Goal: Contribute content: Add original content to the website for others to see

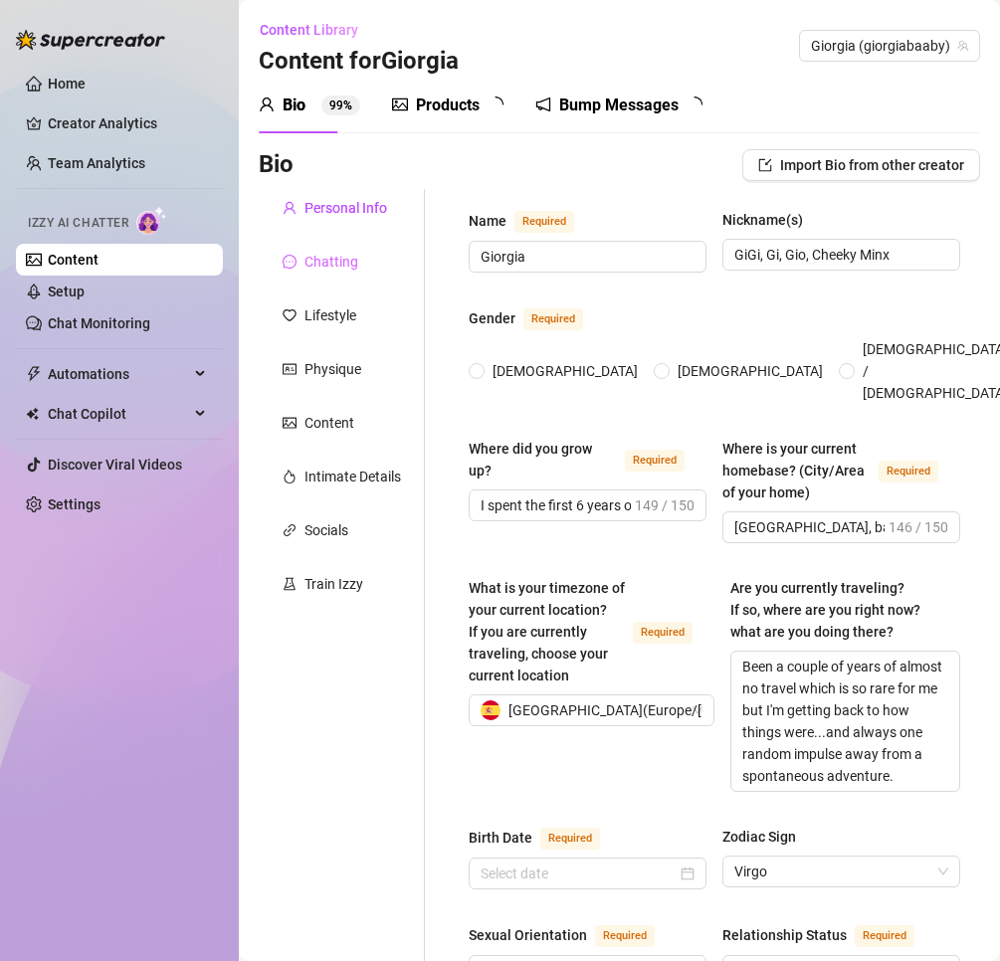
radio input "true"
type input "[DATE]"
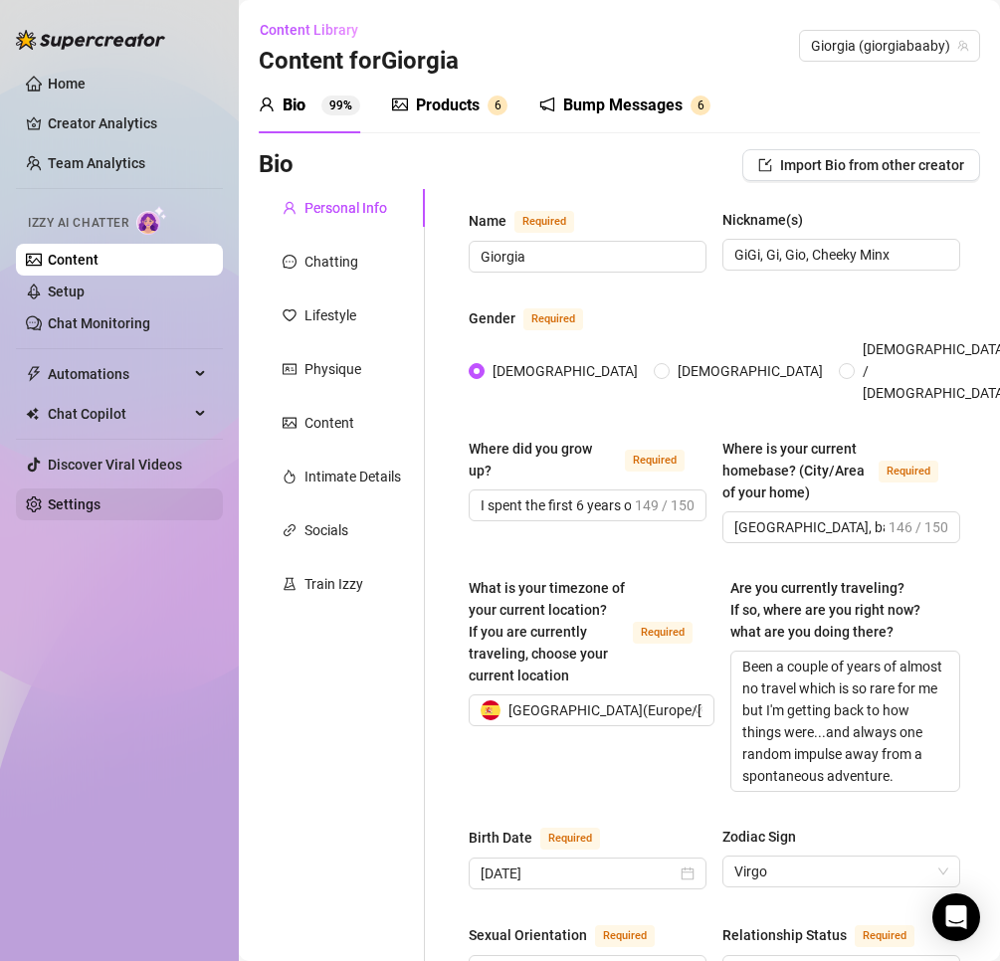
click at [101, 497] on link "Settings" at bounding box center [74, 505] width 53 height 16
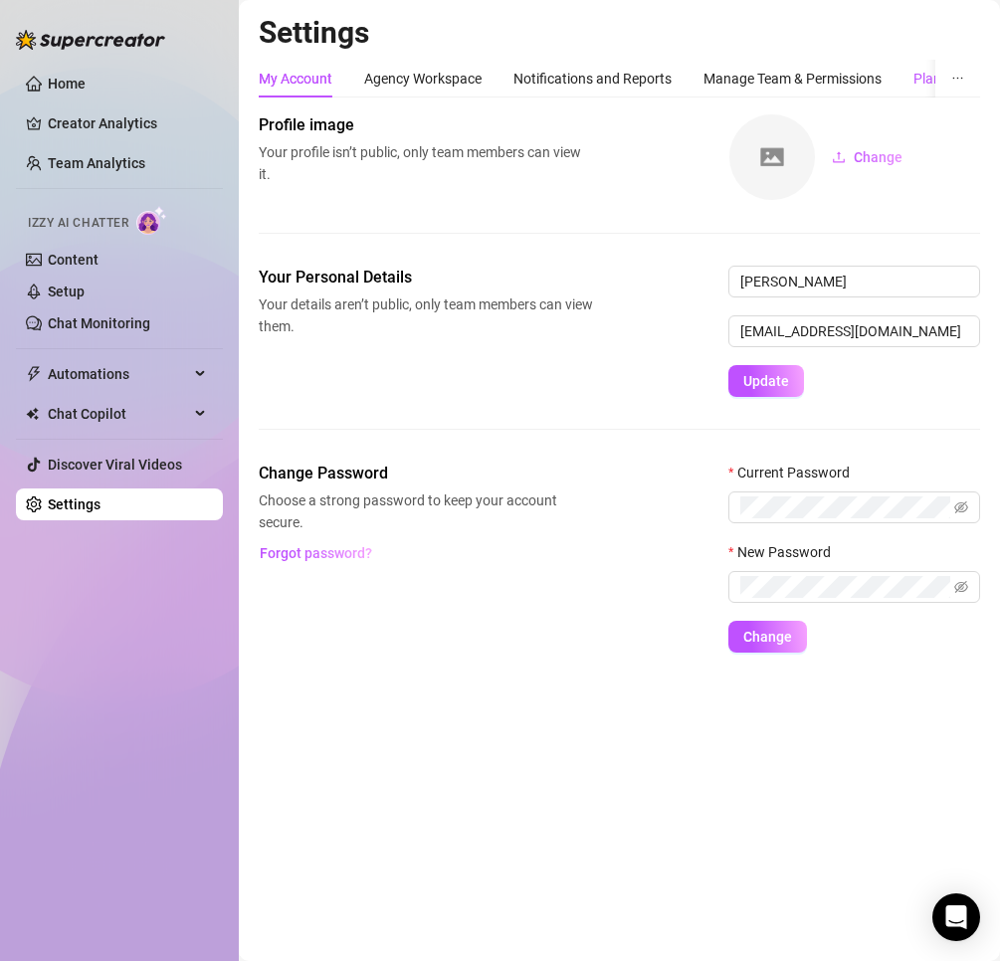
click at [917, 81] on div "Plans & Billing" at bounding box center [956, 79] width 87 height 22
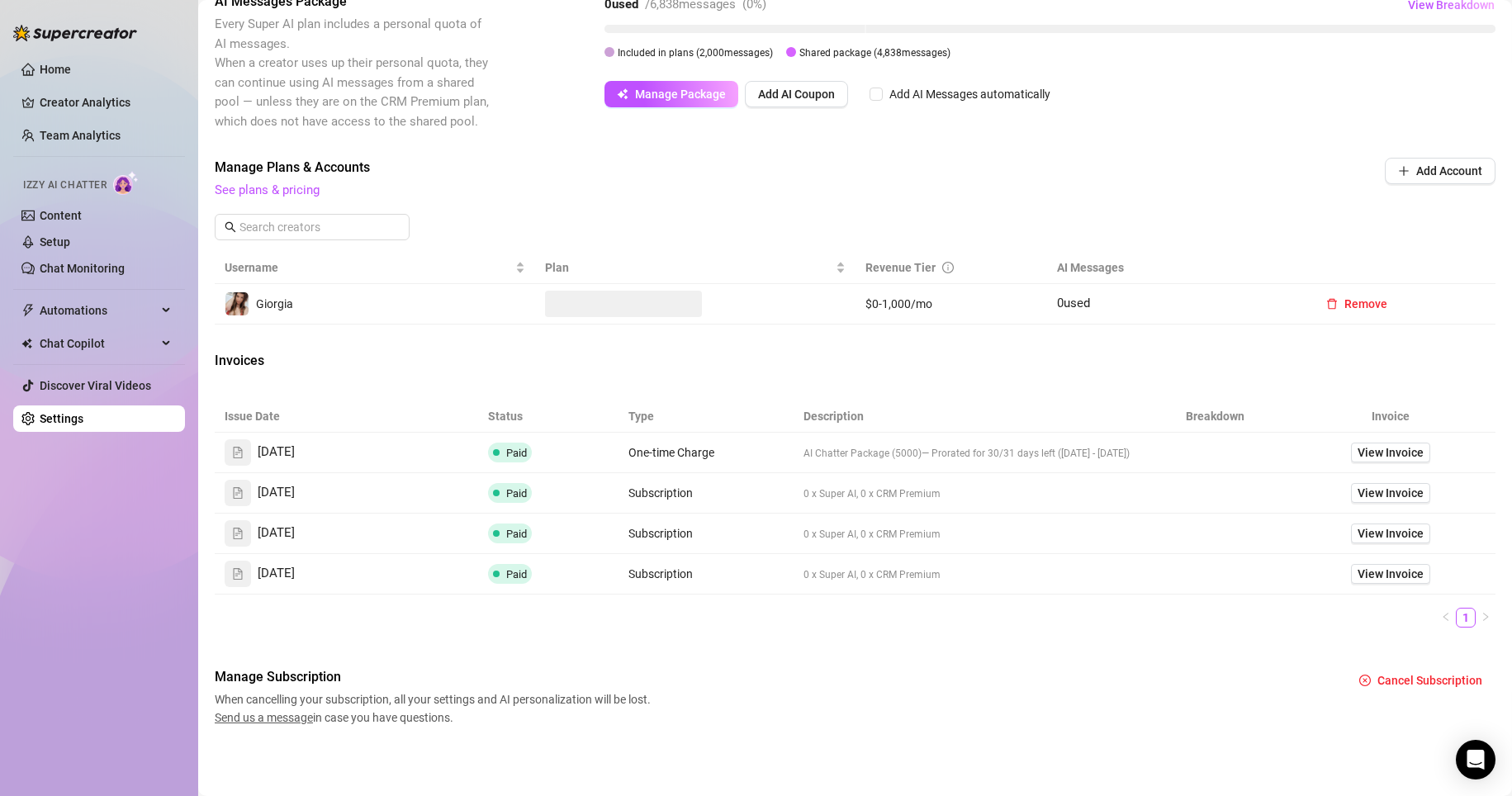
scroll to position [356, 0]
click at [829, 447] on span "View Invoice" at bounding box center [1391, 452] width 66 height 18
click at [829, 490] on span "View Invoice" at bounding box center [1391, 493] width 66 height 18
click at [249, 188] on link "See plans & pricing" at bounding box center [267, 191] width 105 height 15
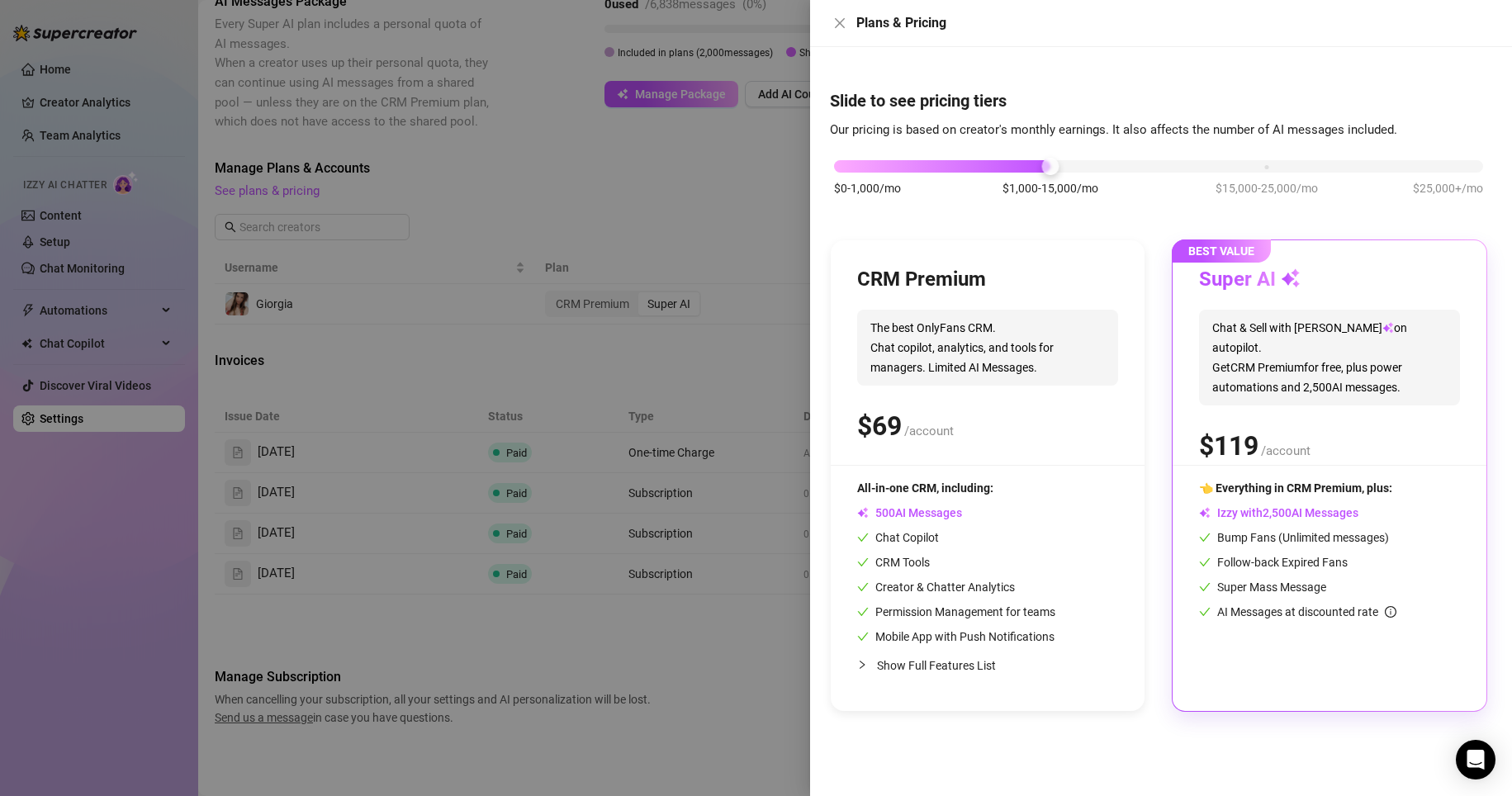
click at [674, 509] on div at bounding box center [756, 398] width 1512 height 796
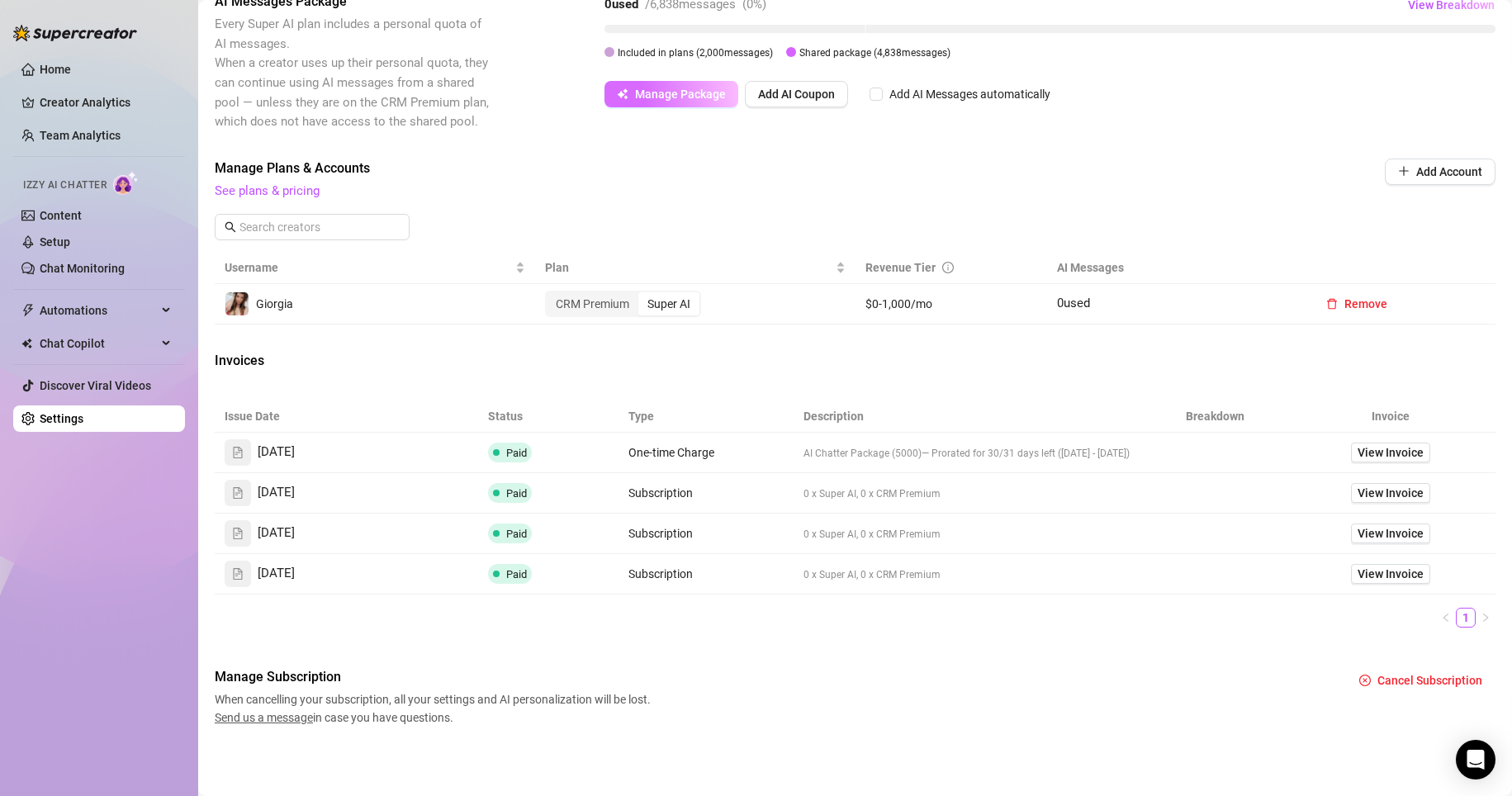
click at [677, 97] on span "Manage Package" at bounding box center [680, 94] width 90 height 13
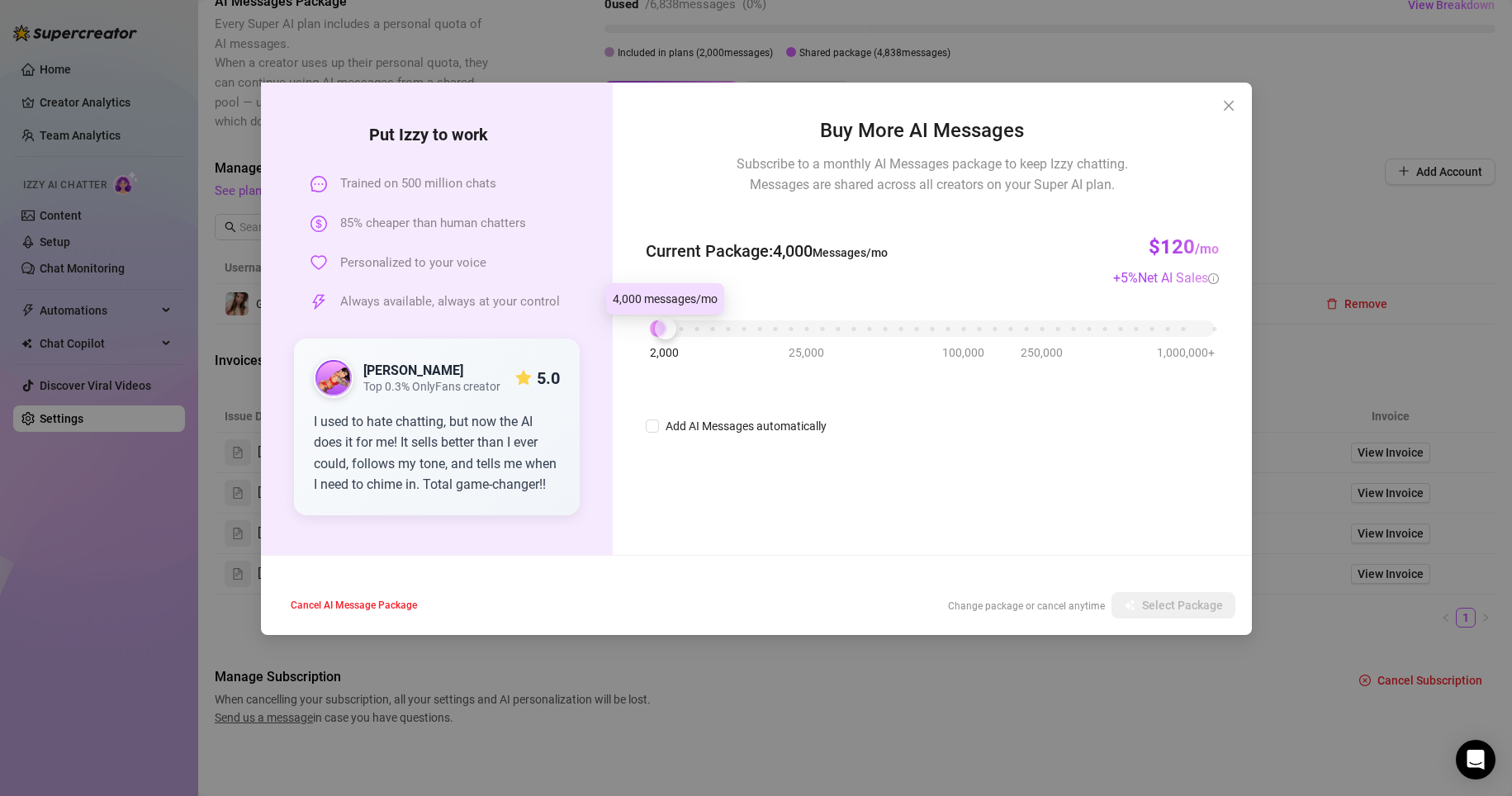
click at [671, 331] on div at bounding box center [666, 329] width 22 height 22
click at [667, 326] on div at bounding box center [666, 329] width 22 height 22
drag, startPoint x: 663, startPoint y: 333, endPoint x: 651, endPoint y: 332, distance: 12.0
click at [651, 332] on div at bounding box center [650, 329] width 22 height 22
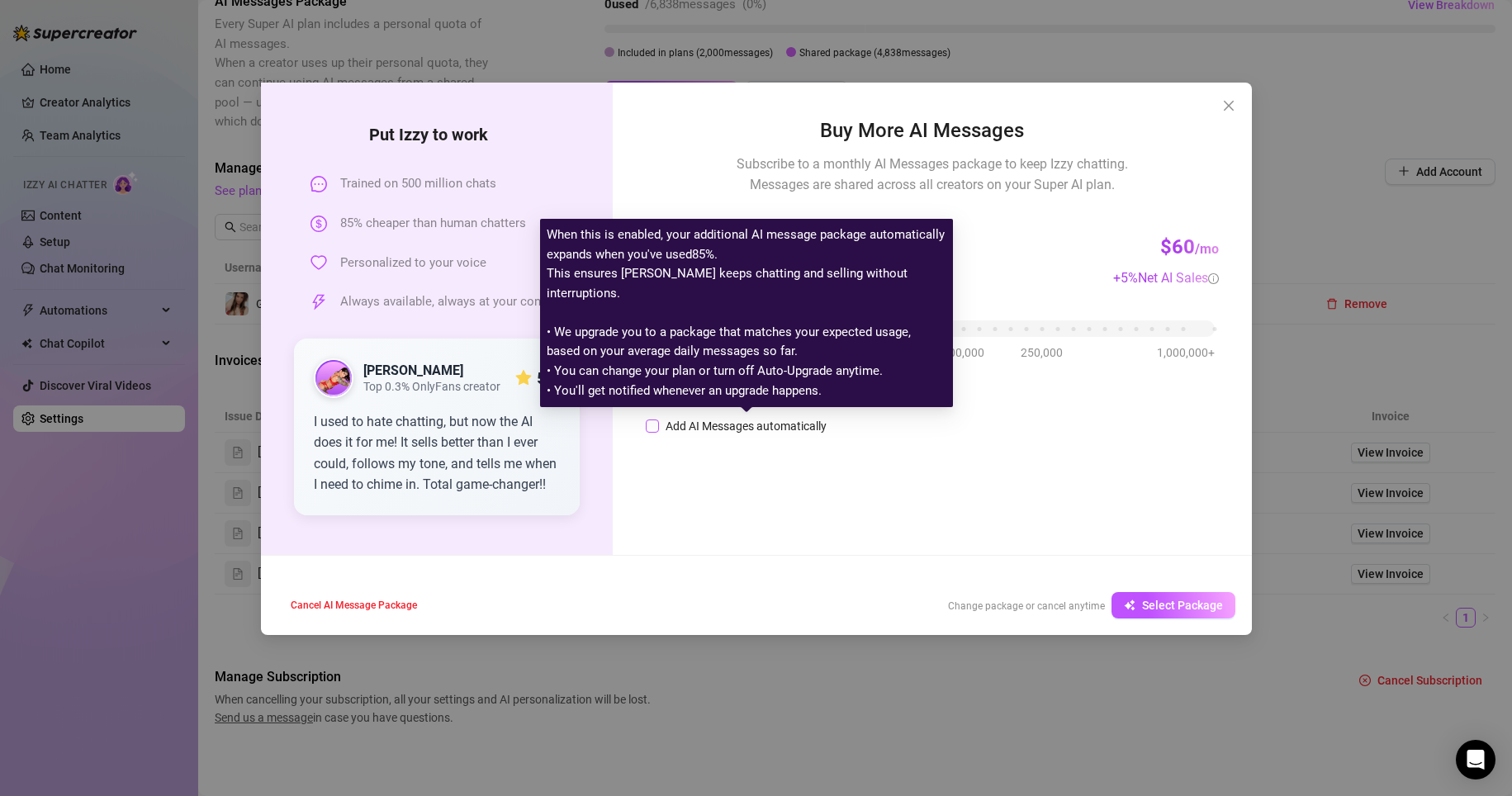
click at [667, 425] on div "Add AI Messages automatically" at bounding box center [746, 427] width 161 height 18
click at [659, 425] on input "Add AI Messages automatically" at bounding box center [652, 427] width 13 height 13
checkbox input "true"
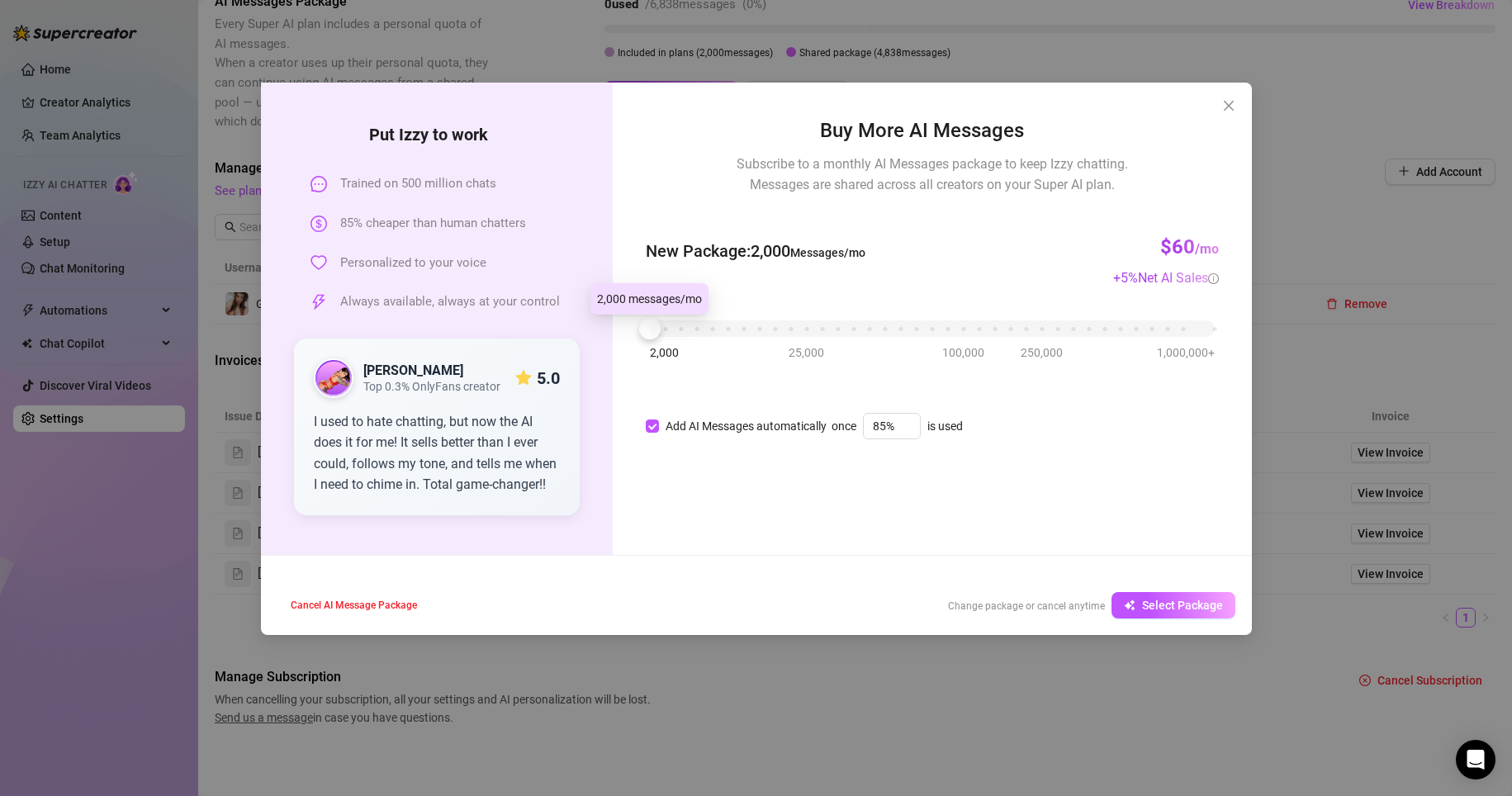
drag, startPoint x: 654, startPoint y: 333, endPoint x: 636, endPoint y: 333, distance: 18.0
click at [636, 333] on div "Buy More AI Messages Subscribe to a monthly AI Messages package to keep Izzy ch…" at bounding box center [931, 319] width 638 height 472
click at [653, 330] on div at bounding box center [650, 329] width 22 height 22
click at [829, 603] on span "Select Package" at bounding box center [1183, 605] width 81 height 13
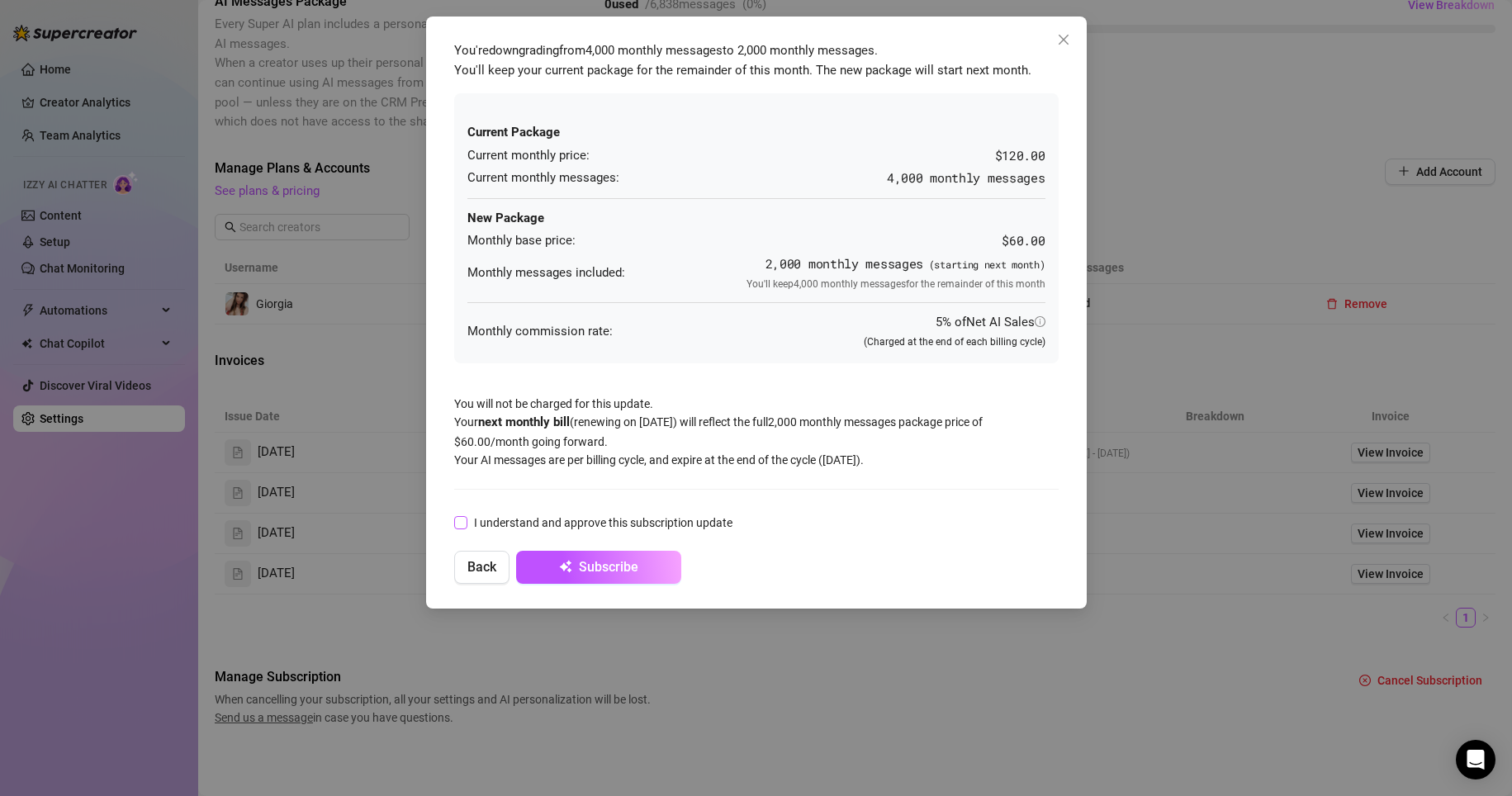
click at [578, 517] on span "I understand and approve this subscription update" at bounding box center [602, 523] width 271 height 18
click at [466, 517] on input "I understand and approve this subscription update" at bounding box center [460, 522] width 12 height 12
checkbox input "true"
click at [611, 568] on span "Subscribe" at bounding box center [609, 567] width 60 height 16
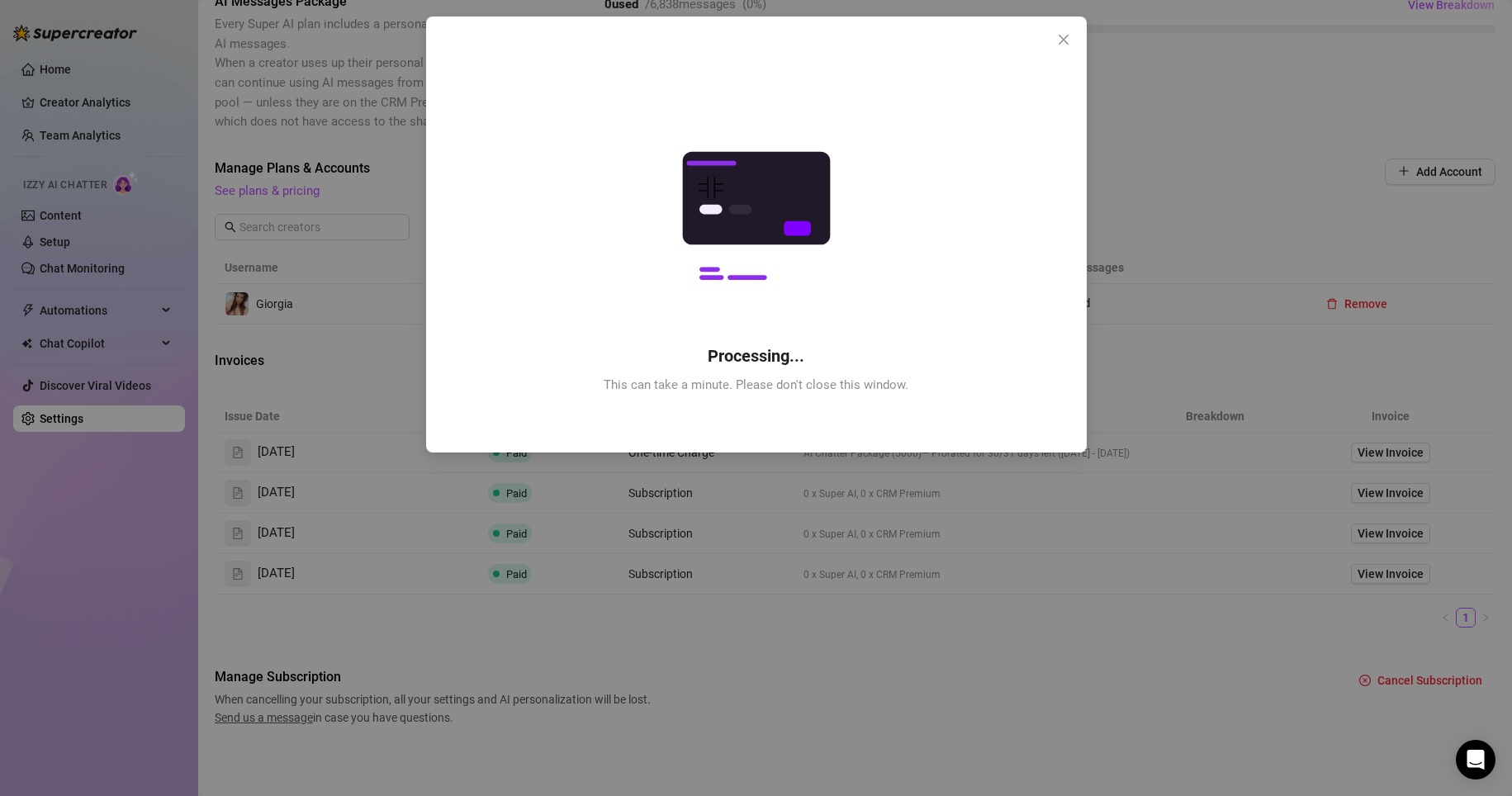
checkbox input "true"
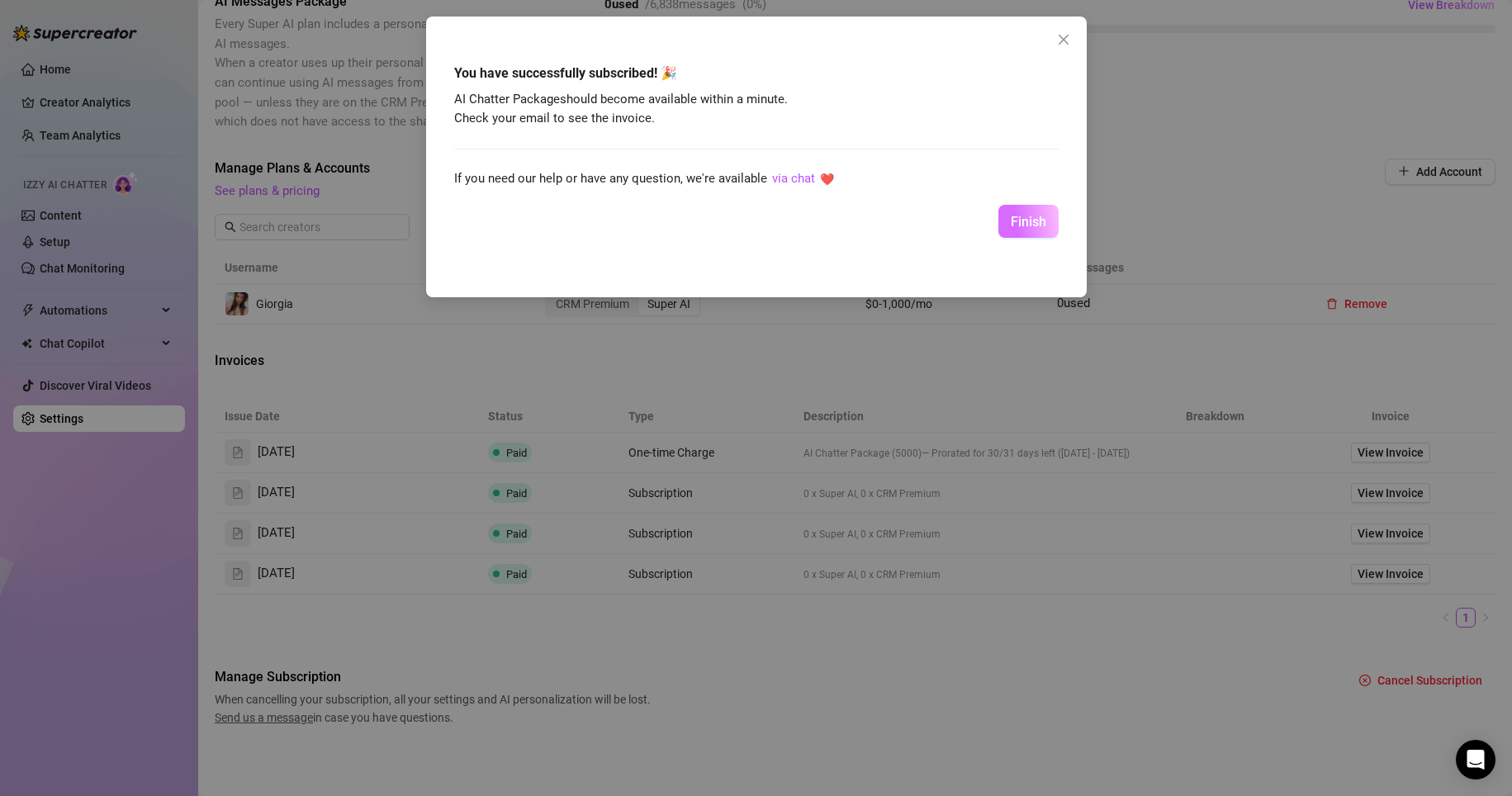
click at [829, 223] on span "Finish" at bounding box center [1028, 222] width 36 height 16
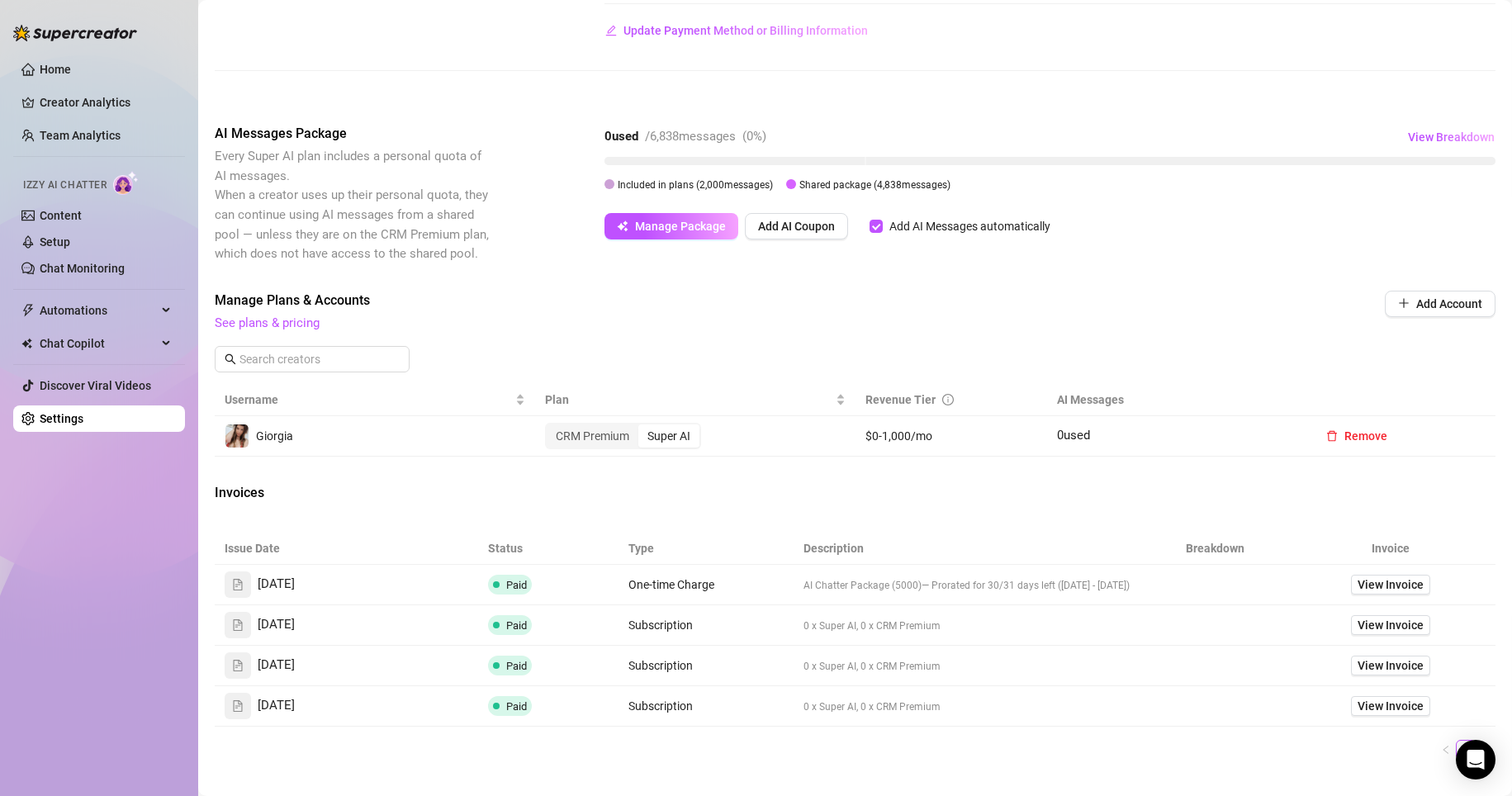
scroll to position [248, 0]
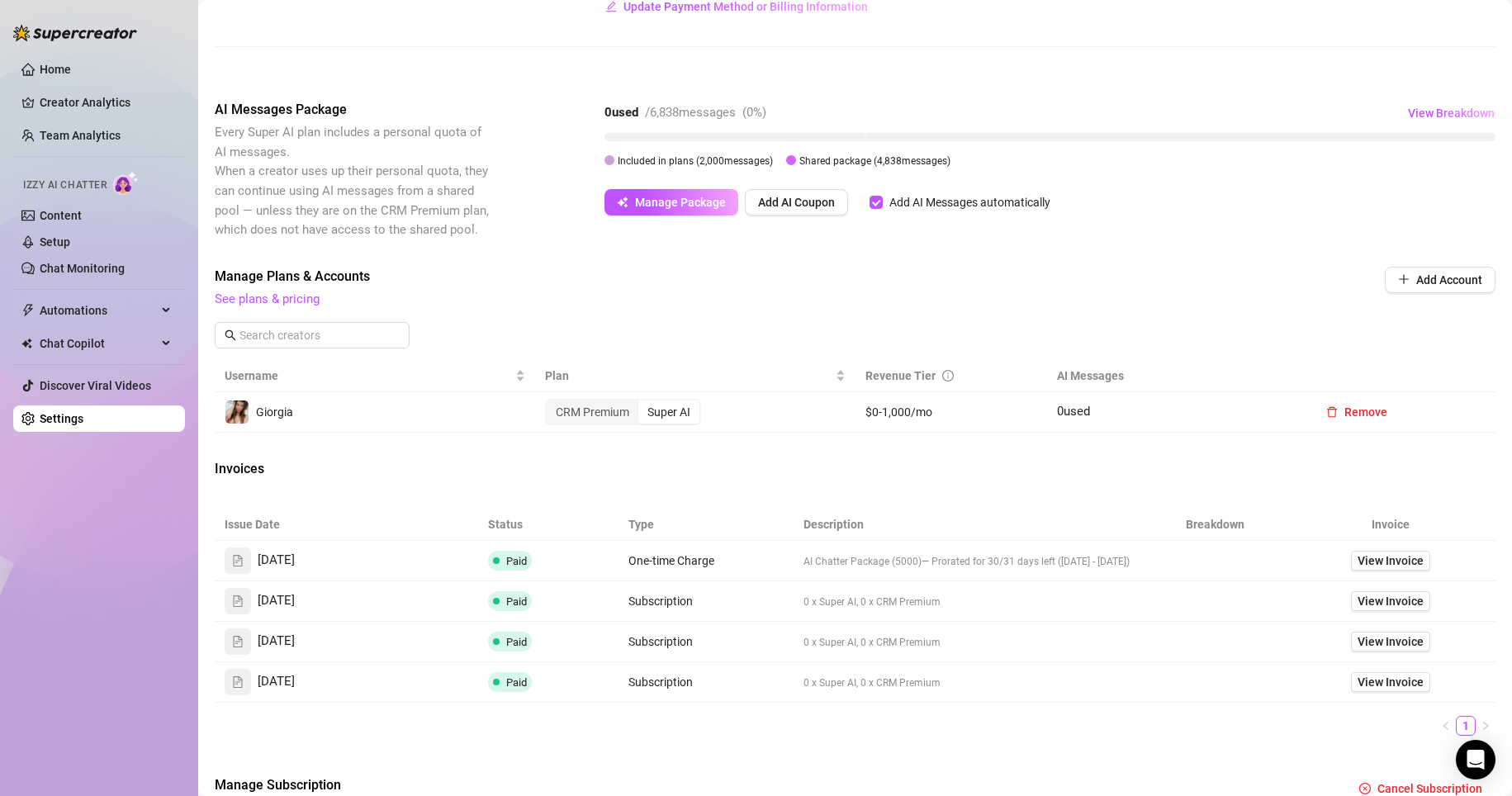
click at [656, 415] on div "Super AI" at bounding box center [669, 413] width 61 height 23
click at [642, 403] on input "Super AI" at bounding box center [642, 403] width 0 height 0
click at [607, 416] on div "CRM Premium" at bounding box center [593, 413] width 91 height 23
click at [551, 403] on input "CRM Premium" at bounding box center [551, 403] width 0 height 0
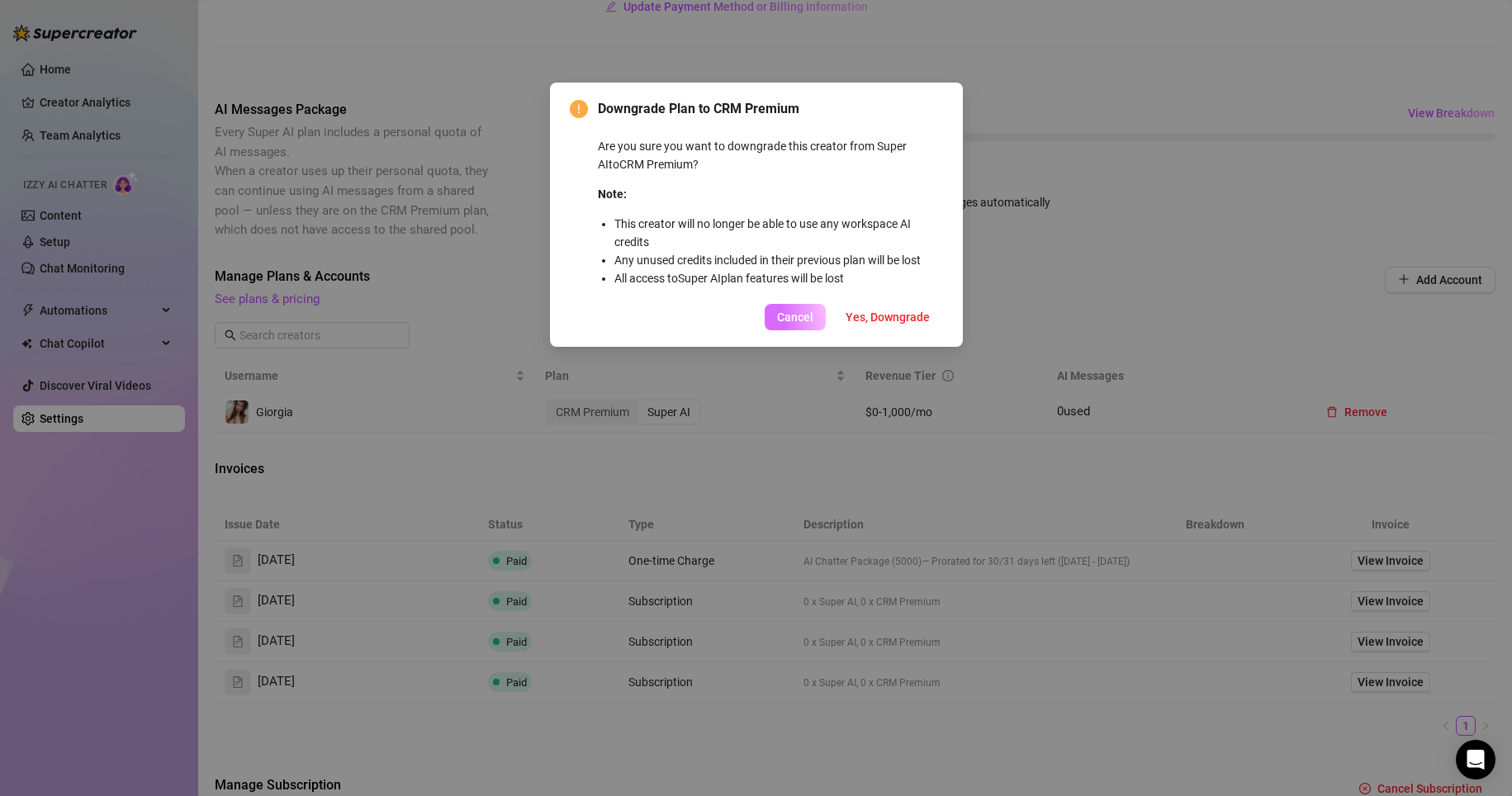
click at [812, 311] on span "Cancel" at bounding box center [795, 317] width 37 height 13
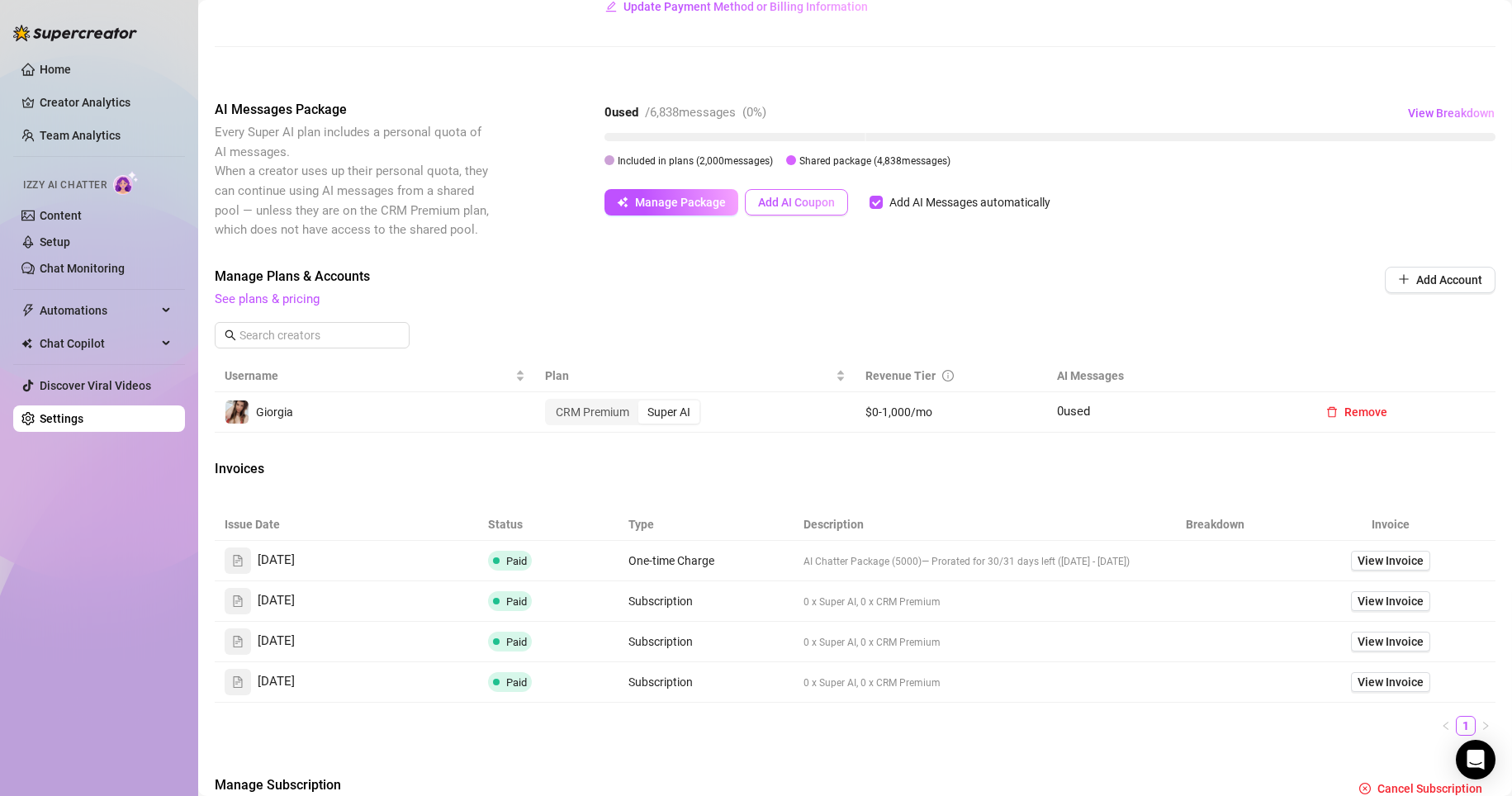
click at [808, 201] on span "Add AI Coupon" at bounding box center [796, 203] width 77 height 13
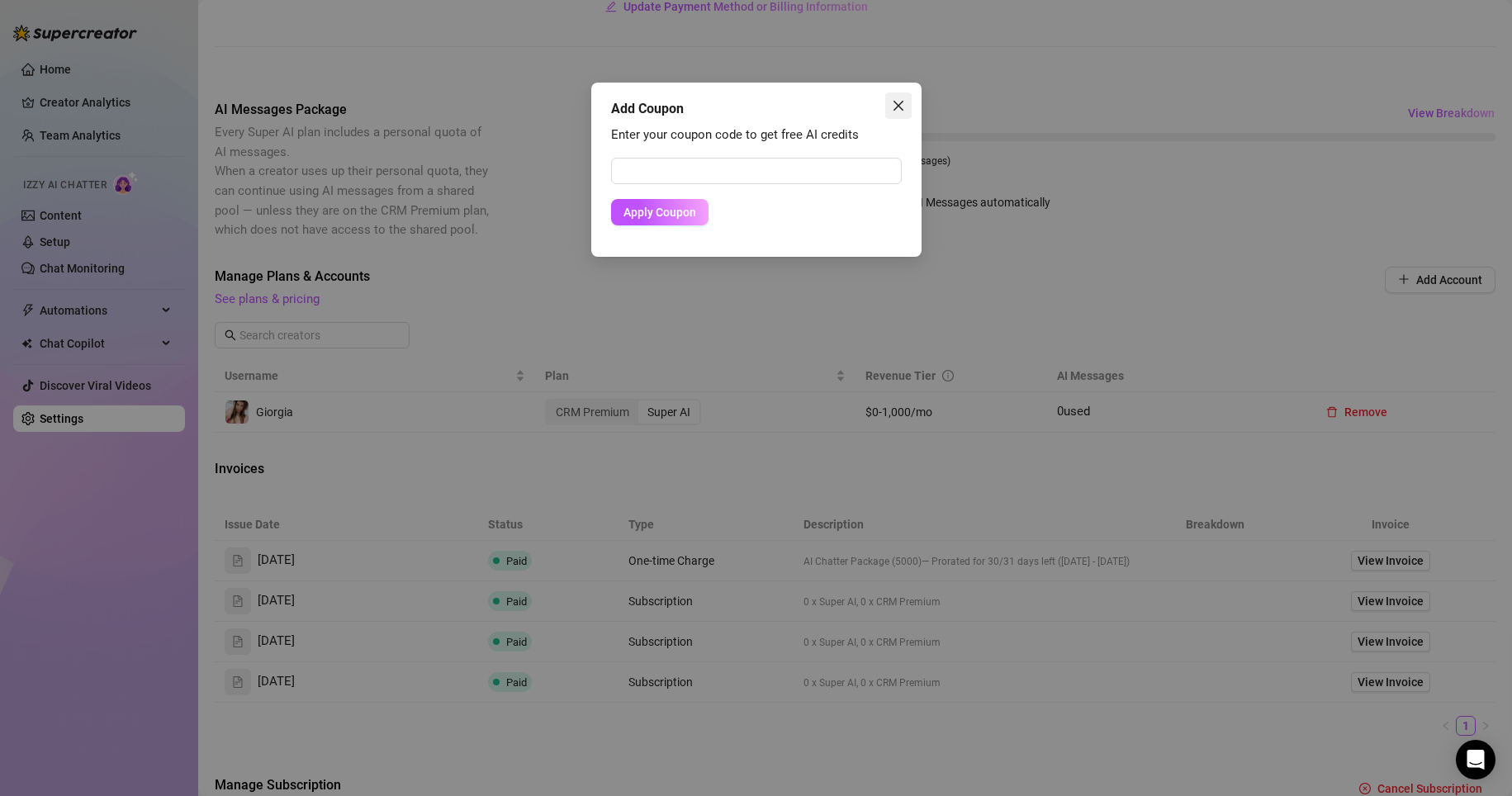
click at [829, 104] on icon "close" at bounding box center [899, 105] width 13 height 13
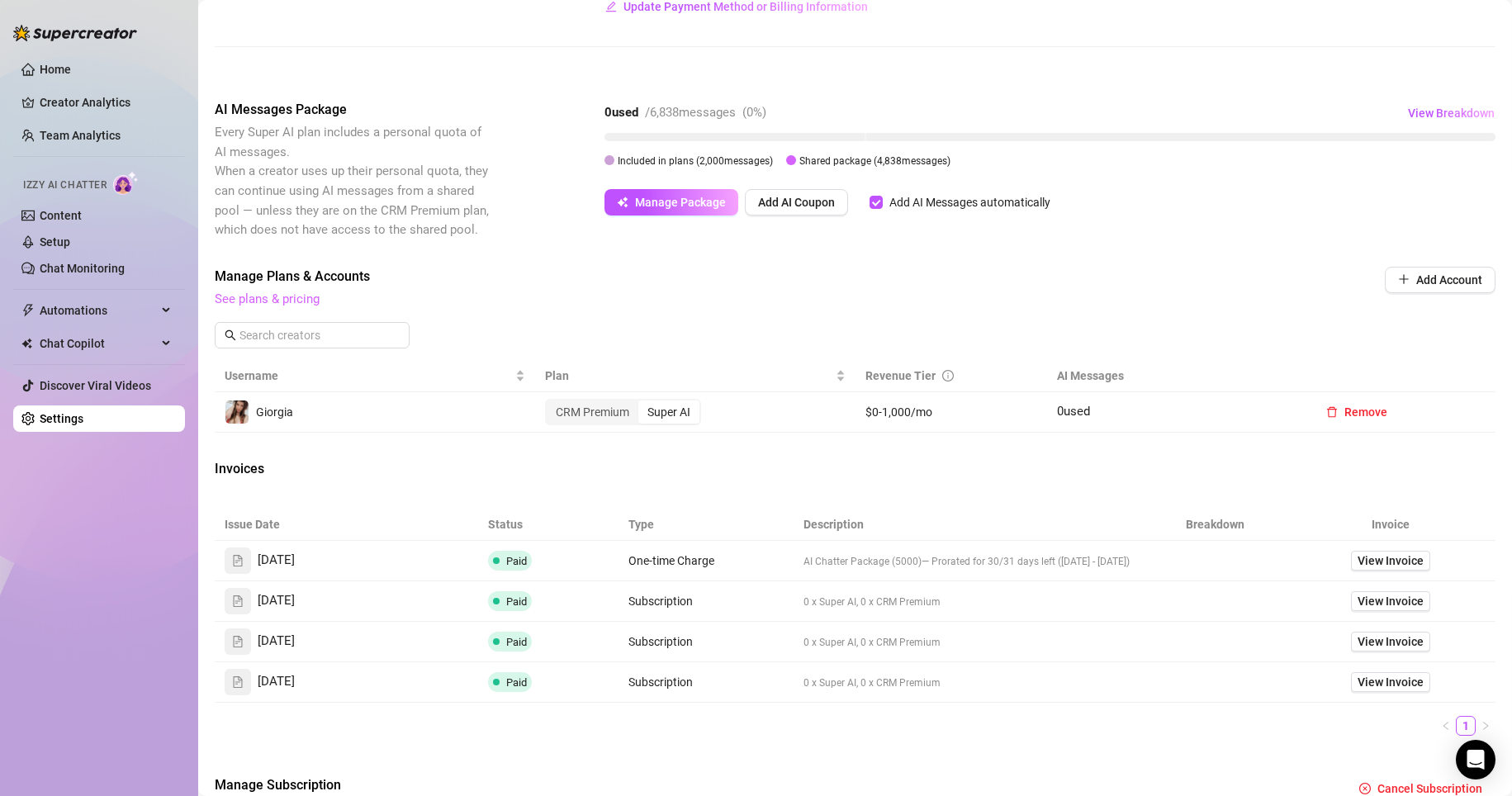
click at [290, 297] on link "See plans & pricing" at bounding box center [267, 299] width 105 height 15
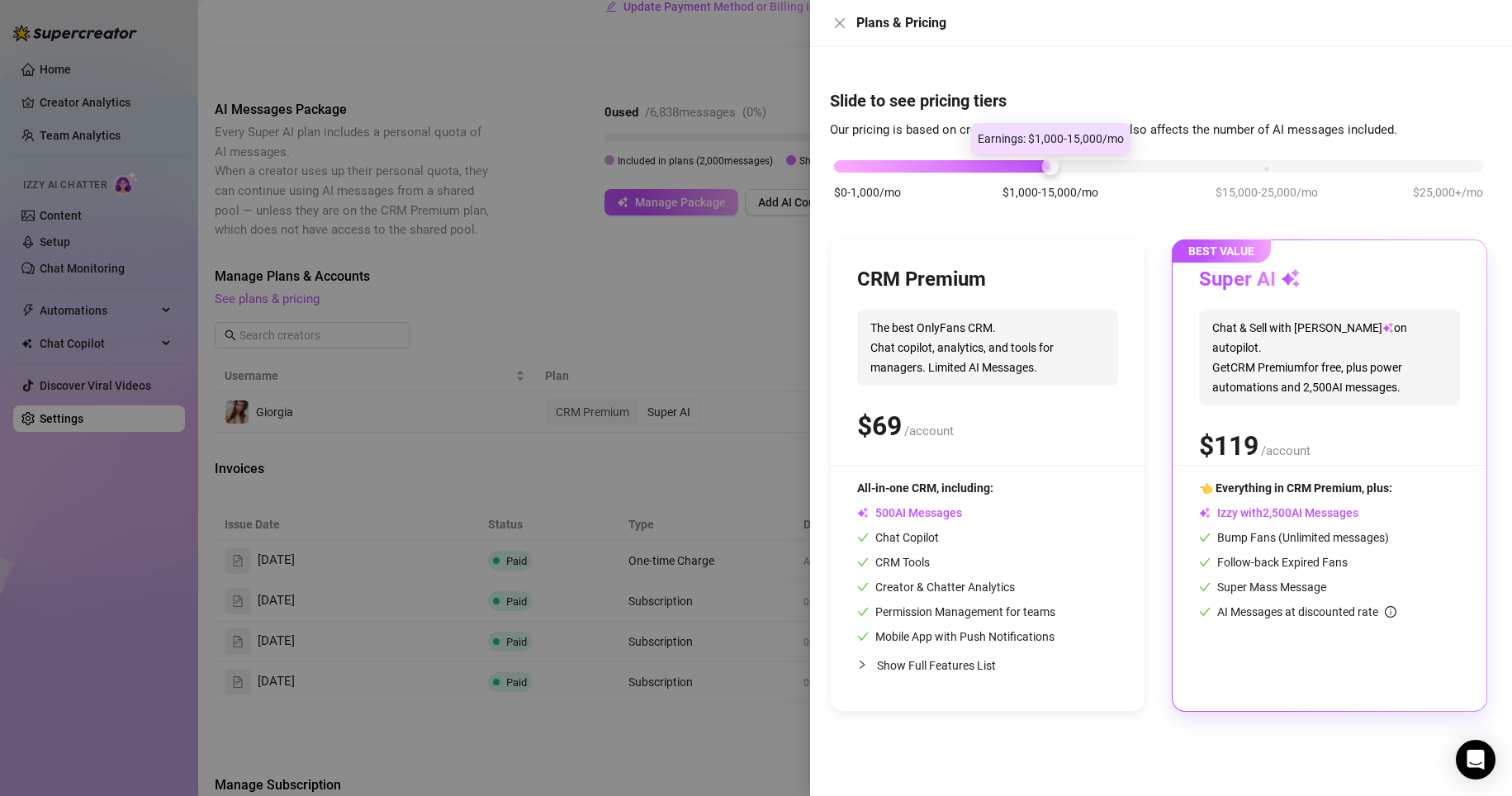
click at [829, 164] on div at bounding box center [942, 166] width 217 height 12
drag, startPoint x: 996, startPoint y: 167, endPoint x: 915, endPoint y: 166, distance: 81.0
click at [829, 166] on div at bounding box center [942, 166] width 217 height 12
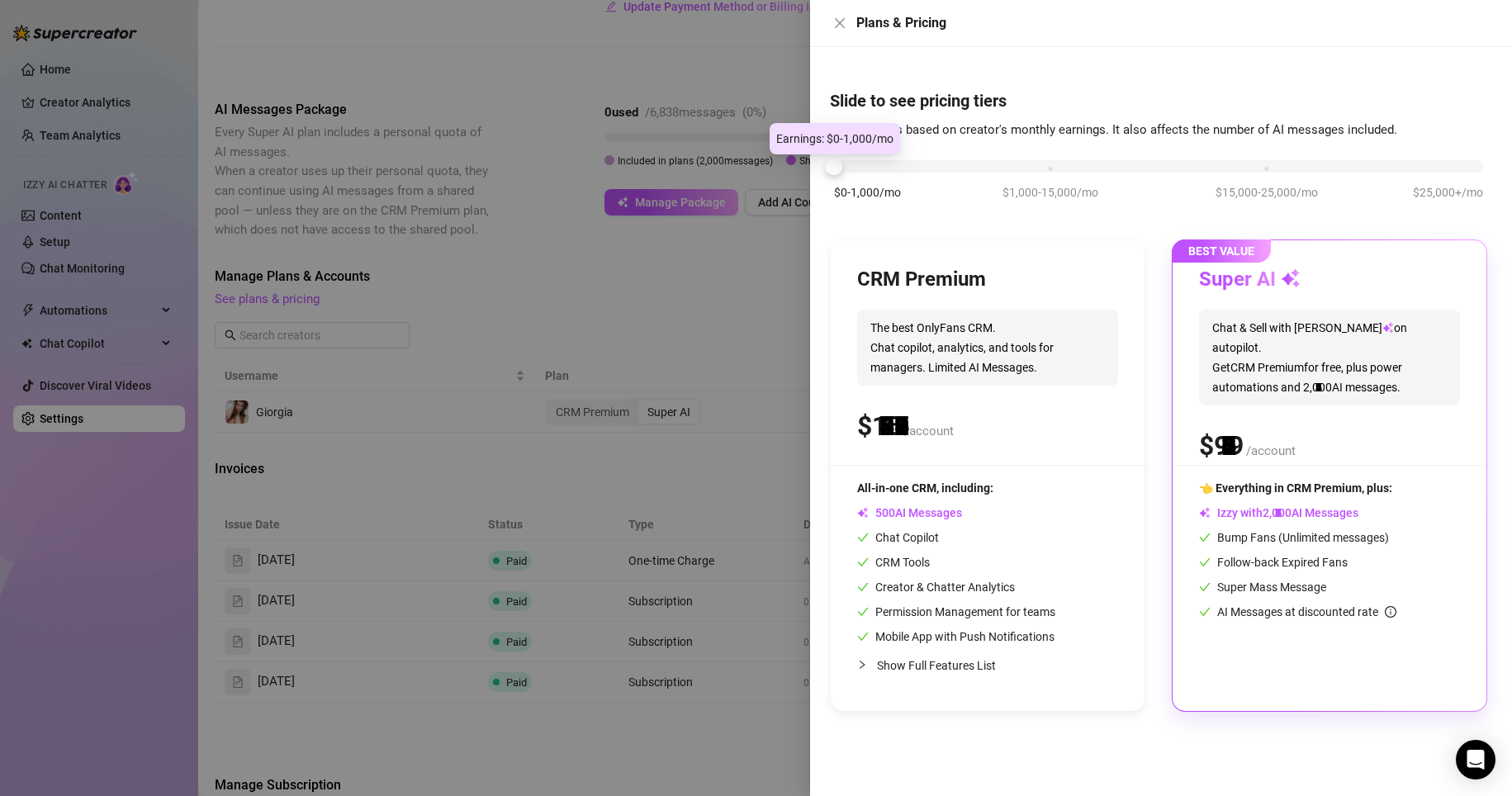
drag, startPoint x: 908, startPoint y: 165, endPoint x: 846, endPoint y: 165, distance: 62.0
click at [829, 165] on div "$0-1,000/mo $1,000-15,000/mo $15,000-25,000/mo $25,000+/mo" at bounding box center [1158, 162] width 649 height 10
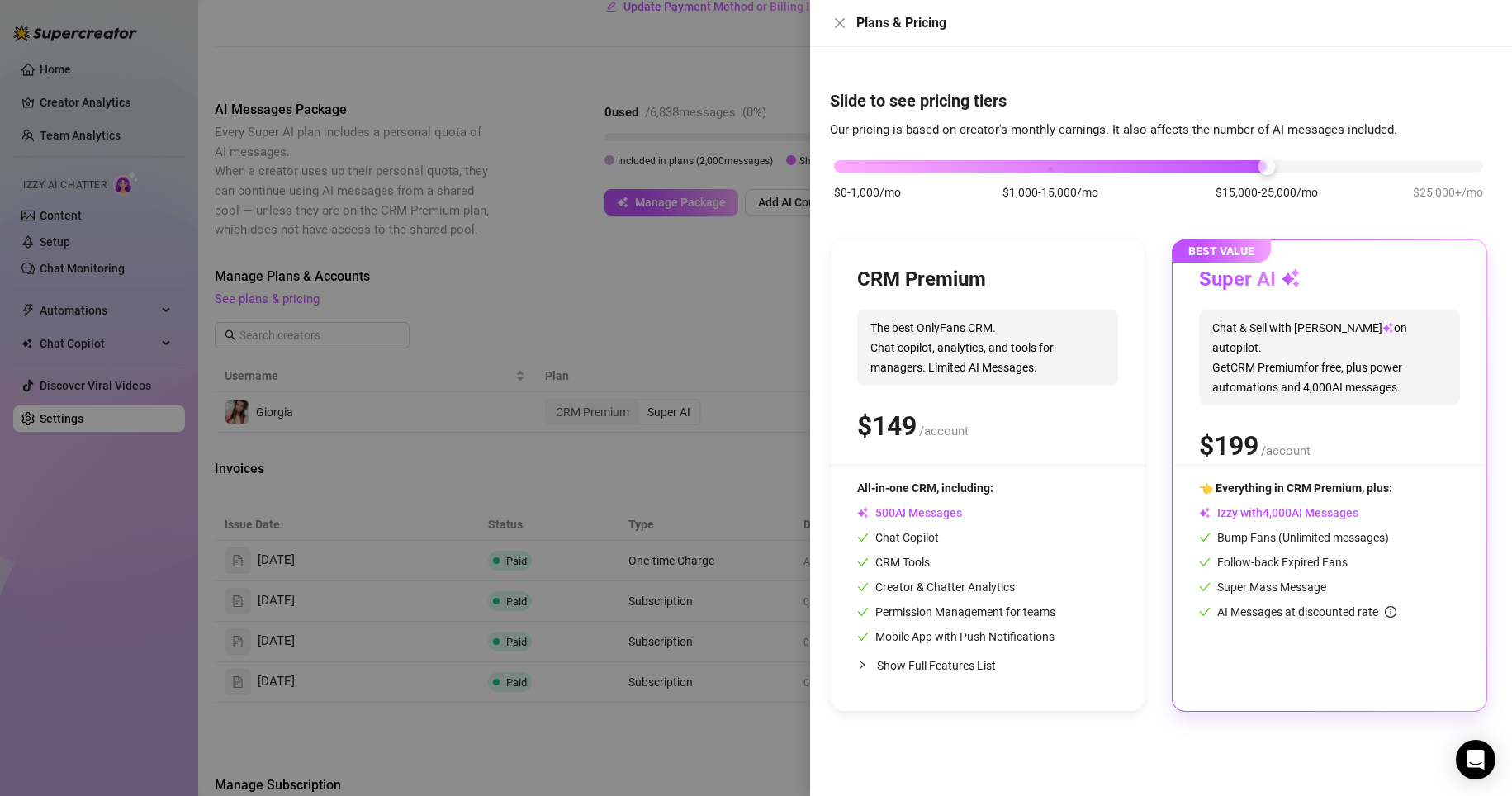
drag, startPoint x: 1197, startPoint y: 168, endPoint x: 1319, endPoint y: 155, distance: 122.7
click at [829, 155] on div "$0-1,000/mo $1,000-15,000/mo $15,000-25,000/mo $25,000+/mo" at bounding box center [1158, 186] width 657 height 93
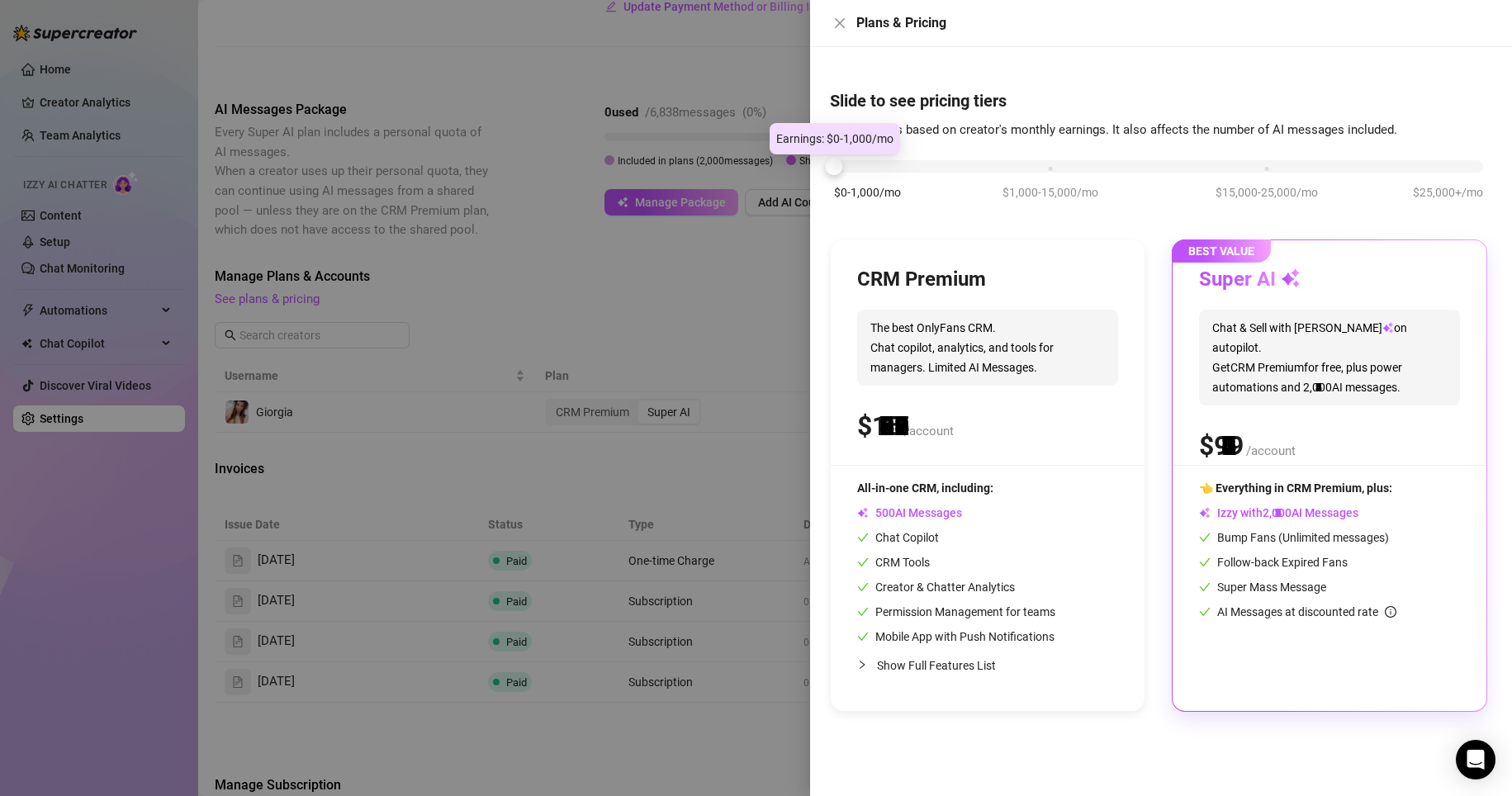
drag, startPoint x: 1266, startPoint y: 170, endPoint x: 868, endPoint y: 171, distance: 398.0
click at [829, 167] on div "$0-1,000/mo $1,000-15,000/mo $15,000-25,000/mo $25,000+/mo" at bounding box center [1158, 162] width 649 height 10
click at [829, 26] on icon "close" at bounding box center [840, 23] width 10 height 10
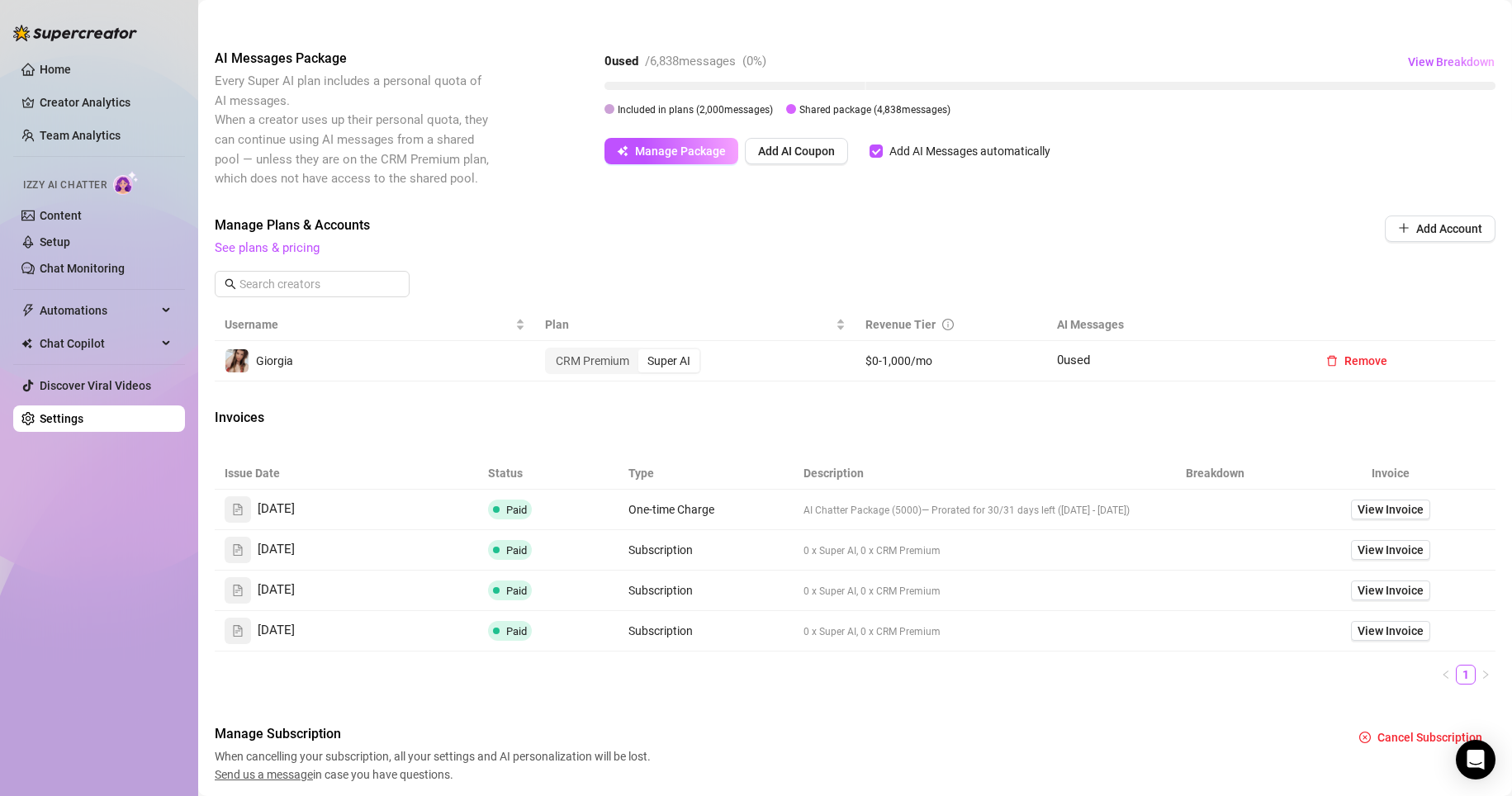
scroll to position [356, 0]
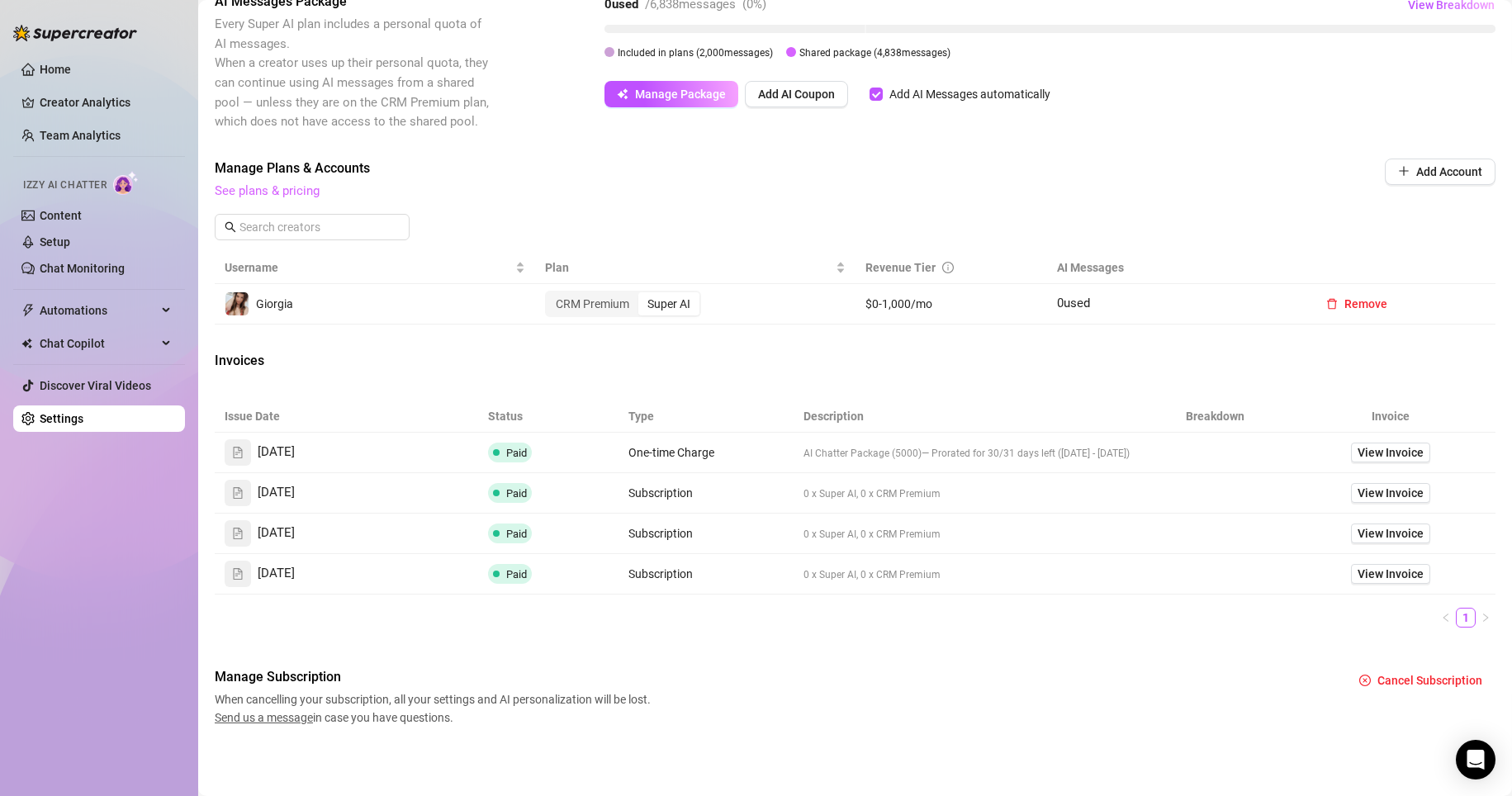
click at [288, 184] on link "See plans & pricing" at bounding box center [267, 191] width 105 height 15
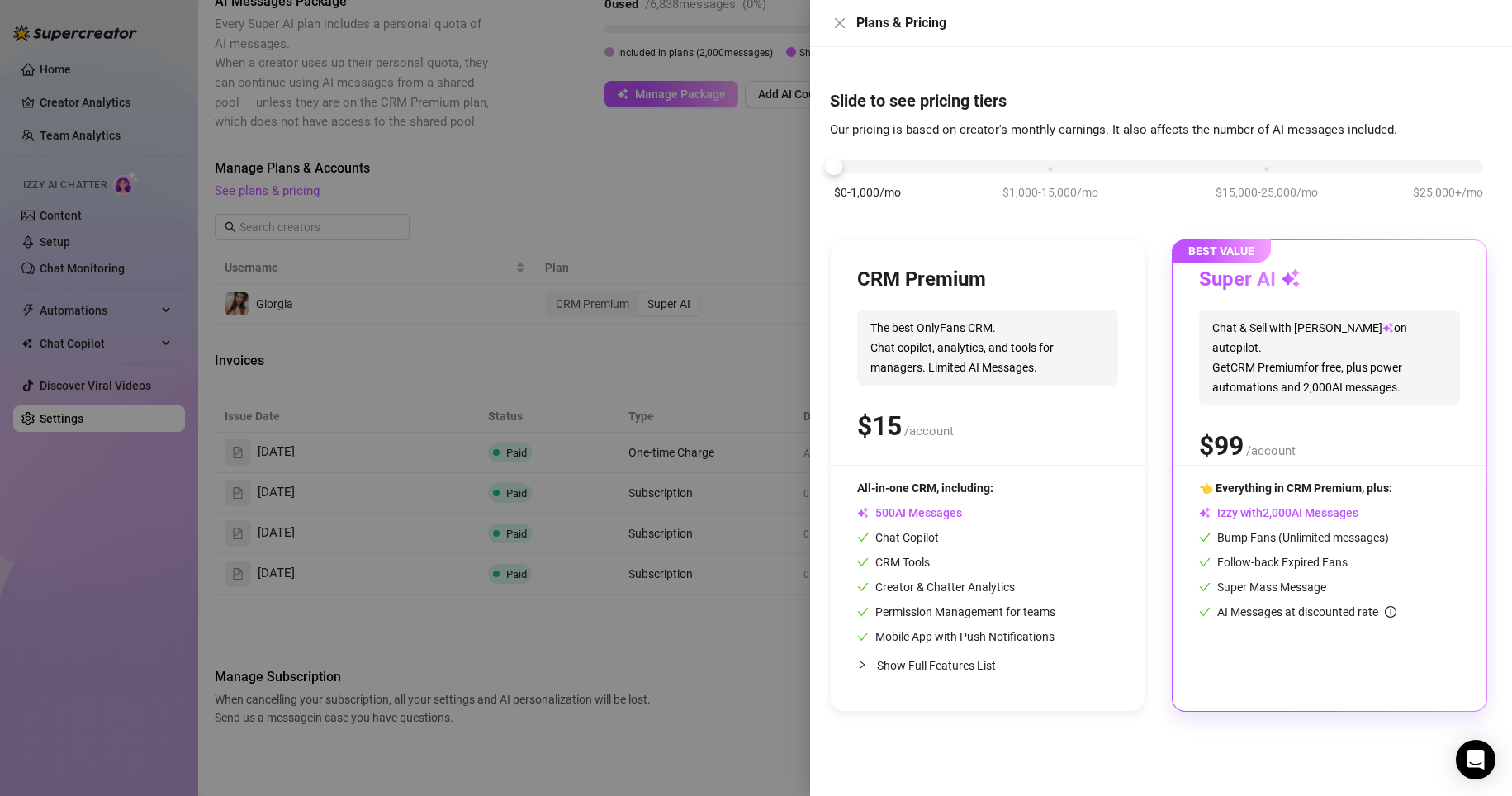
click at [829, 452] on div "Super AI Chat & Sell with Izzy on autopilot. Get CRM Premium for free, plus pow…" at bounding box center [1329, 365] width 261 height 198
click at [829, 385] on span "Chat & Sell with Izzy on autopilot. Get CRM Premium for free, plus power automa…" at bounding box center [1329, 357] width 261 height 95
click at [829, 514] on span "0" at bounding box center [1281, 513] width 7 height 15
click at [829, 513] on span "2" at bounding box center [1266, 513] width 7 height 15
click at [829, 237] on div "$0-1,000/mo $1,000-15,000/mo $15,000-25,000/mo $25,000+/mo CRM Premium The best…" at bounding box center [1158, 426] width 657 height 573
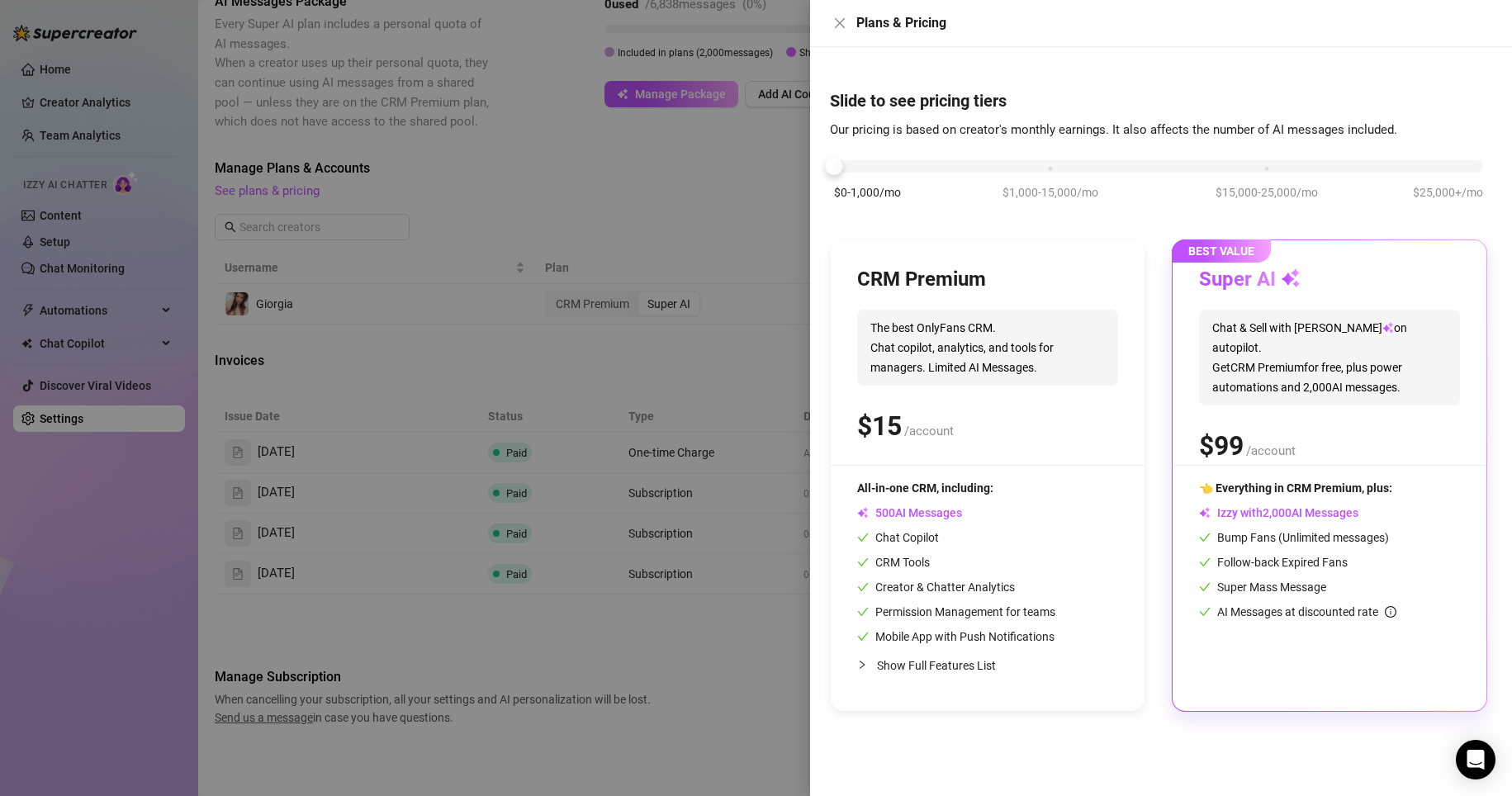
click at [829, 335] on span "Chat & Sell with Izzy on autopilot. Get CRM Premium for free, plus power automa…" at bounding box center [1329, 357] width 261 height 95
click at [829, 295] on div "Super AI Chat & Sell with Izzy on autopilot. Get CRM Premium for free, plus pow…" at bounding box center [1329, 365] width 261 height 198
click at [829, 529] on div "Bump Fans (Unlimited messages)" at bounding box center [1329, 538] width 261 height 18
click at [829, 457] on div "Super AI Chat & Sell with Izzy on autopilot. Get CRM Premium for free, plus pow…" at bounding box center [1329, 365] width 261 height 198
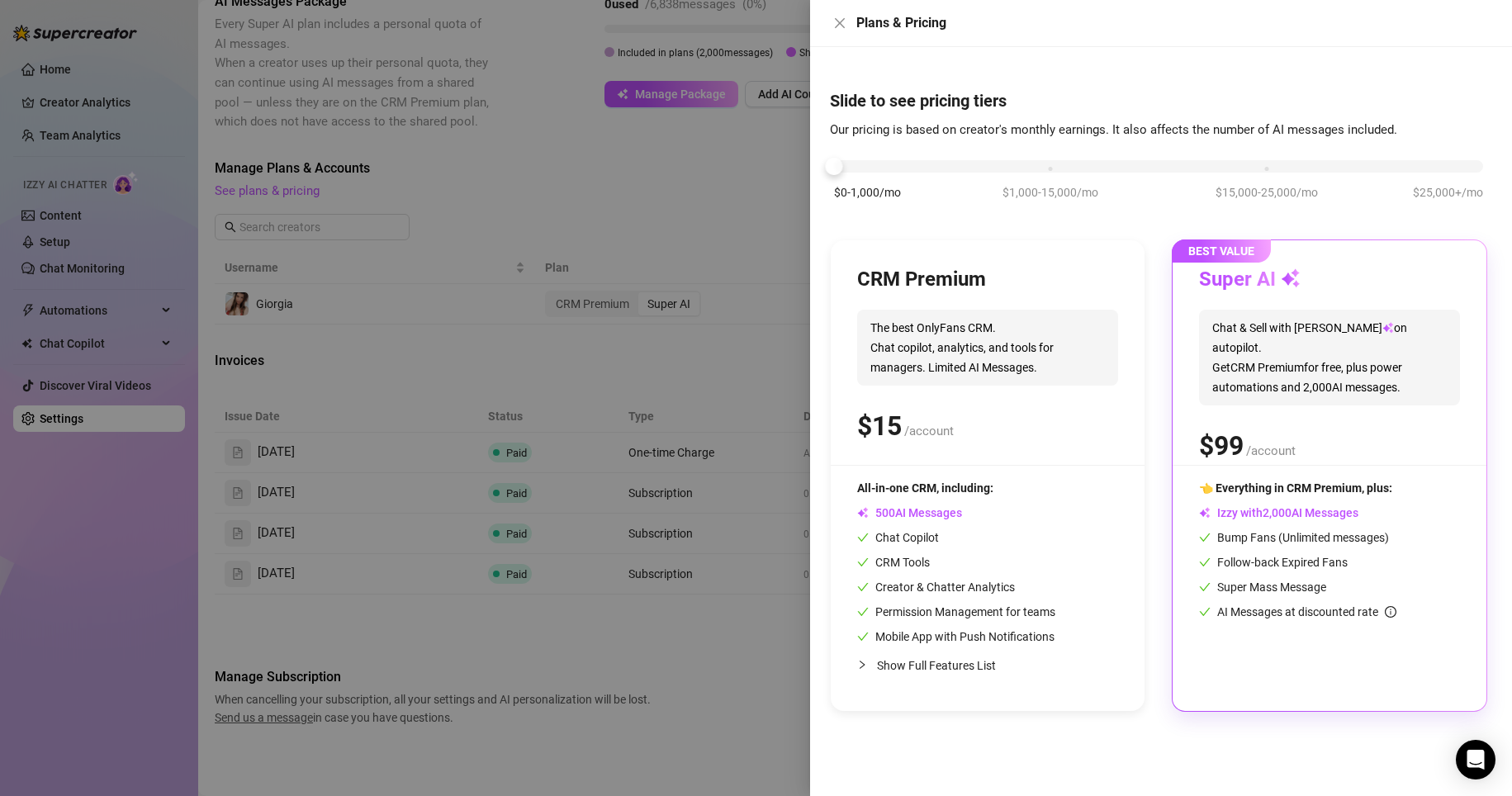
click at [829, 218] on div "$0-1,000/mo $1,000-15,000/mo $15,000-25,000/mo $25,000+/mo" at bounding box center [1158, 186] width 657 height 93
click at [829, 188] on span "$1,000-15,000/mo" at bounding box center [1050, 193] width 95 height 18
click at [829, 525] on div "👈 Everything in CRM Premium, plus: Izzy with AI Messages Bump Fans (Unlimited m…" at bounding box center [1329, 549] width 261 height 142
click at [829, 517] on span "5" at bounding box center [1275, 513] width 7 height 15
click at [829, 515] on span "5" at bounding box center [1275, 513] width 7 height 15
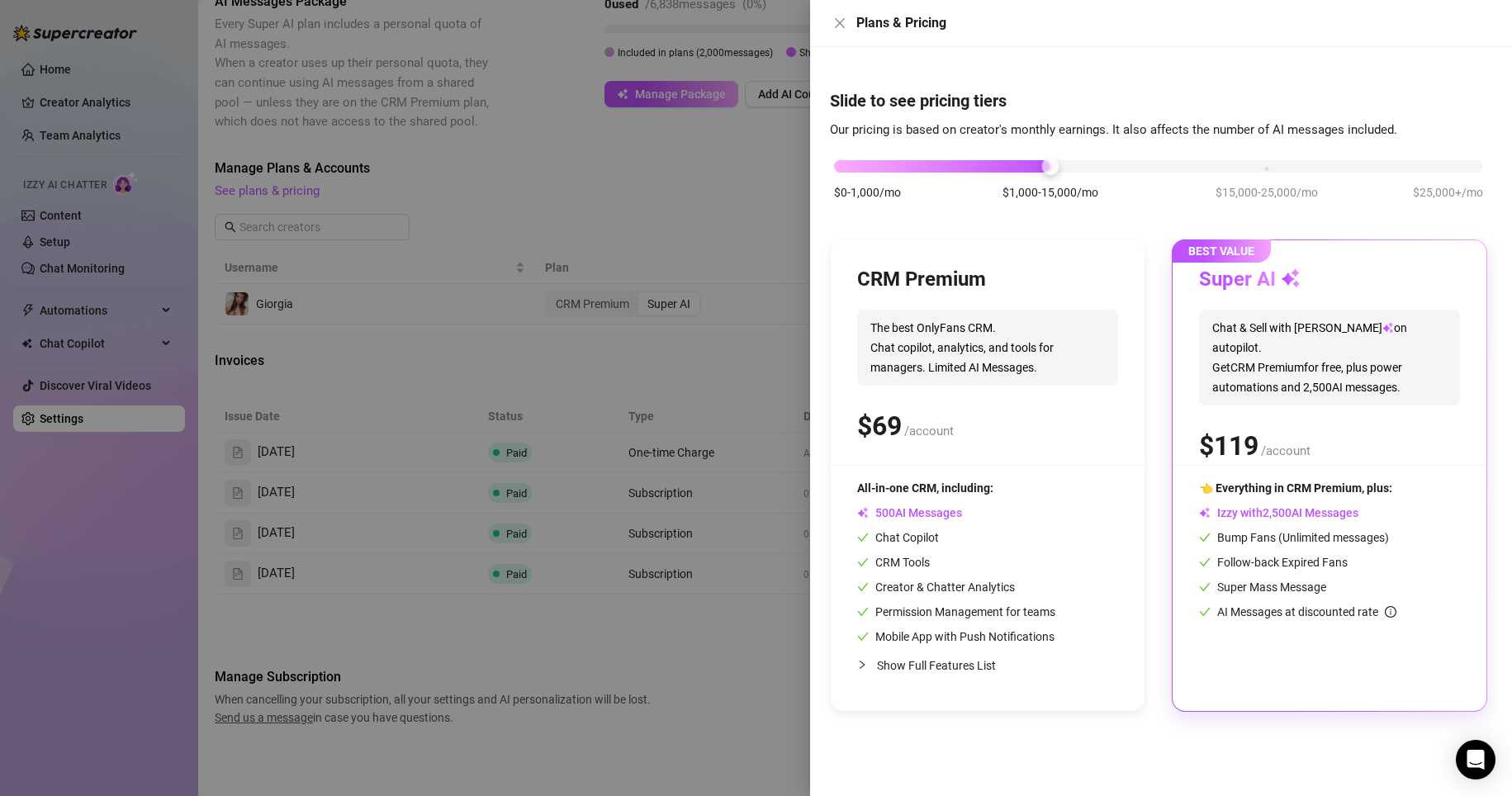
click at [829, 514] on span "5" at bounding box center [1275, 513] width 7 height 15
click at [746, 186] on div at bounding box center [756, 398] width 1512 height 796
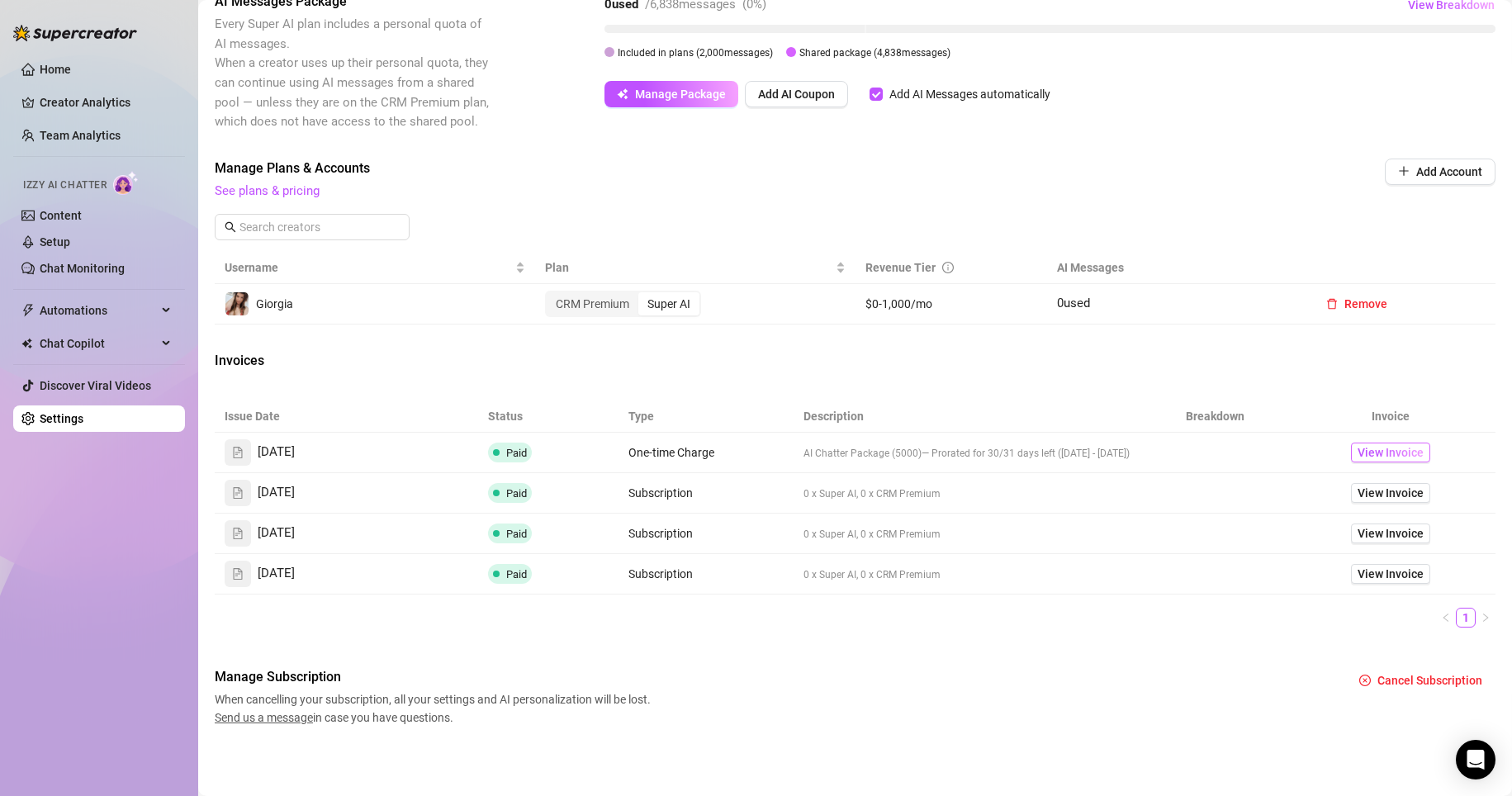
click at [829, 447] on span "View Invoice" at bounding box center [1391, 452] width 66 height 18
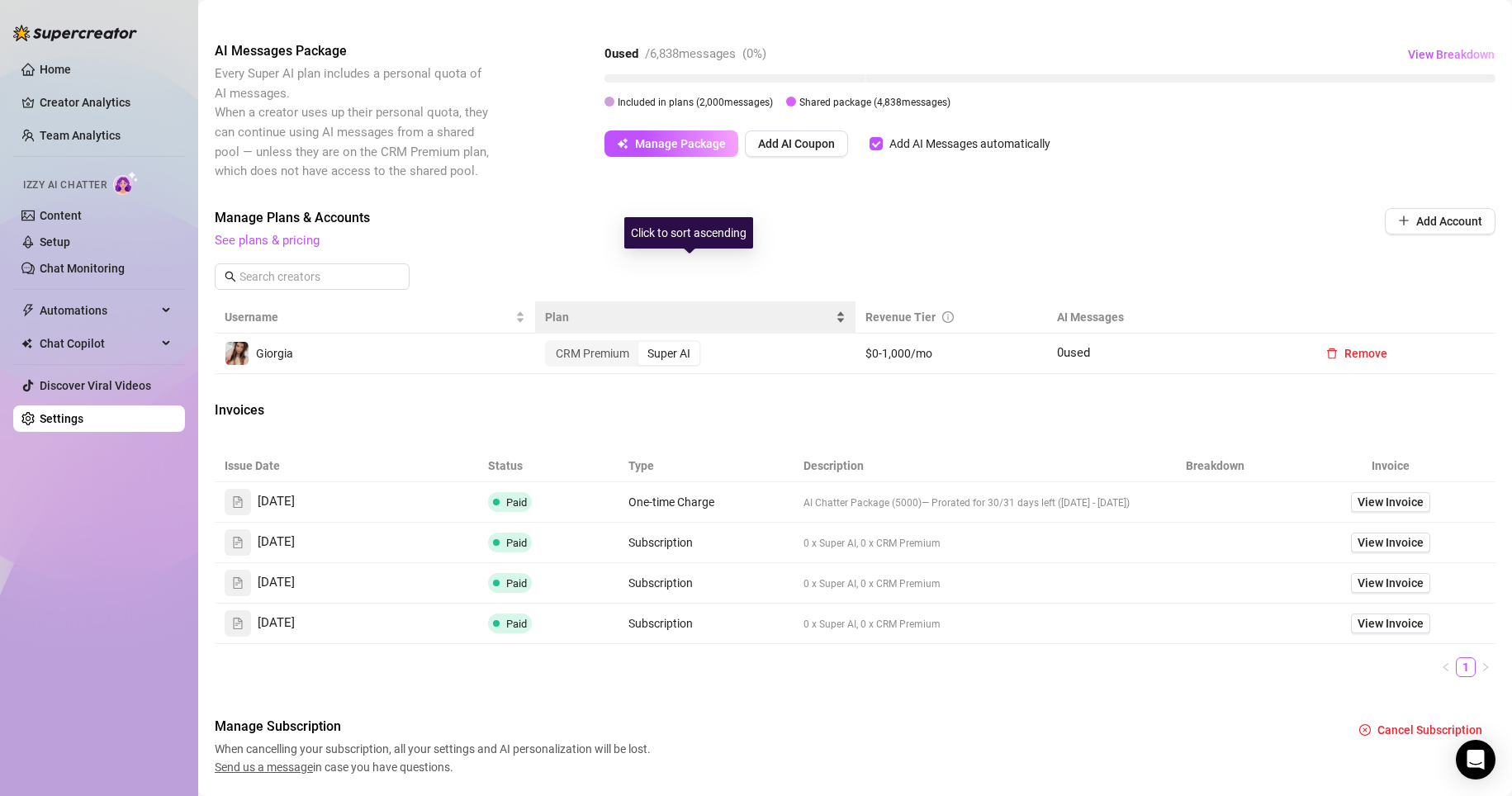
scroll to position [108, 0]
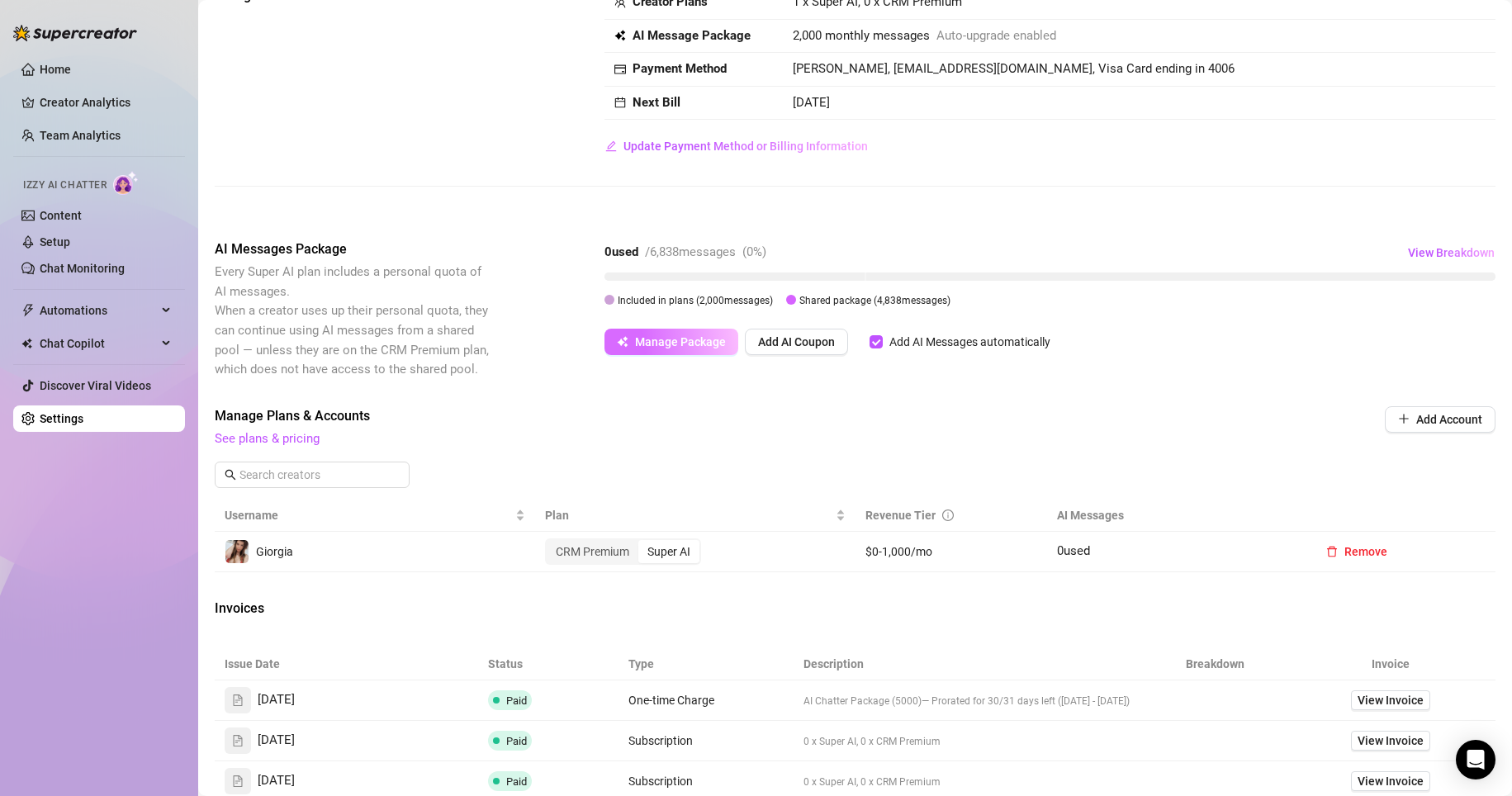
click at [702, 348] on span "Manage Package" at bounding box center [680, 342] width 90 height 13
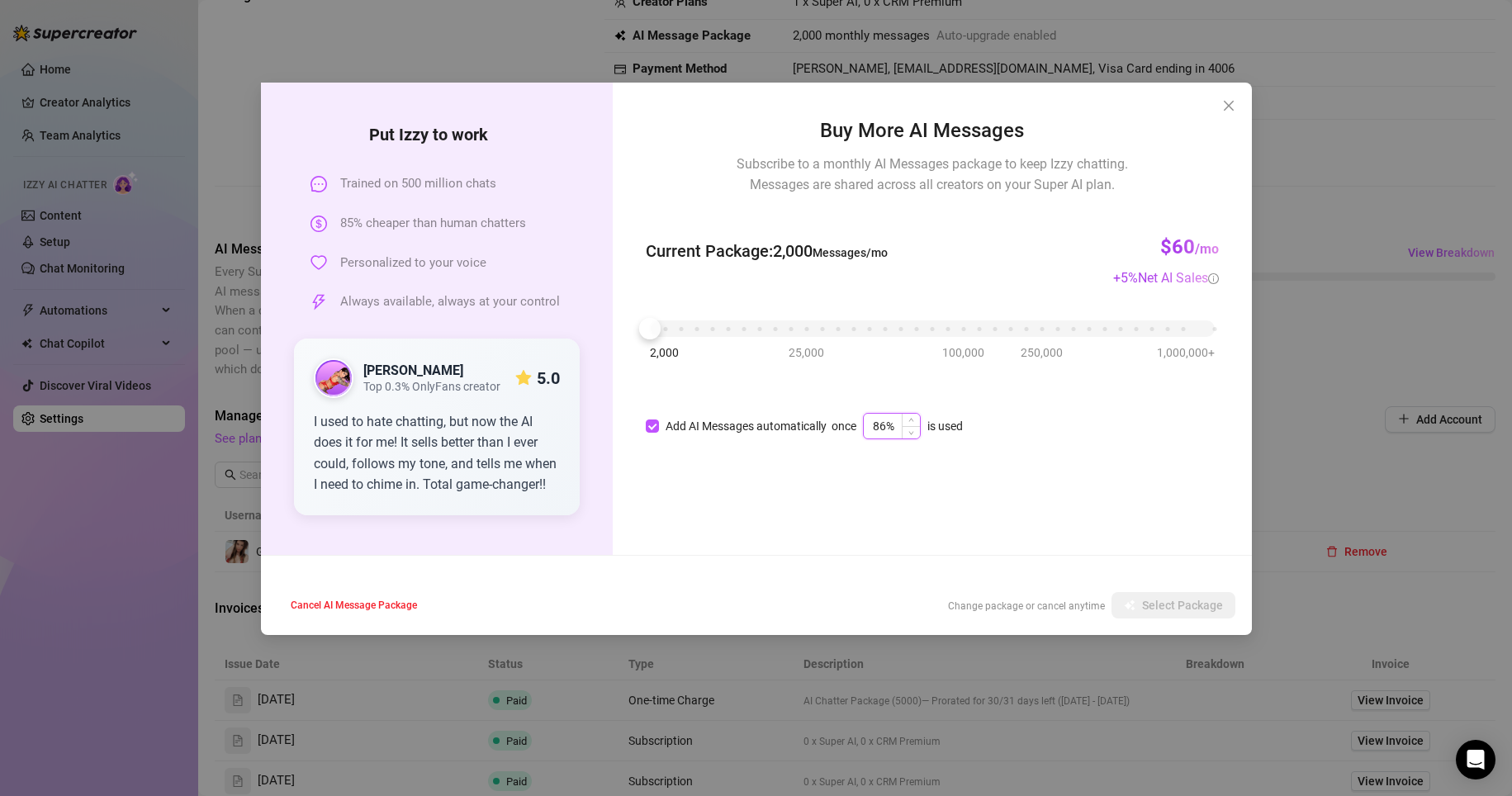
click at [829, 417] on span "Increase Value" at bounding box center [911, 420] width 18 height 12
type input "90%"
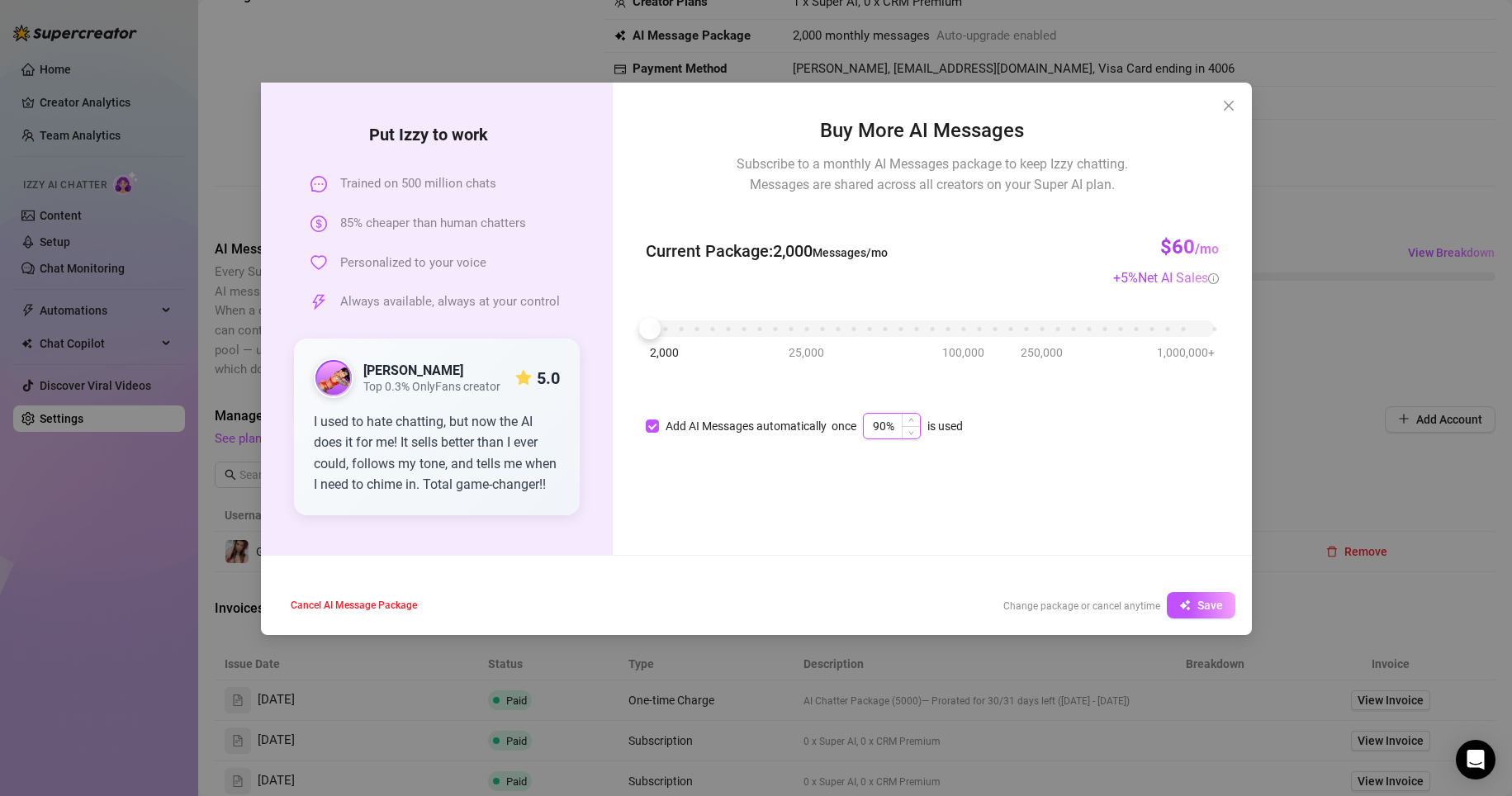
click at [829, 417] on span "Increase Value" at bounding box center [911, 420] width 18 height 12
click at [829, 607] on span "Save" at bounding box center [1210, 605] width 26 height 13
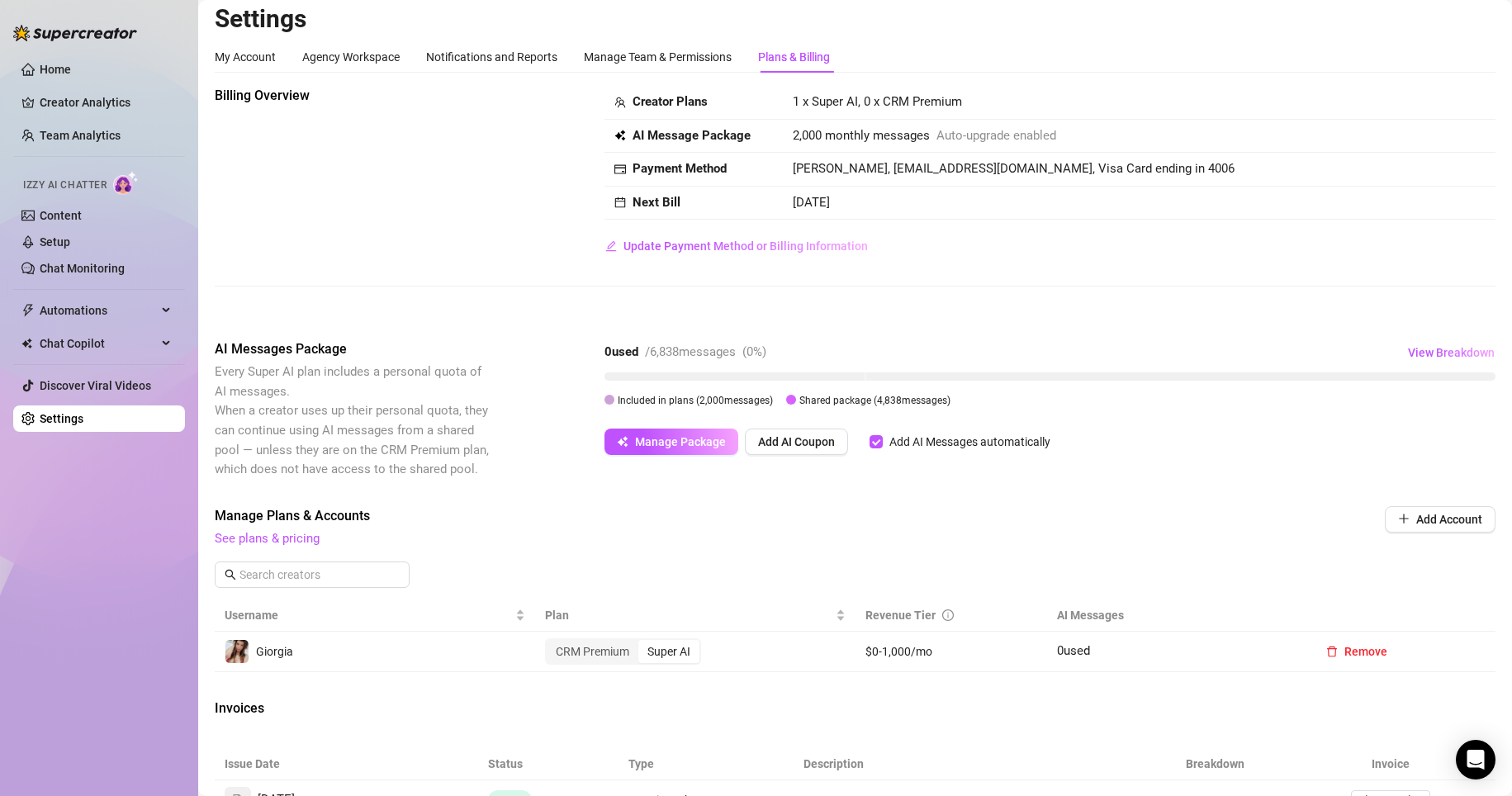
scroll to position [0, 0]
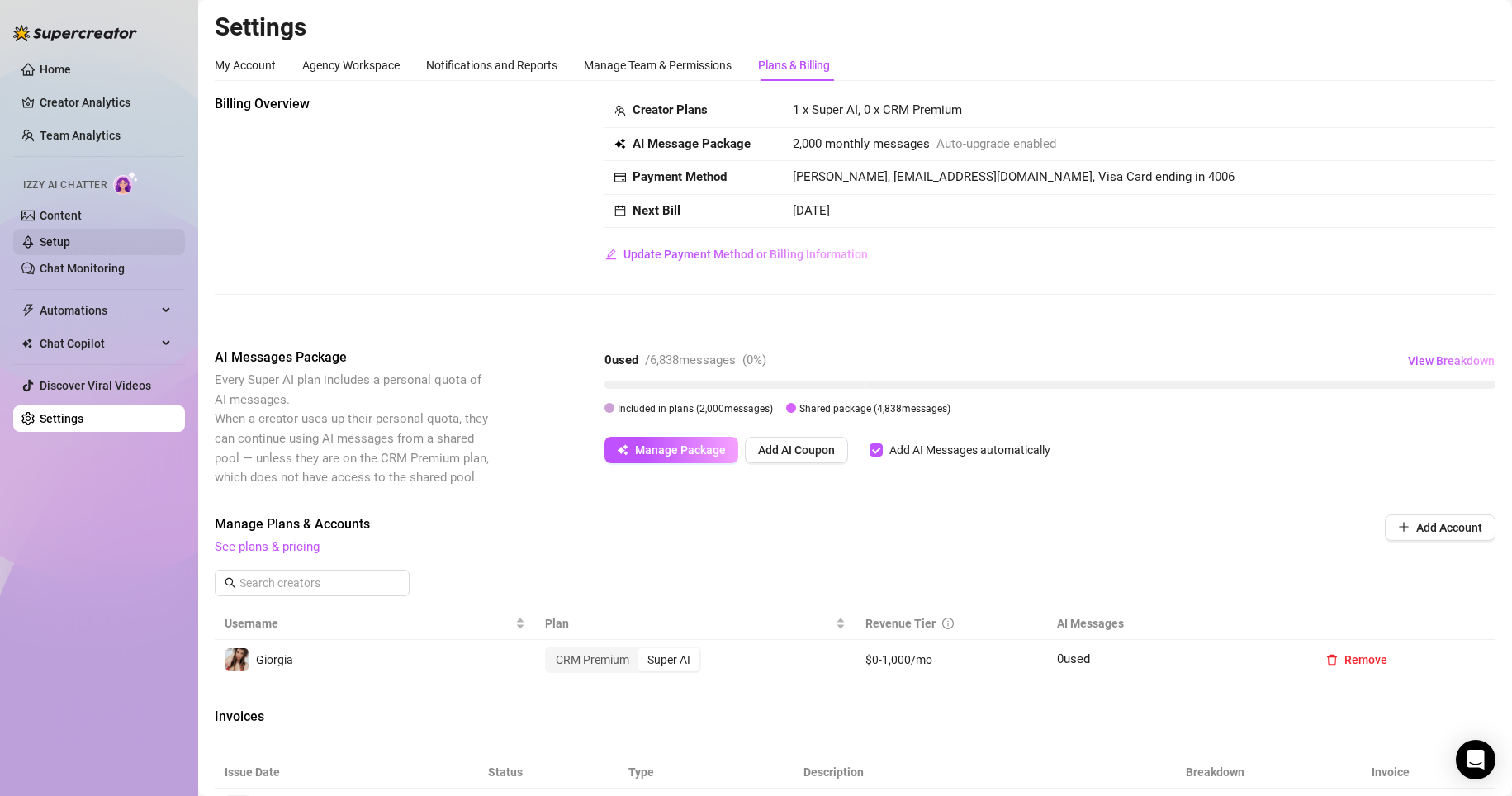
click at [56, 238] on link "Setup" at bounding box center [55, 242] width 31 height 13
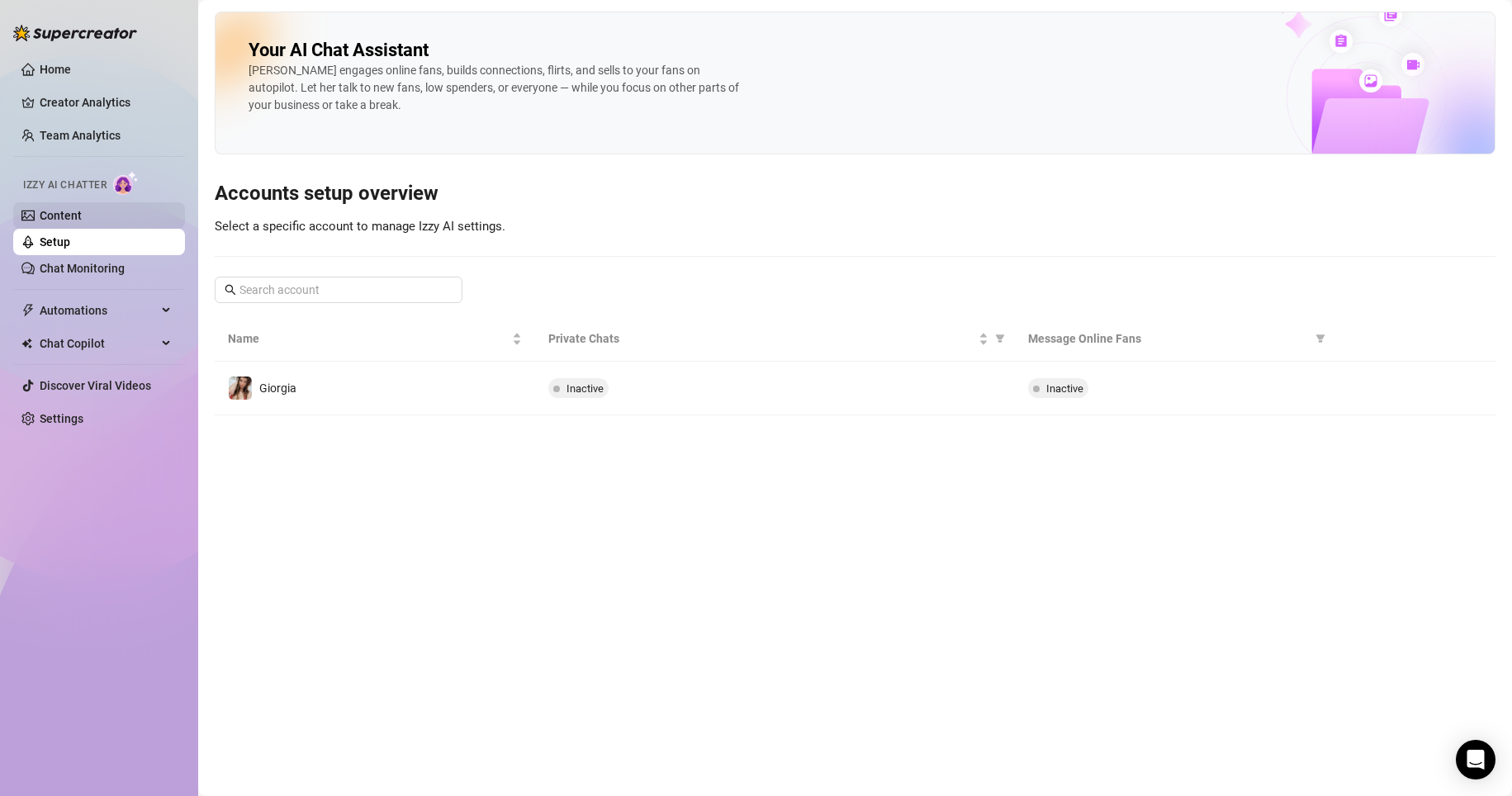
click at [82, 209] on link "Content" at bounding box center [61, 216] width 42 height 13
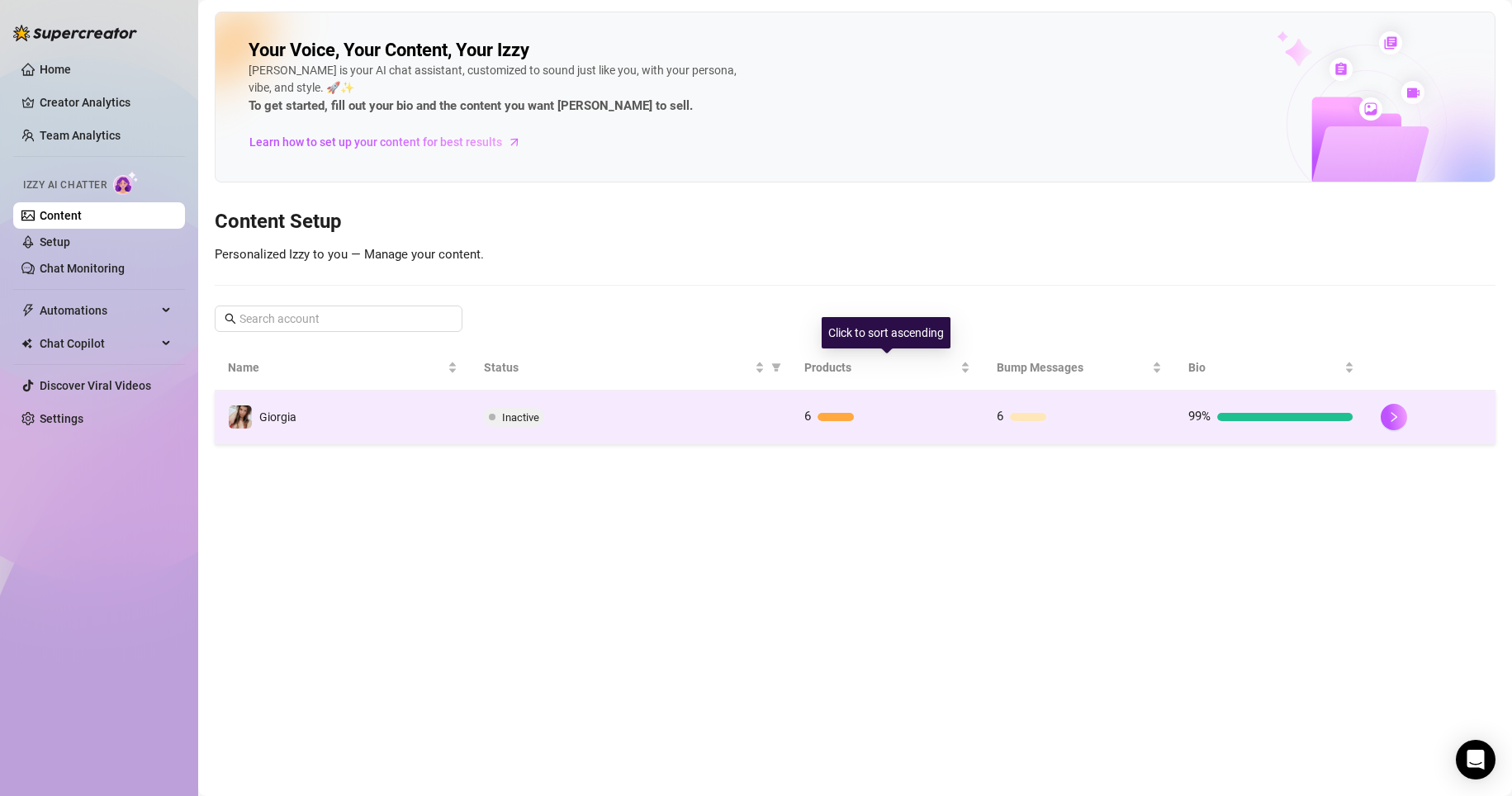
click at [829, 418] on div at bounding box center [893, 418] width 152 height 8
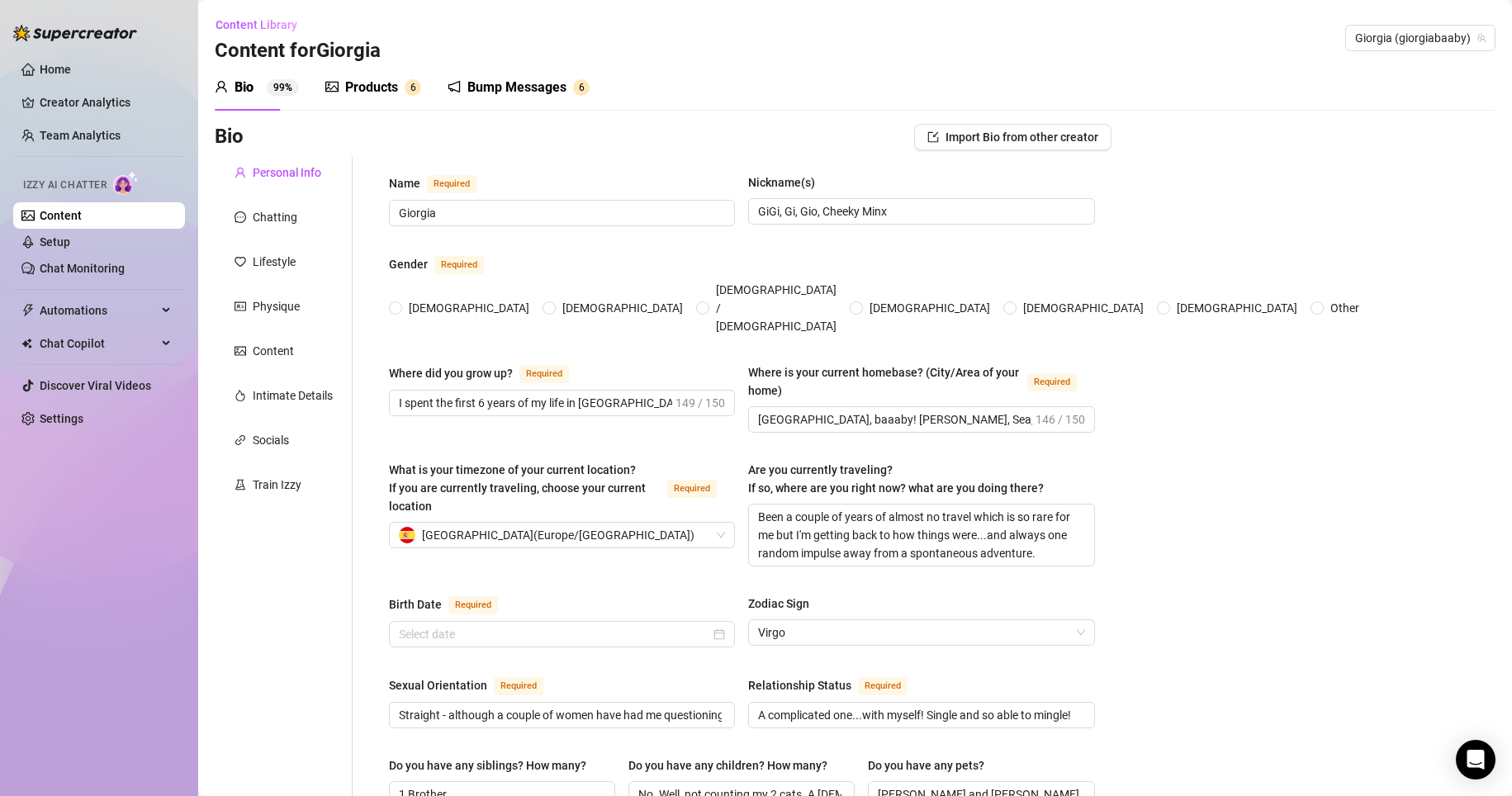
radio input "true"
type input "[DATE]"
click at [368, 88] on div "Products" at bounding box center [372, 88] width 53 height 20
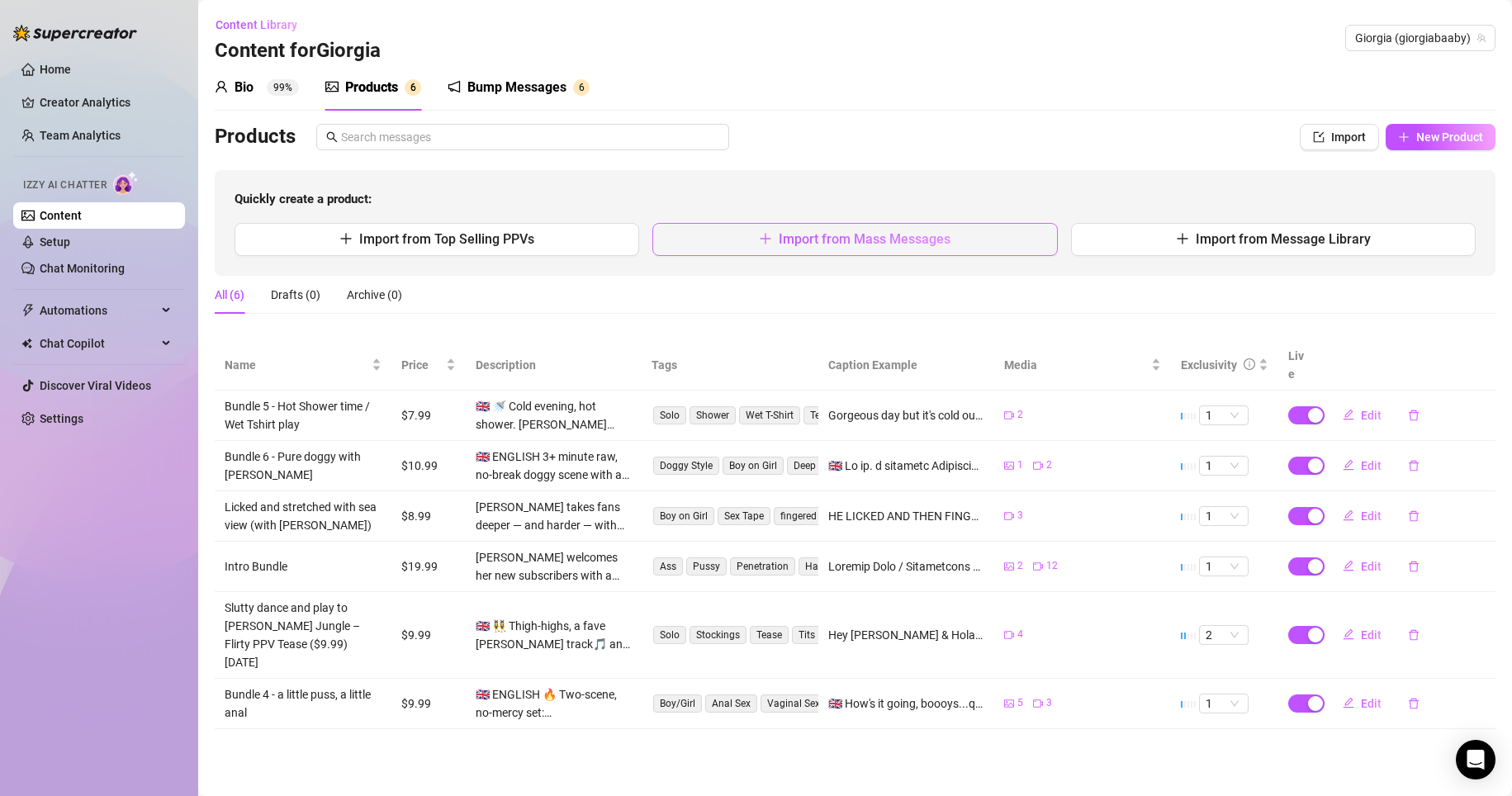
click at [774, 243] on button "Import from Mass Messages" at bounding box center [855, 240] width 405 height 33
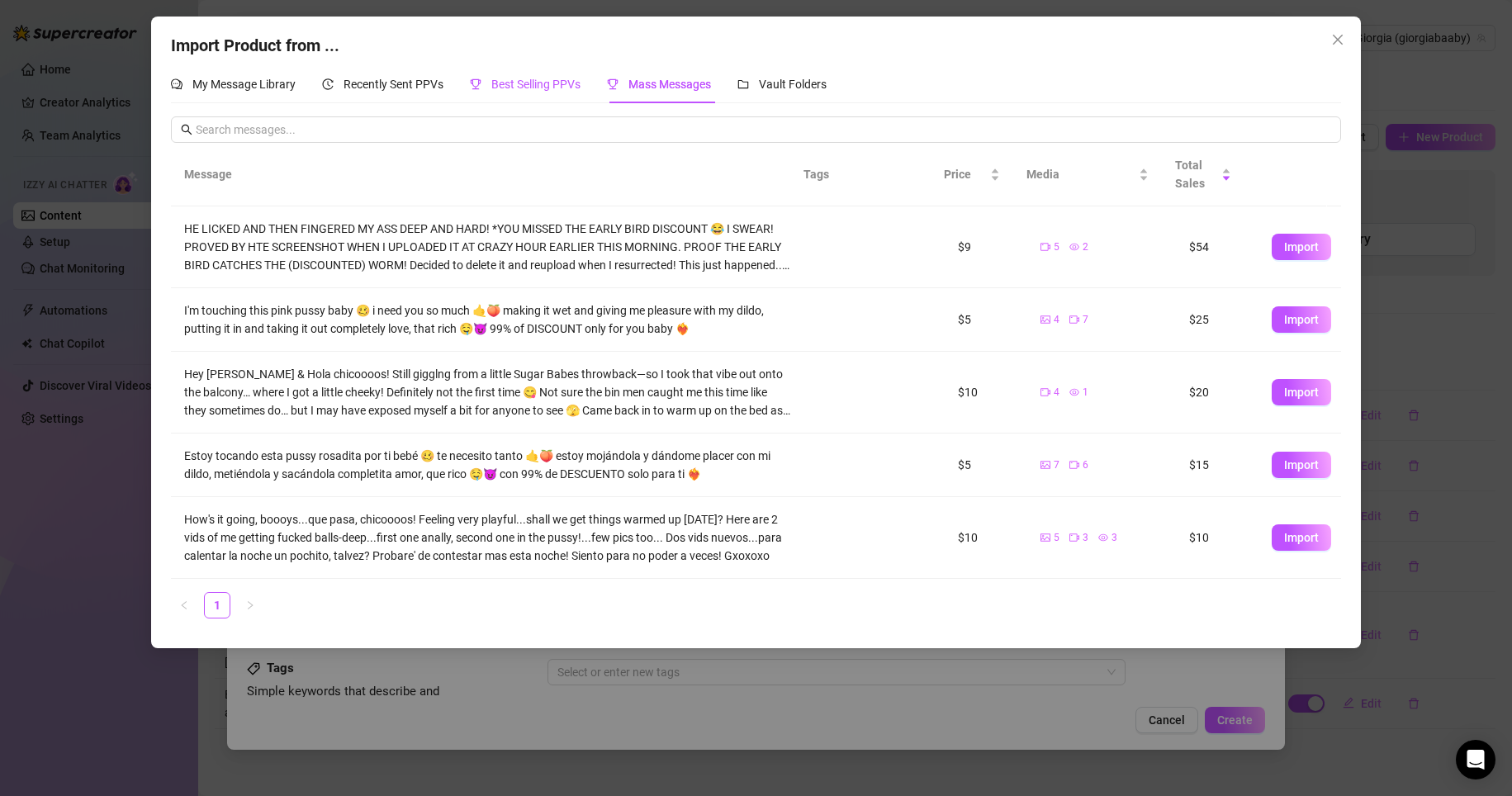
click at [544, 76] on div "Best Selling PPVs" at bounding box center [524, 85] width 110 height 18
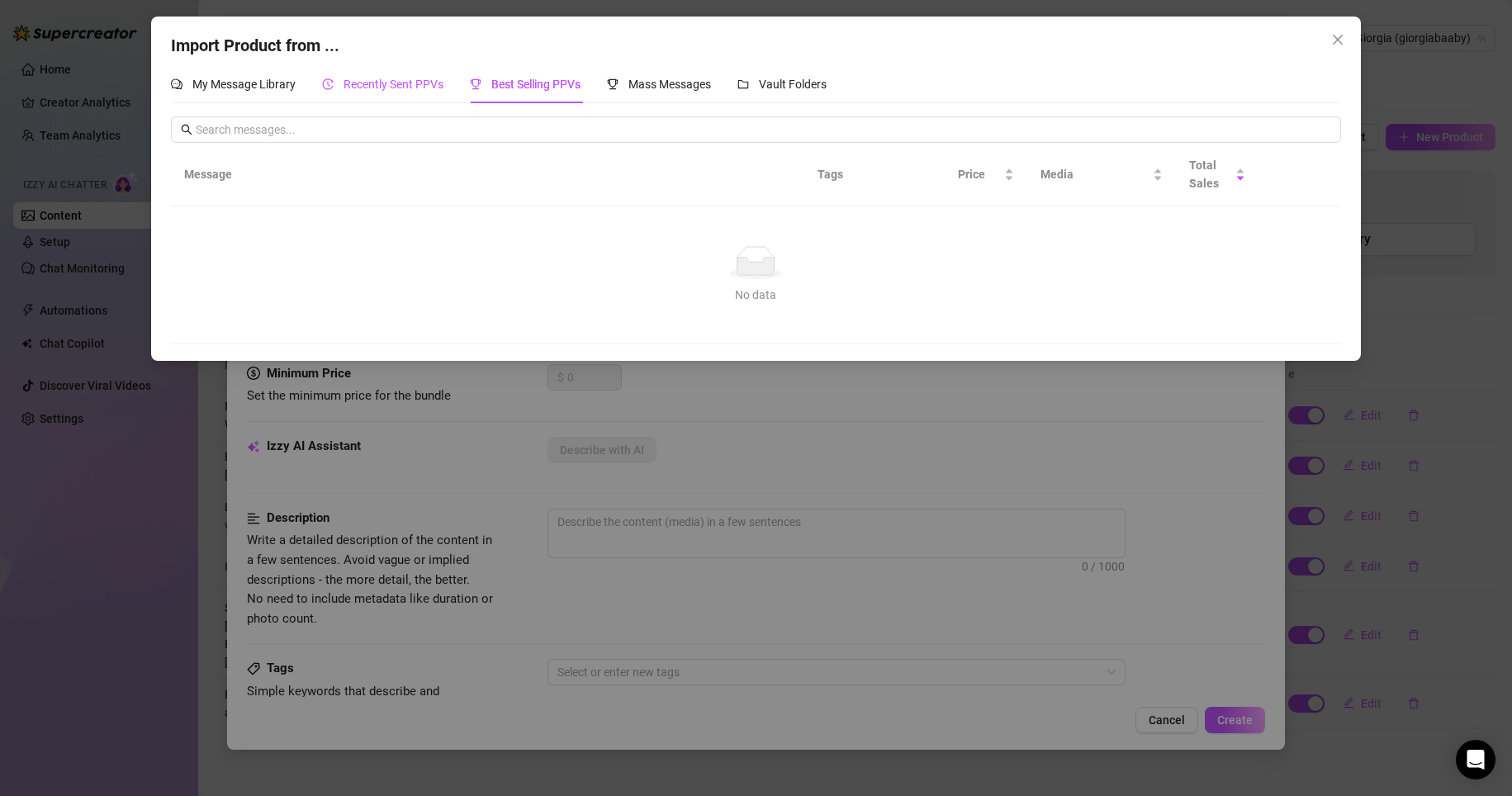
click at [408, 79] on span "Recently Sent PPVs" at bounding box center [393, 85] width 100 height 13
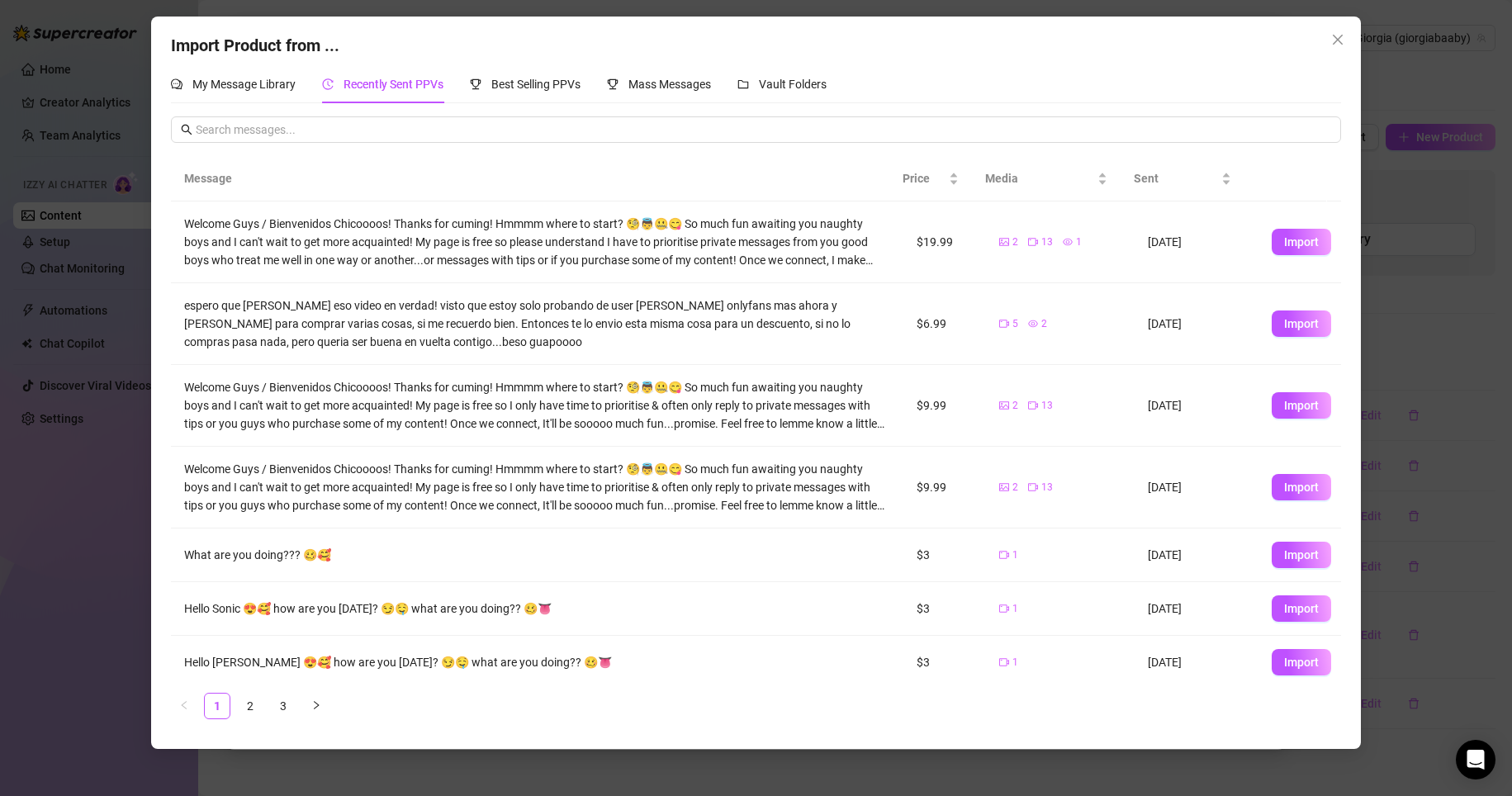
drag, startPoint x: 334, startPoint y: 311, endPoint x: 559, endPoint y: 340, distance: 226.9
drag, startPoint x: 559, startPoint y: 340, endPoint x: 776, endPoint y: 154, distance: 285.8
drag, startPoint x: 776, startPoint y: 154, endPoint x: 856, endPoint y: 69, distance: 116.7
drag, startPoint x: 856, startPoint y: 69, endPoint x: 996, endPoint y: 24, distance: 147.1
drag, startPoint x: 996, startPoint y: 24, endPoint x: 1439, endPoint y: 160, distance: 463.4
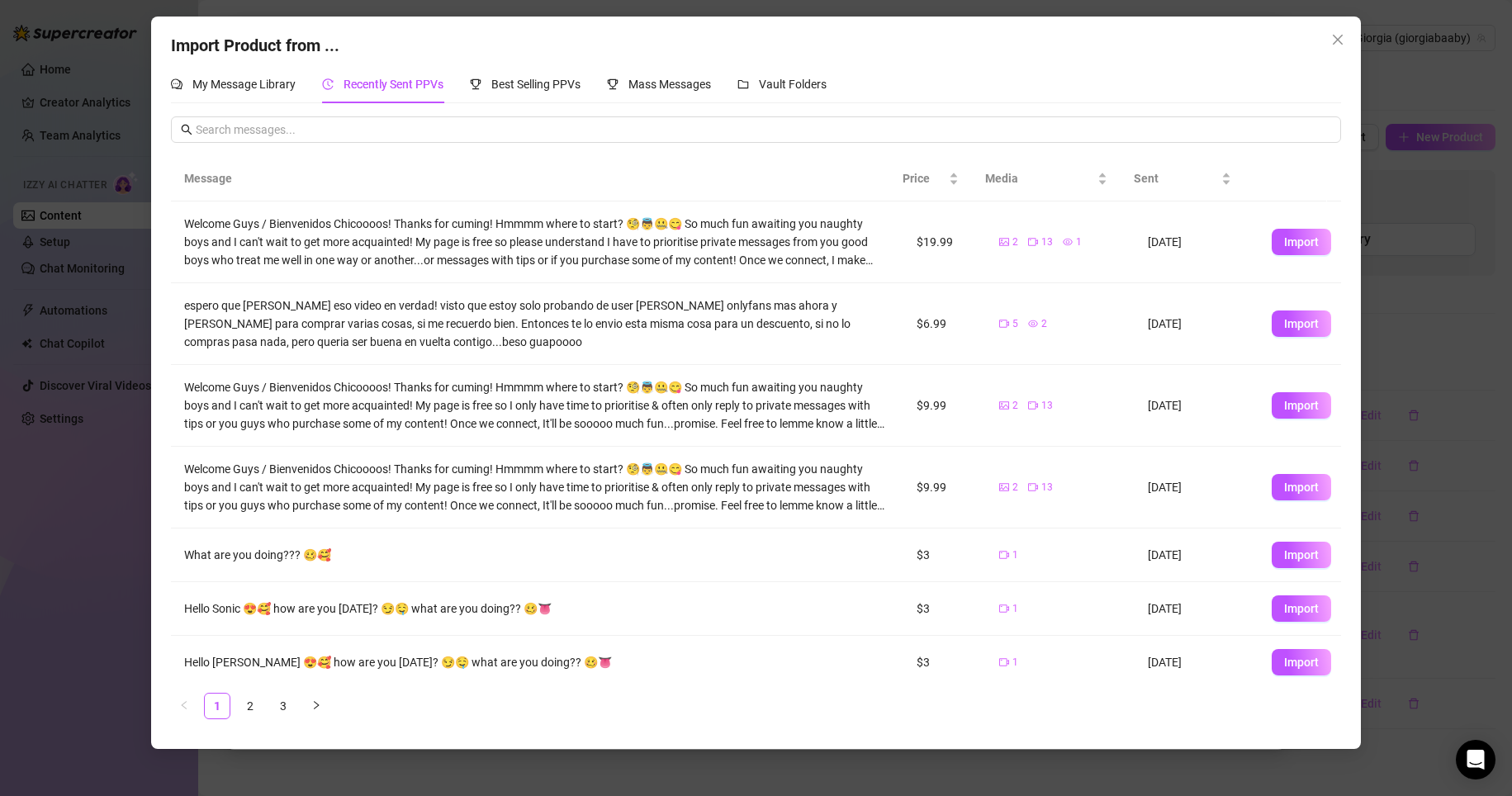
drag, startPoint x: 1439, startPoint y: 160, endPoint x: 1115, endPoint y: 112, distance: 327.5
click at [829, 112] on div "My Message Library Recently Sent PPVs Best Selling PPVs Mass Messages Vault Fol…" at bounding box center [756, 398] width 1170 height 667
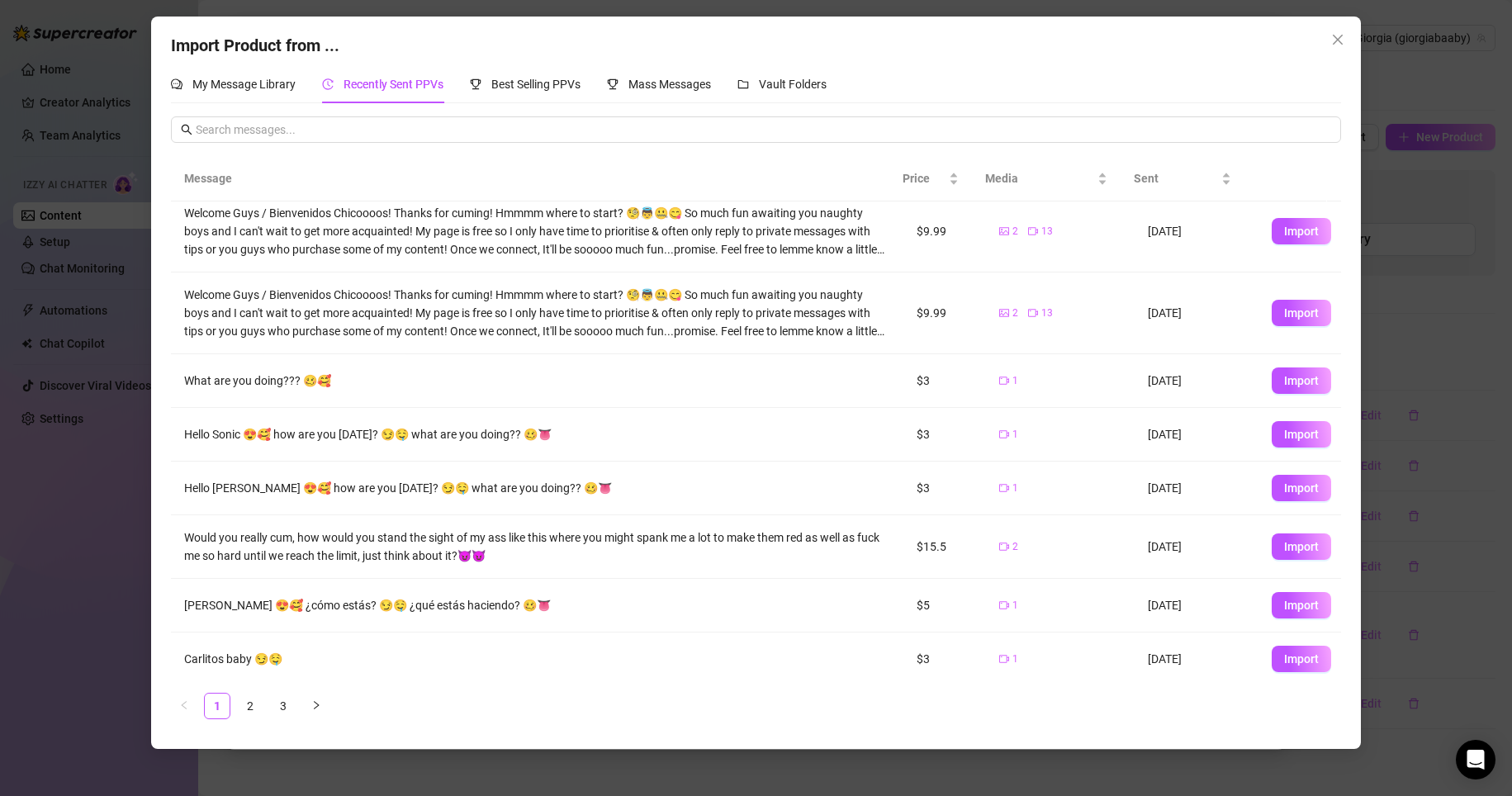
scroll to position [181, 0]
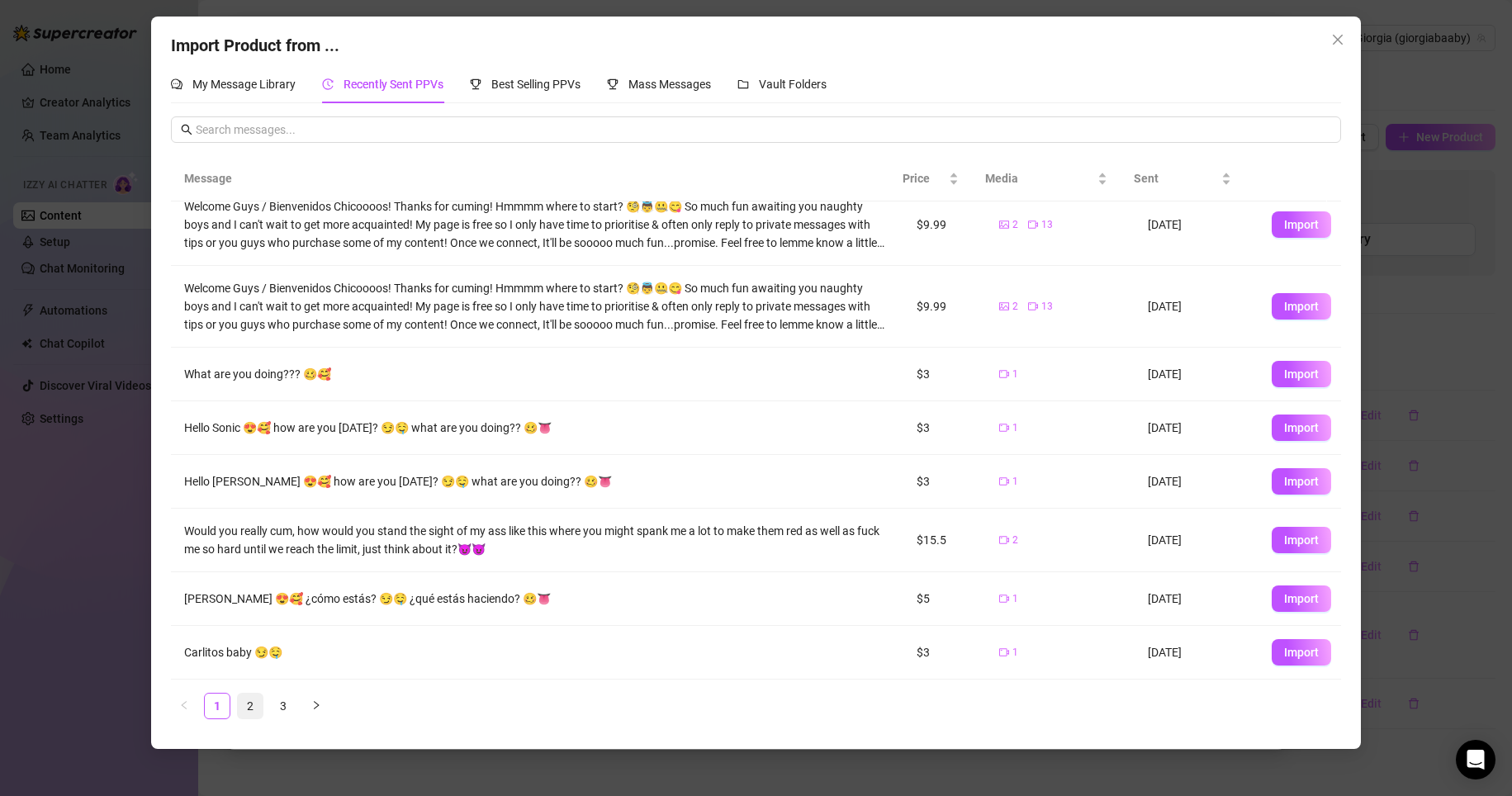
click at [253, 701] on link "2" at bounding box center [251, 706] width 25 height 25
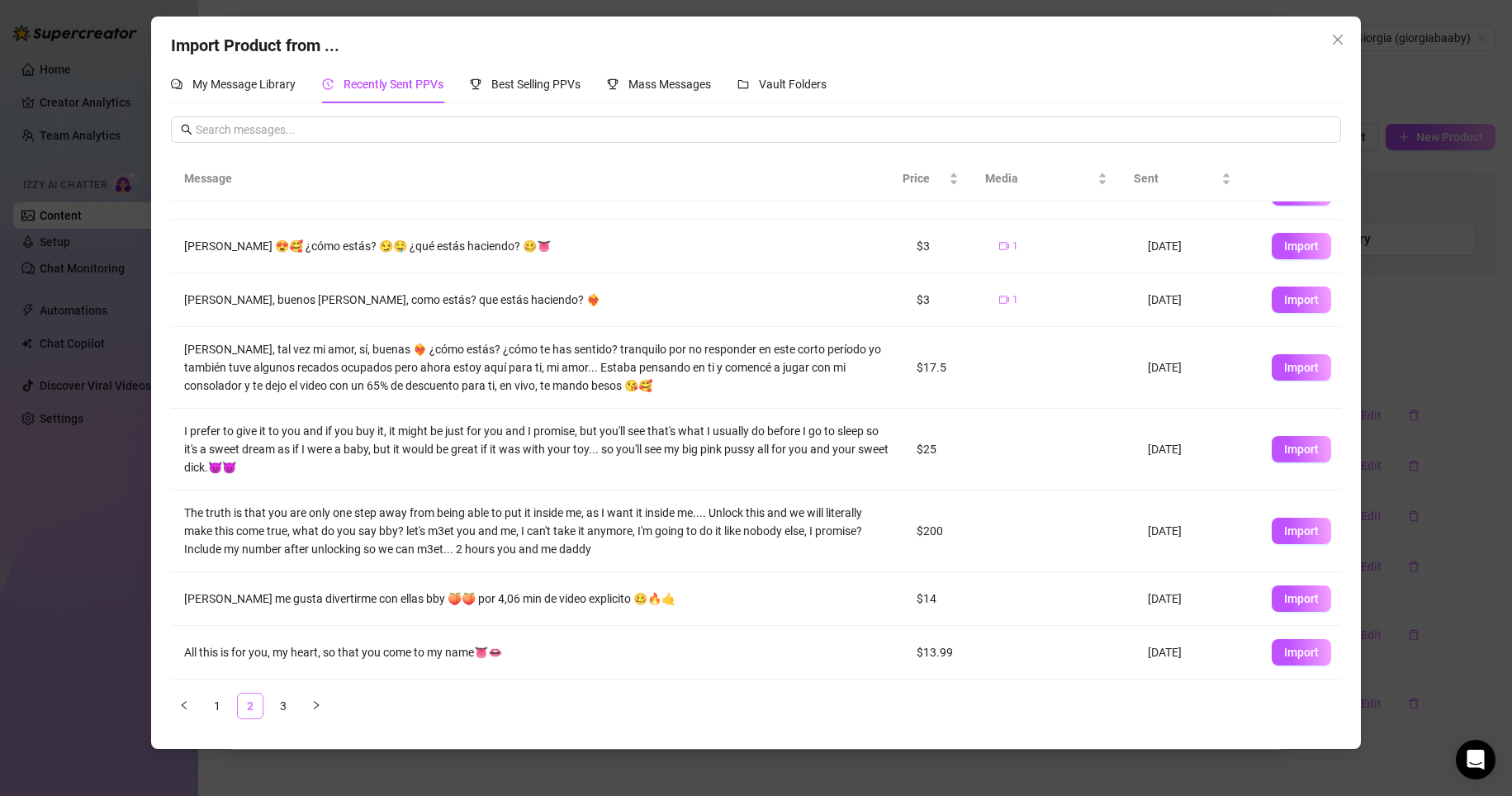
scroll to position [0, 0]
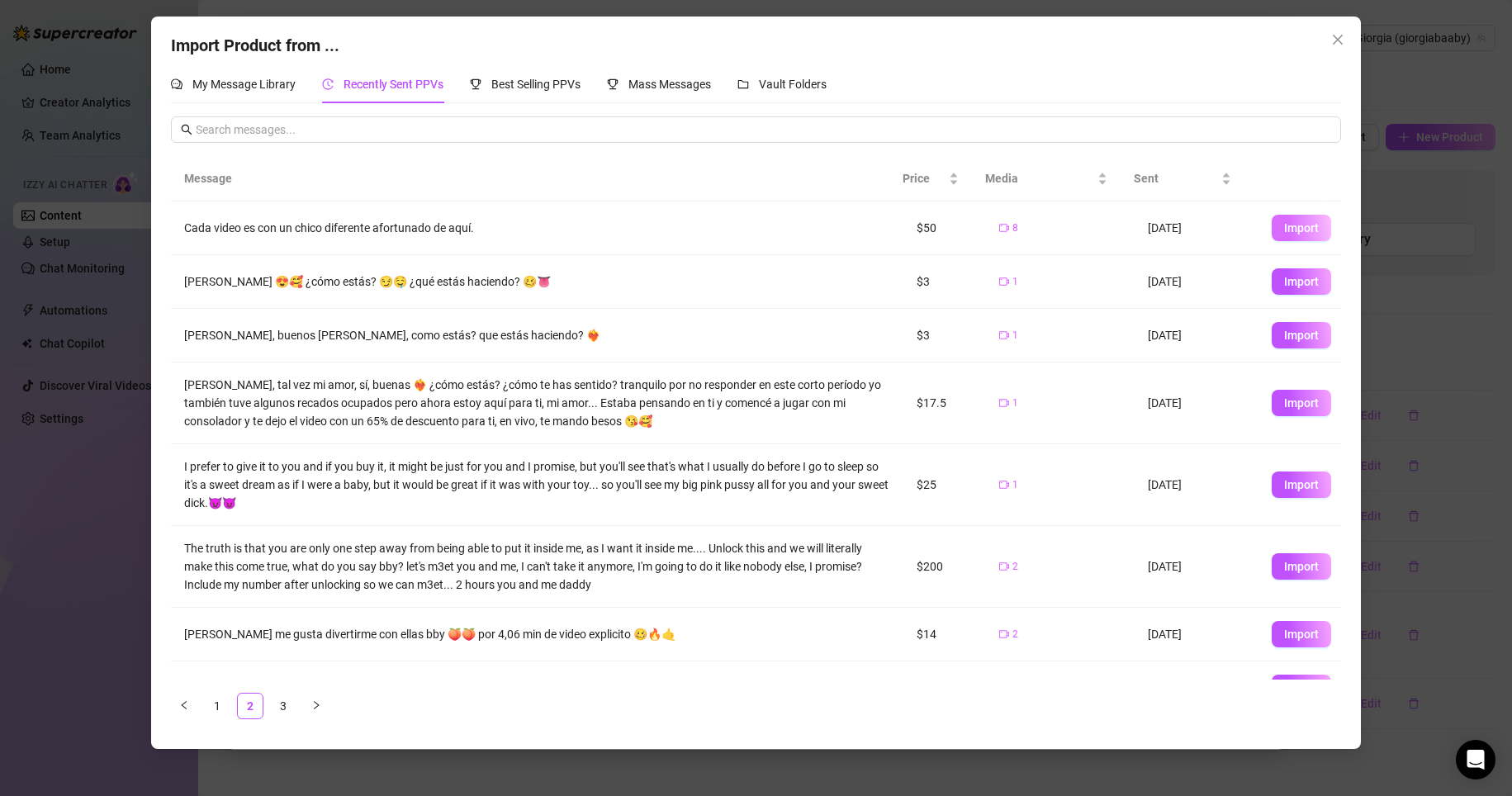
click at [829, 222] on span "Import" at bounding box center [1301, 228] width 35 height 13
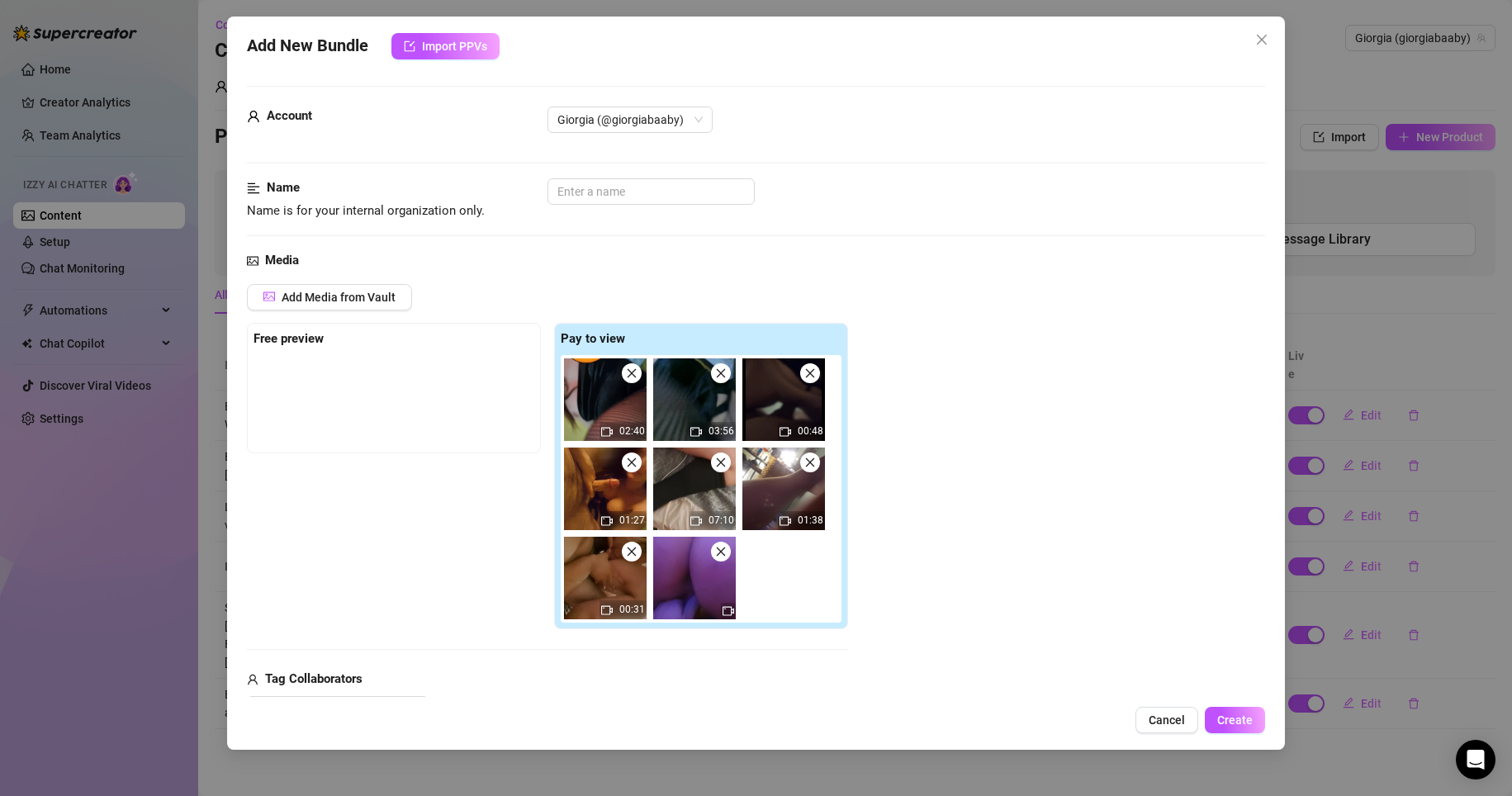
scroll to position [330, 0]
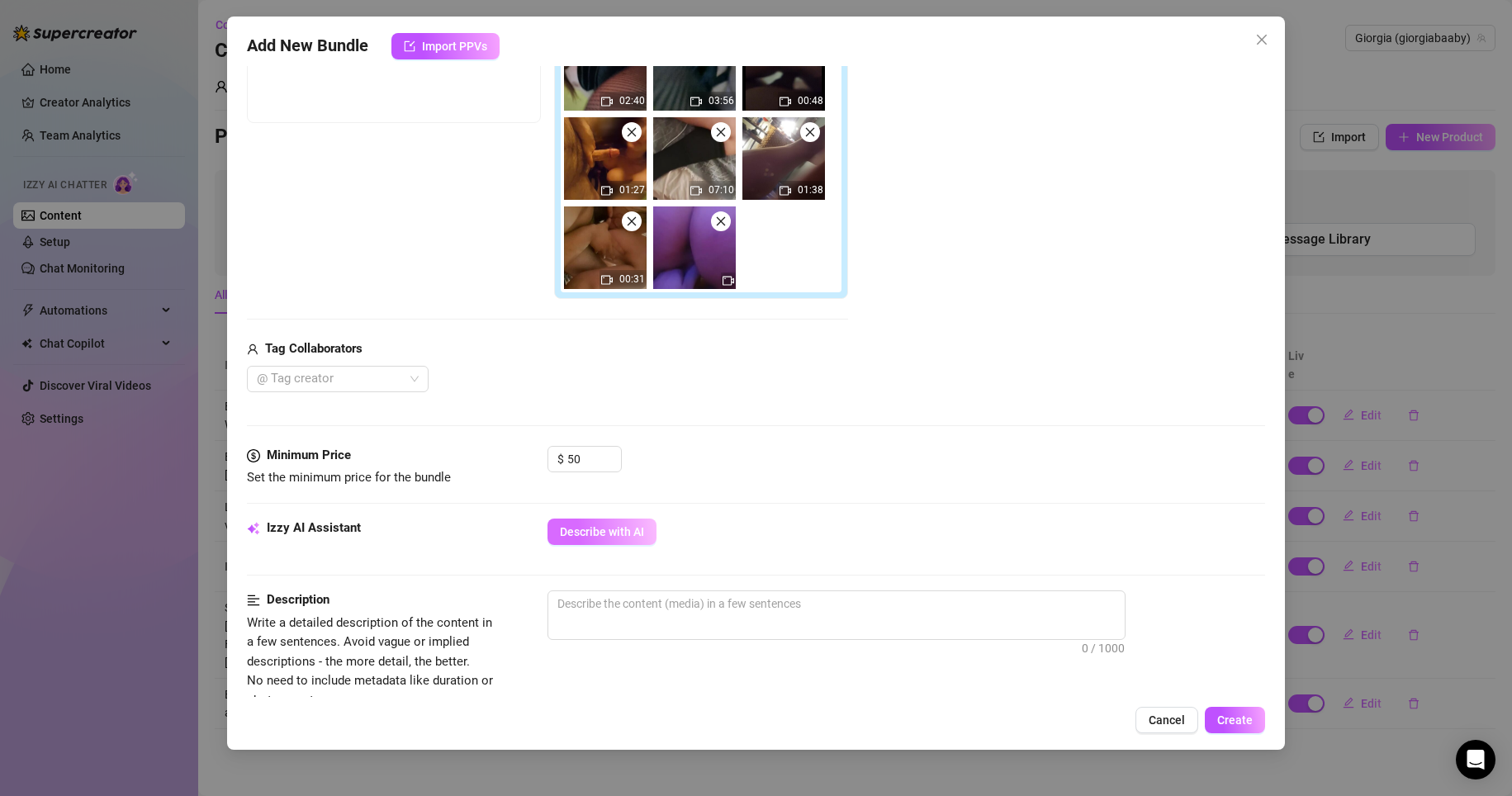
click at [634, 542] on button "Describe with AI" at bounding box center [602, 532] width 109 height 27
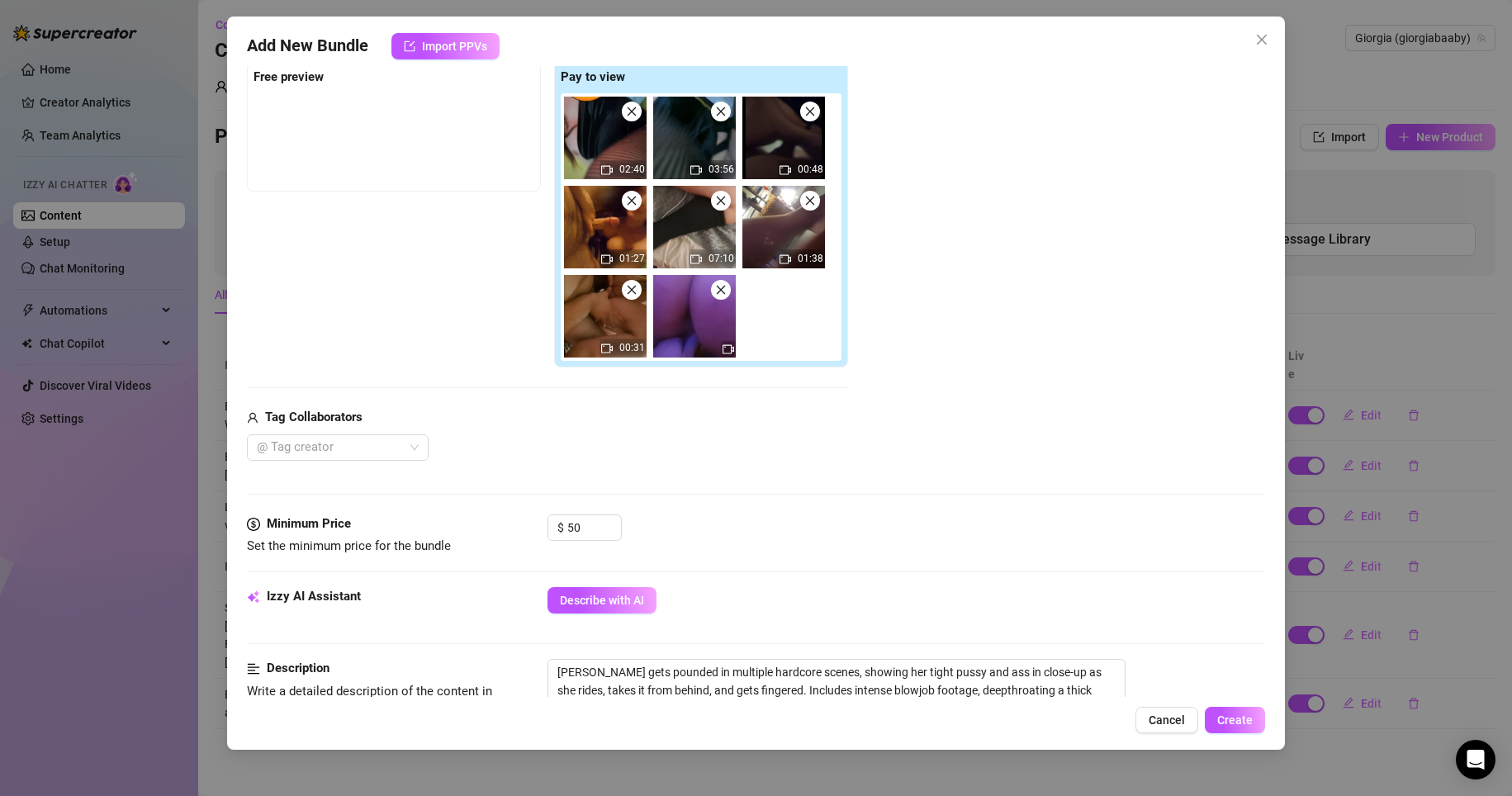
scroll to position [0, 0]
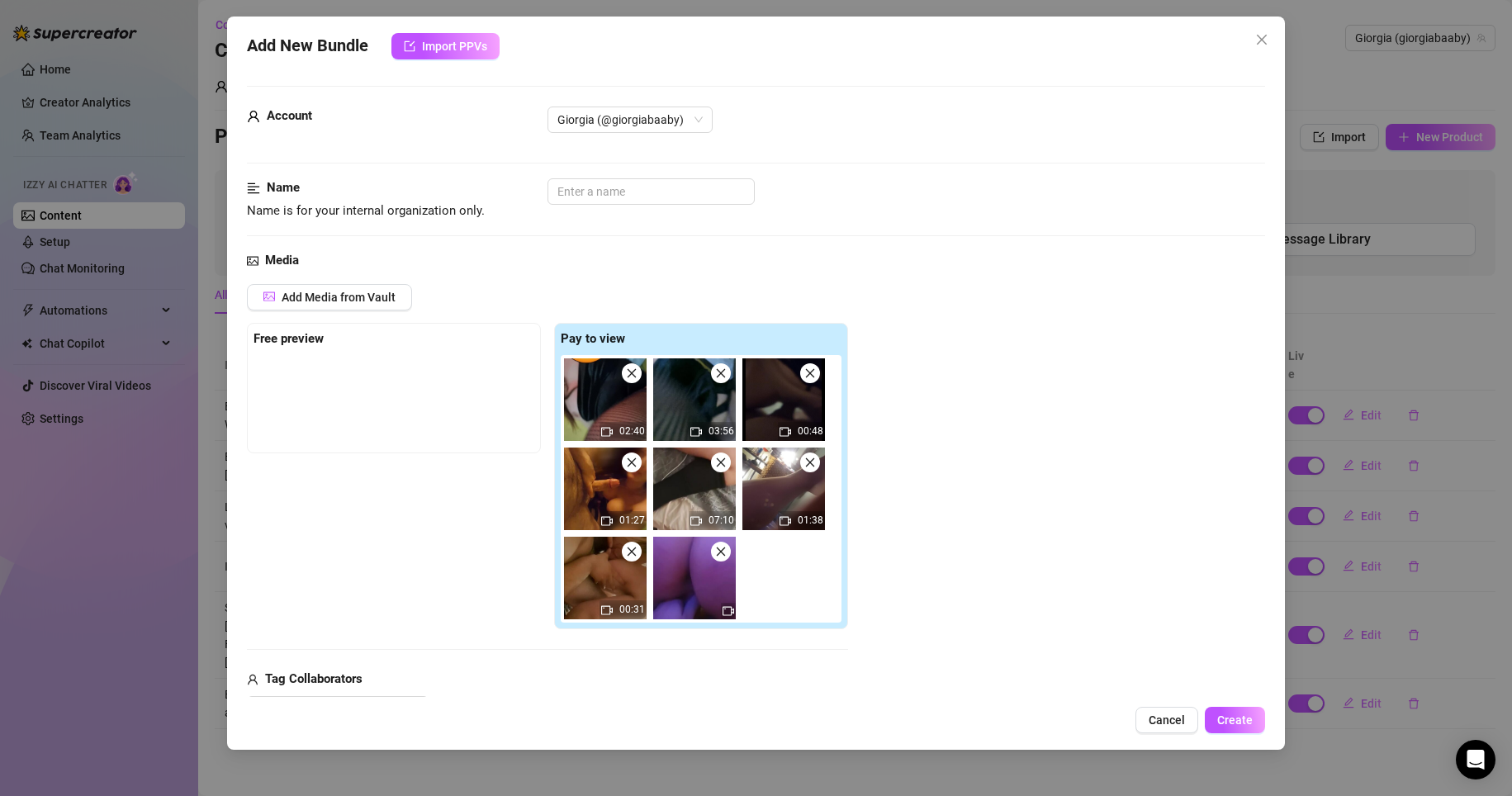
click at [606, 403] on img at bounding box center [606, 400] width 83 height 83
click at [720, 409] on img at bounding box center [695, 400] width 83 height 83
click at [617, 418] on img at bounding box center [606, 400] width 83 height 83
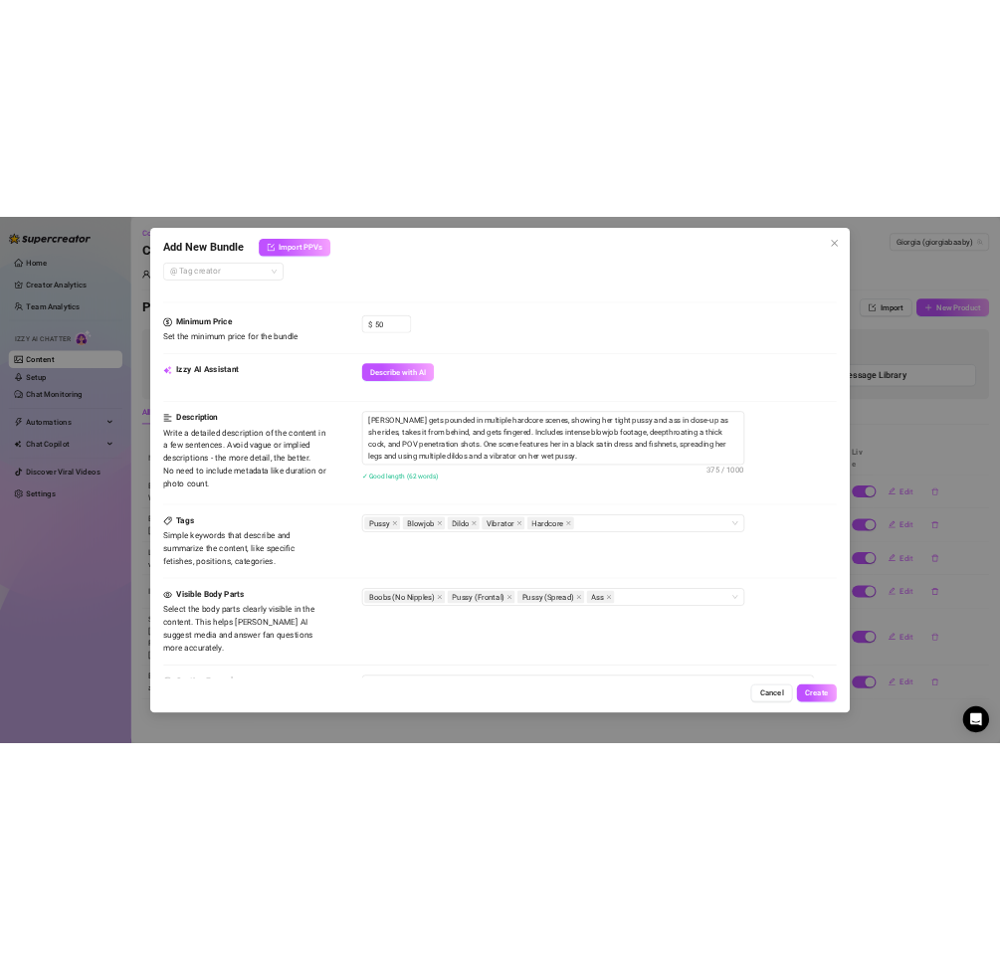
scroll to position [995, 0]
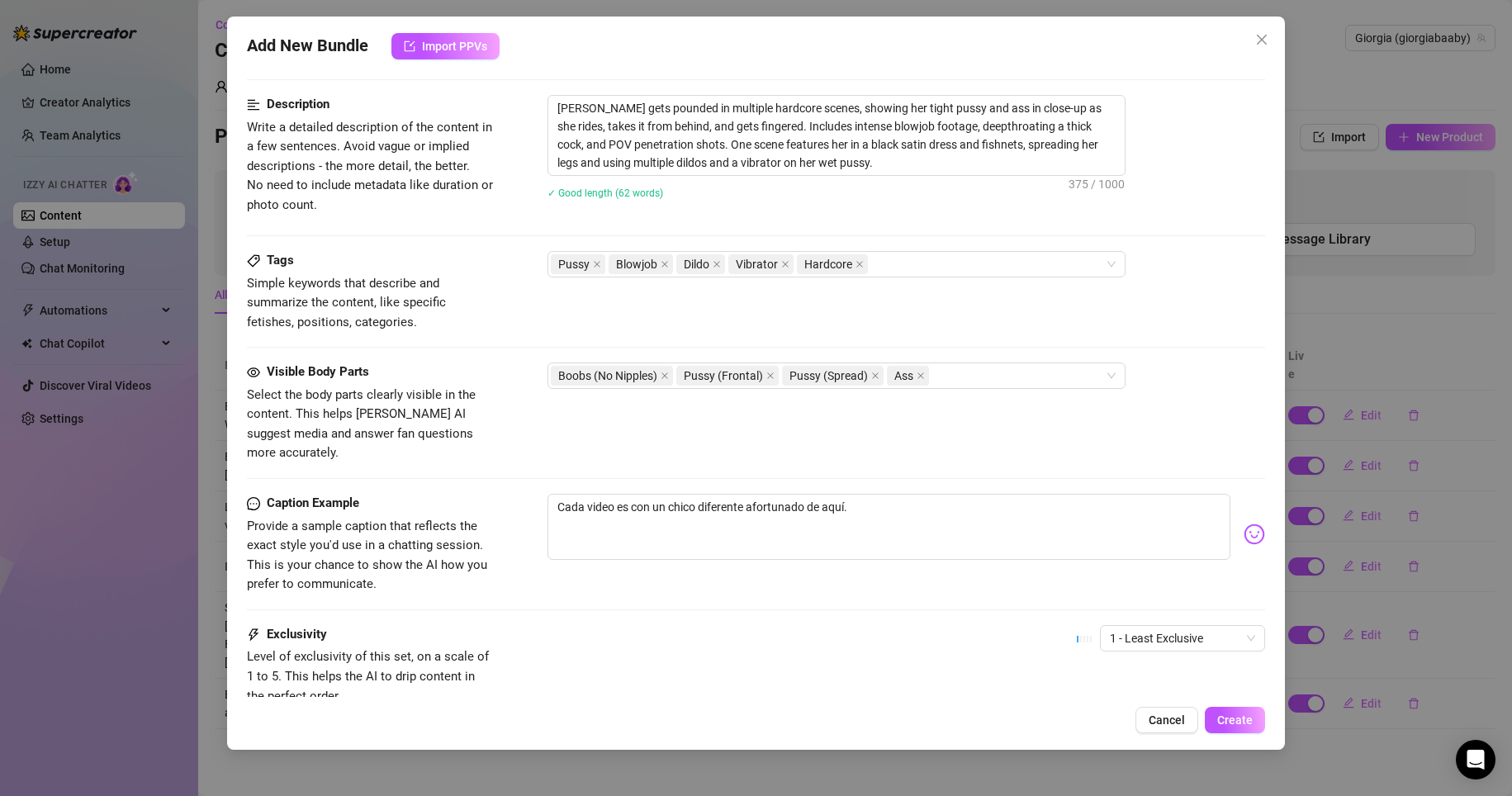
click at [829, 397] on div "Visible Body Parts Select the body parts clearly visible in the content. This h…" at bounding box center [757, 413] width 1019 height 100
click at [829, 213] on div "Add New Bundle Import PPVs Account Giorgia (@giorgiabaaby) Name Name is for you…" at bounding box center [756, 398] width 1512 height 796
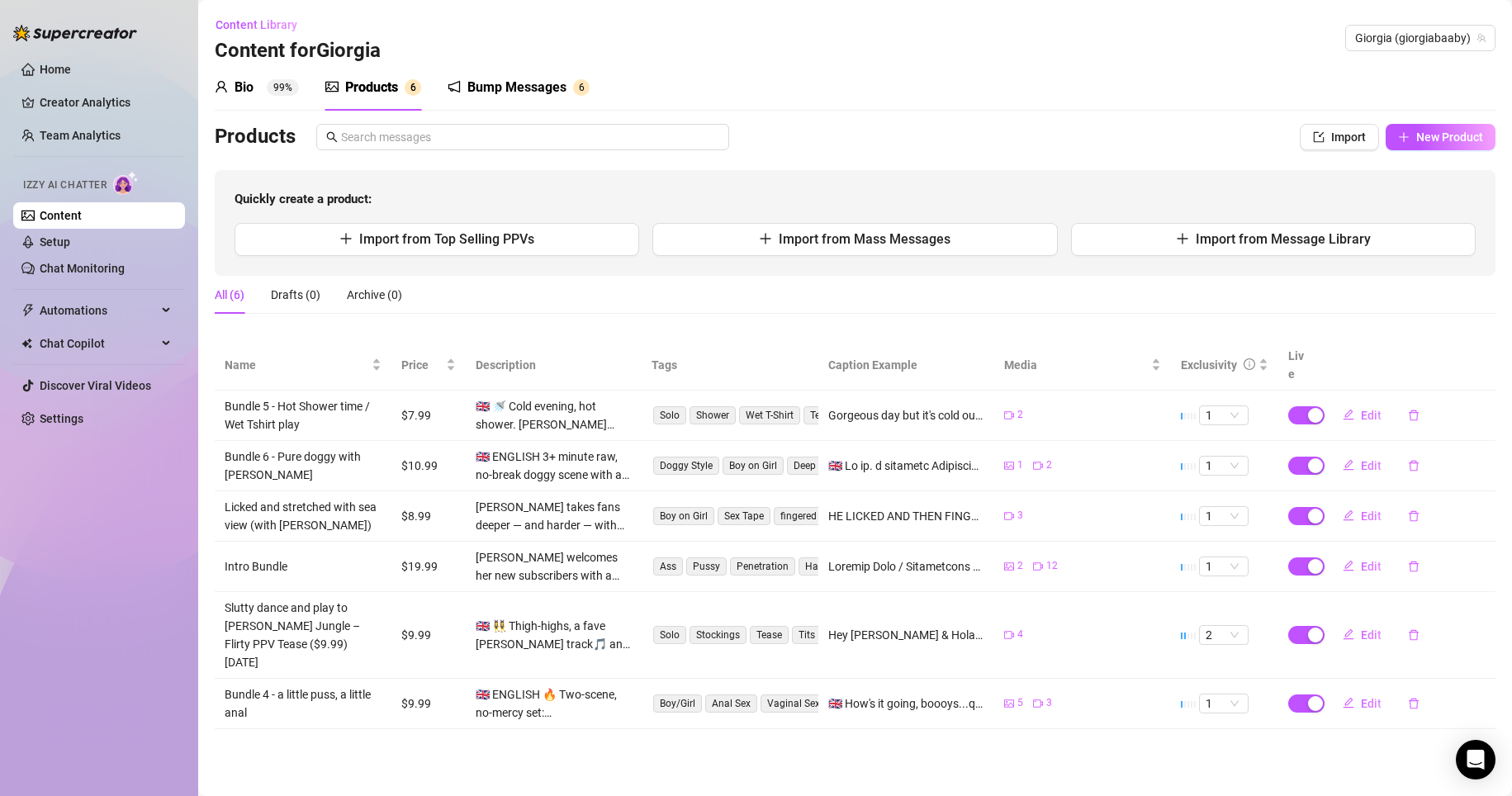
click at [829, 720] on main "Content Library Content for [PERSON_NAME] (giorgiabaaby) Bio 99% Products 6 Bum…" at bounding box center [855, 398] width 1314 height 796
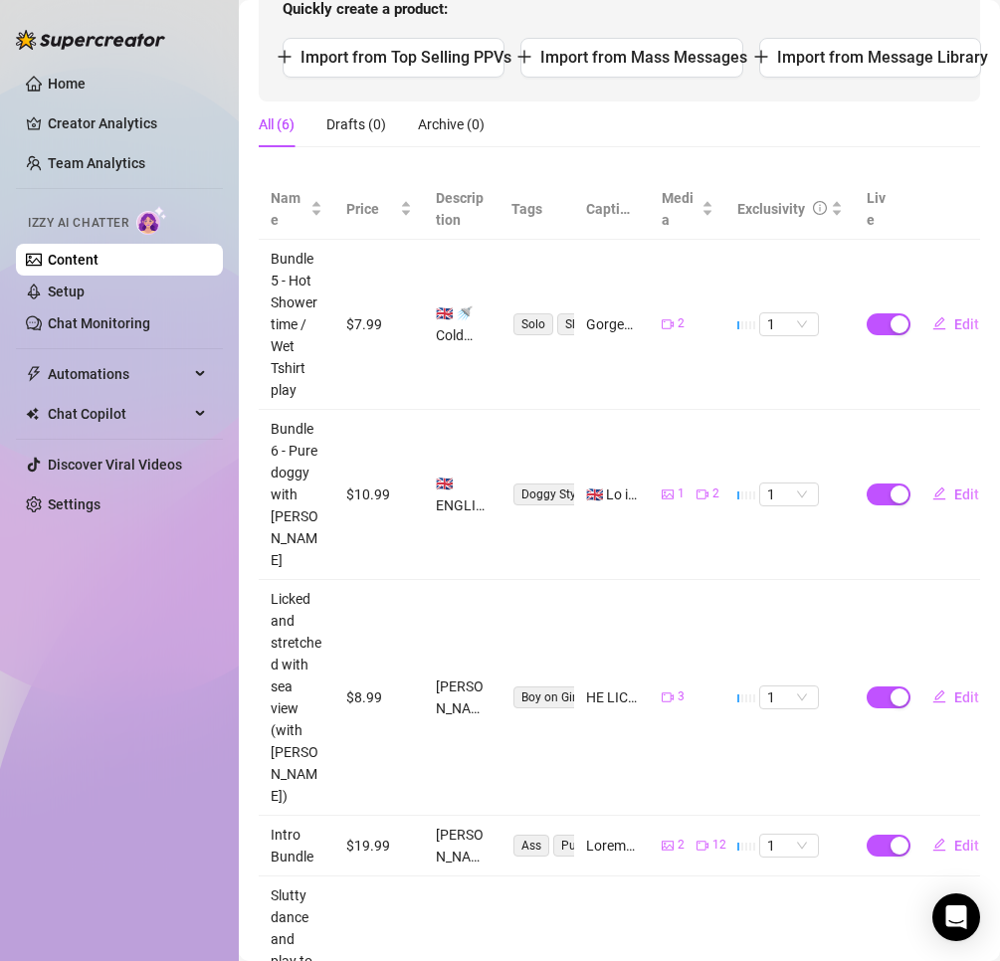
scroll to position [0, 0]
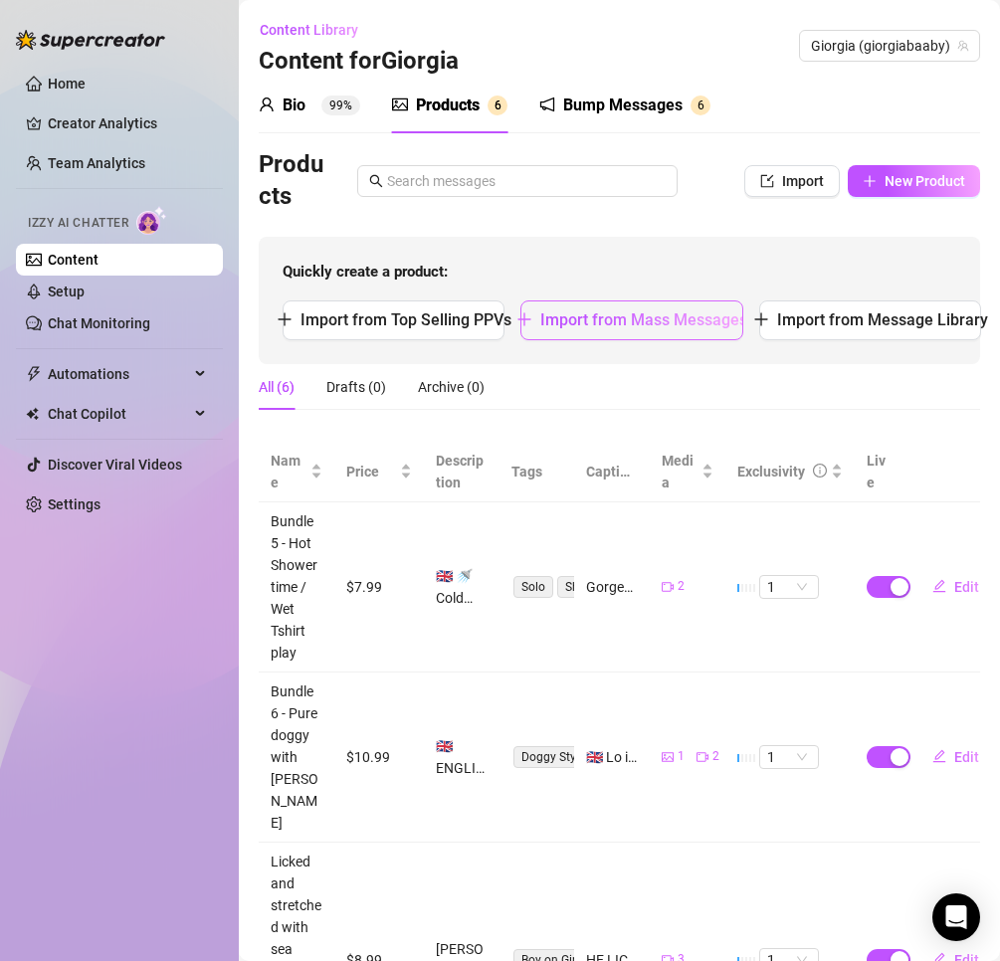
click at [586, 319] on span "Import from Mass Messages" at bounding box center [643, 319] width 207 height 19
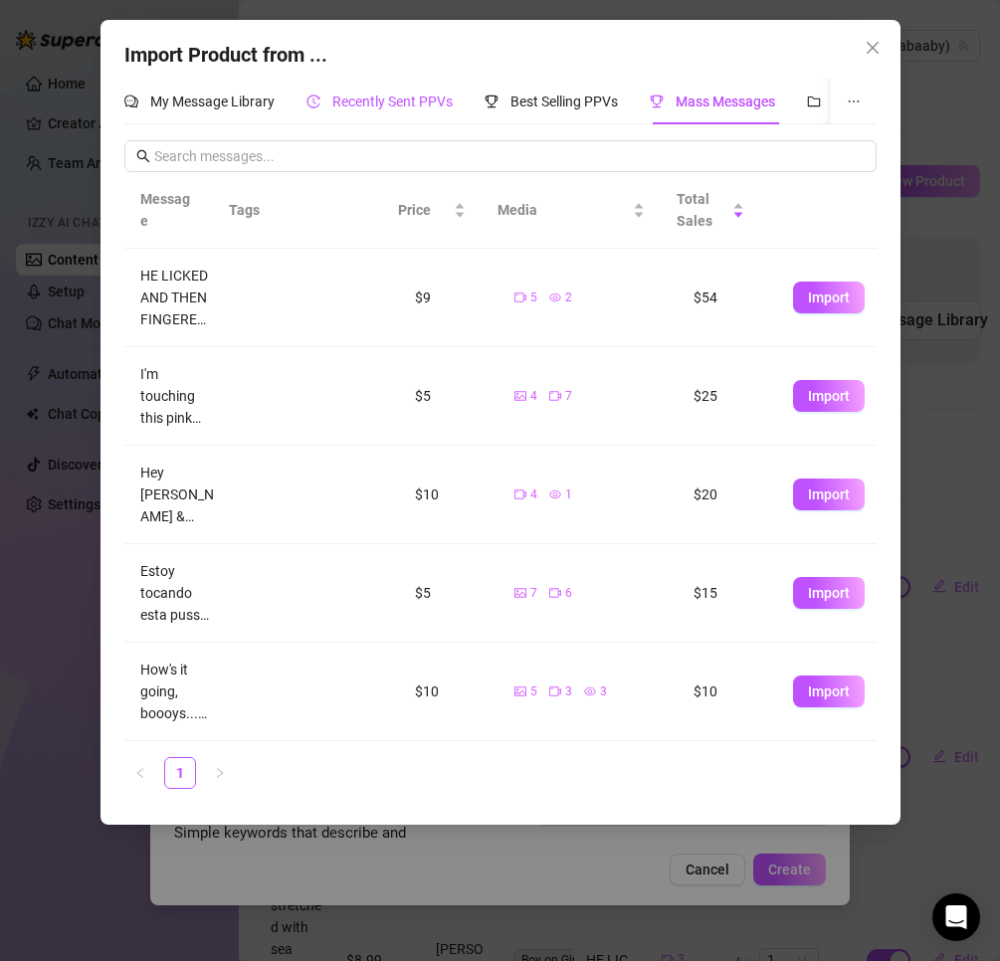
click at [431, 94] on span "Recently Sent PPVs" at bounding box center [392, 102] width 120 height 16
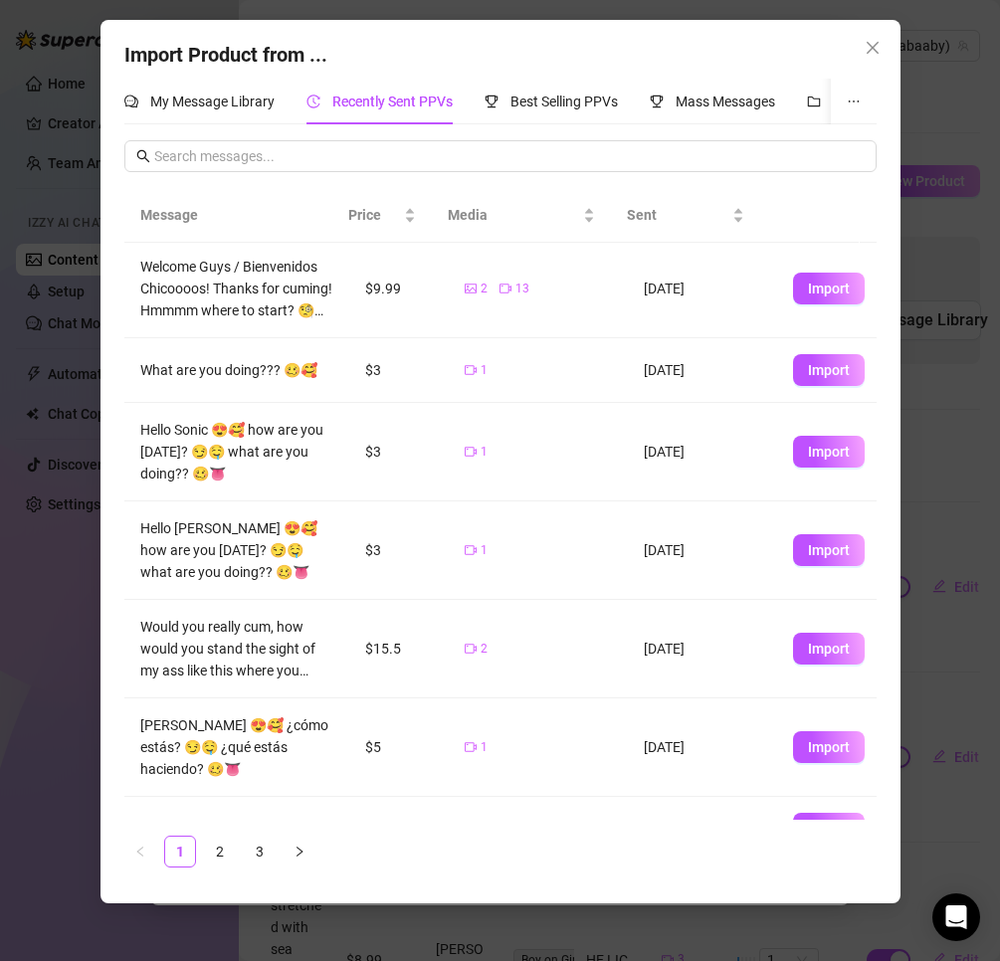
scroll to position [352, 0]
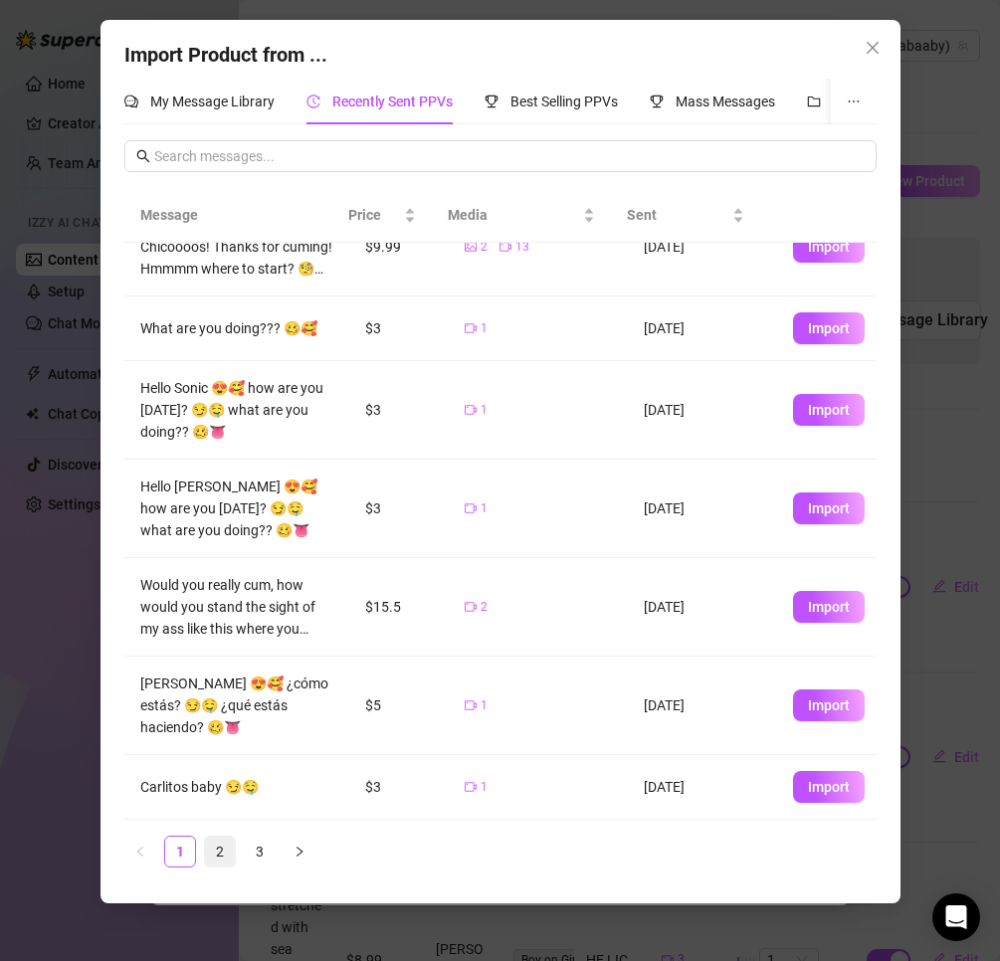
click at [220, 847] on link "2" at bounding box center [220, 852] width 30 height 30
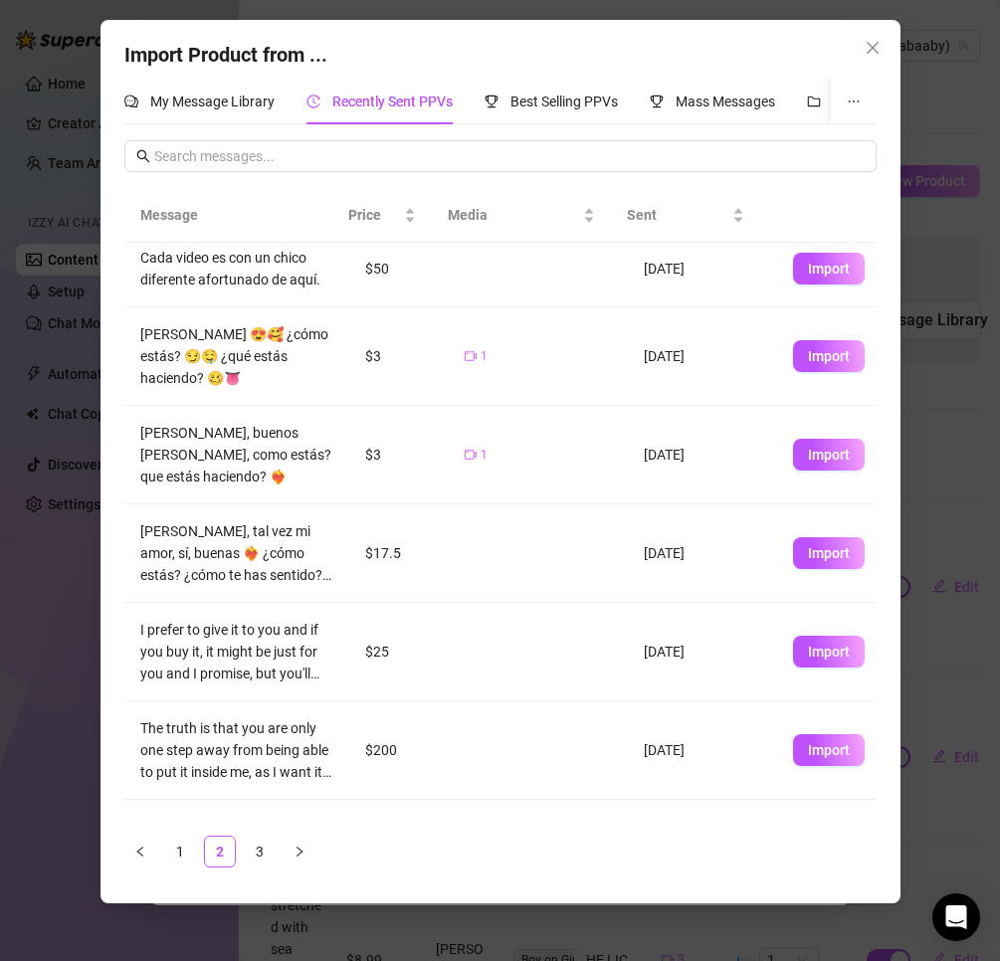
scroll to position [0, 0]
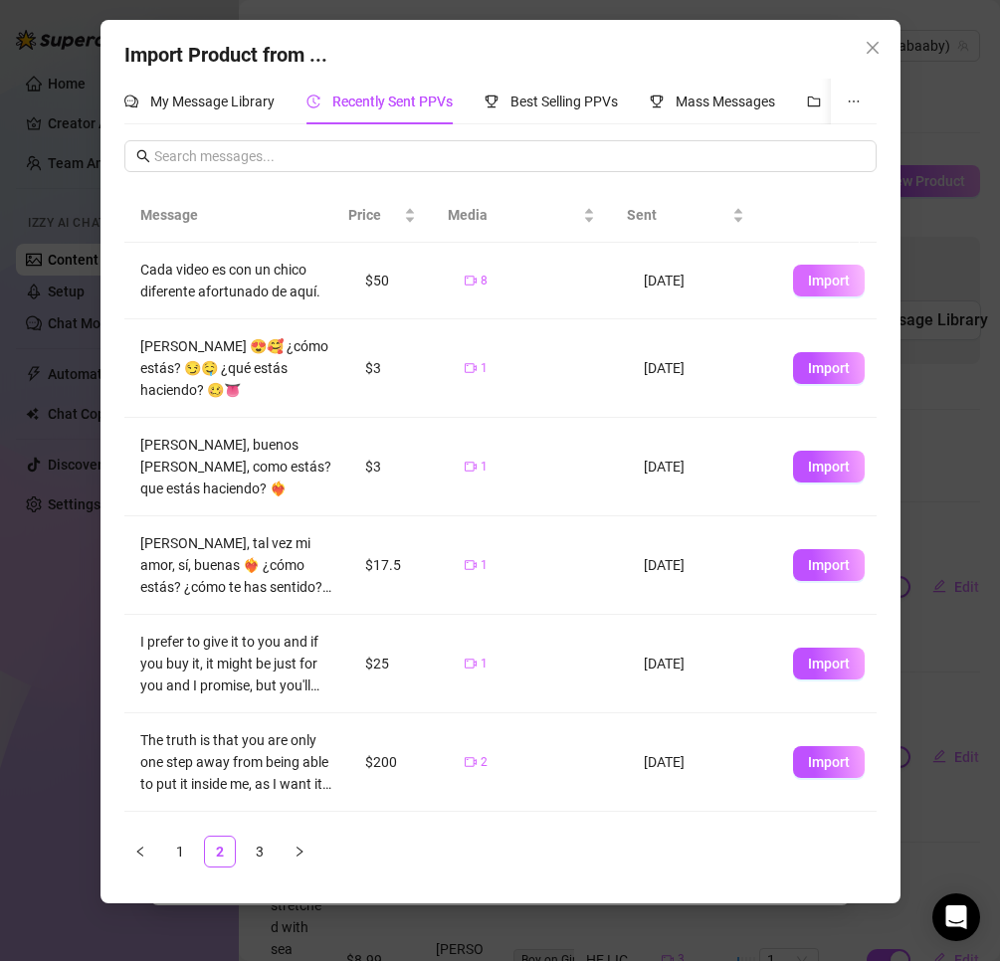
click at [810, 286] on span "Import" at bounding box center [829, 281] width 42 height 16
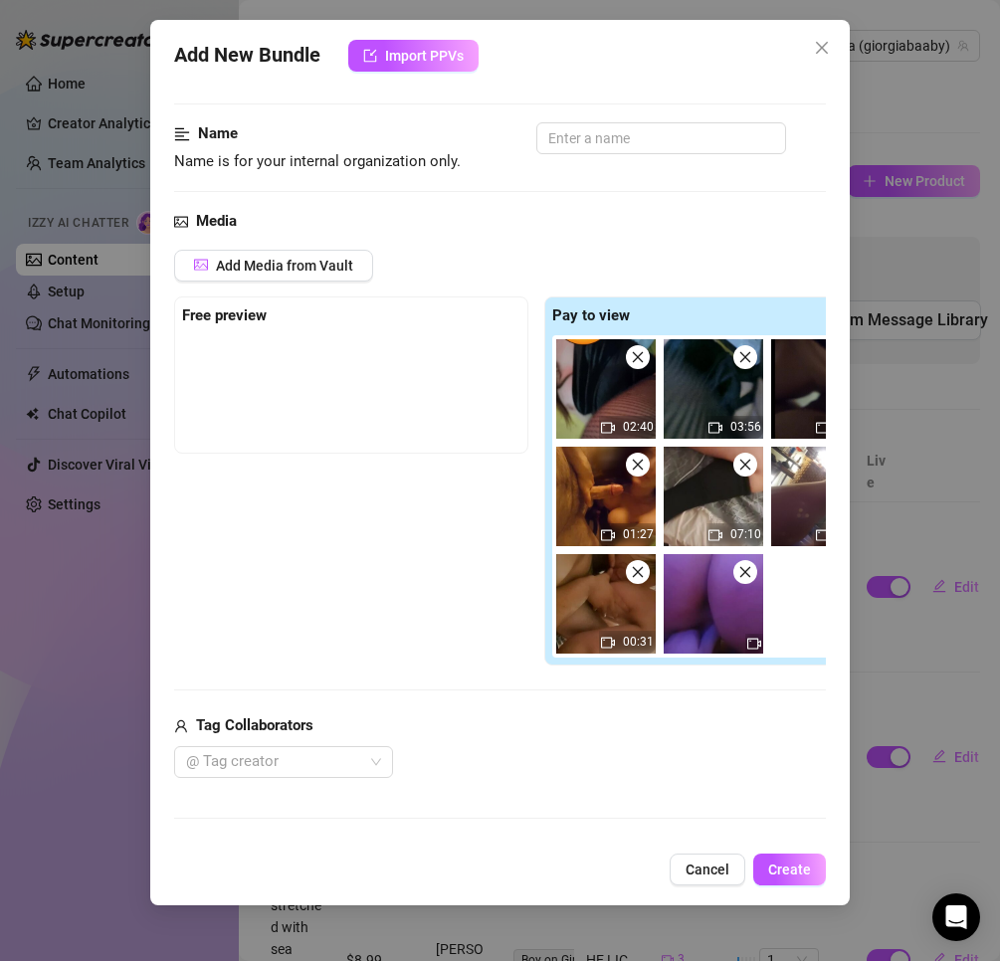
scroll to position [199, 0]
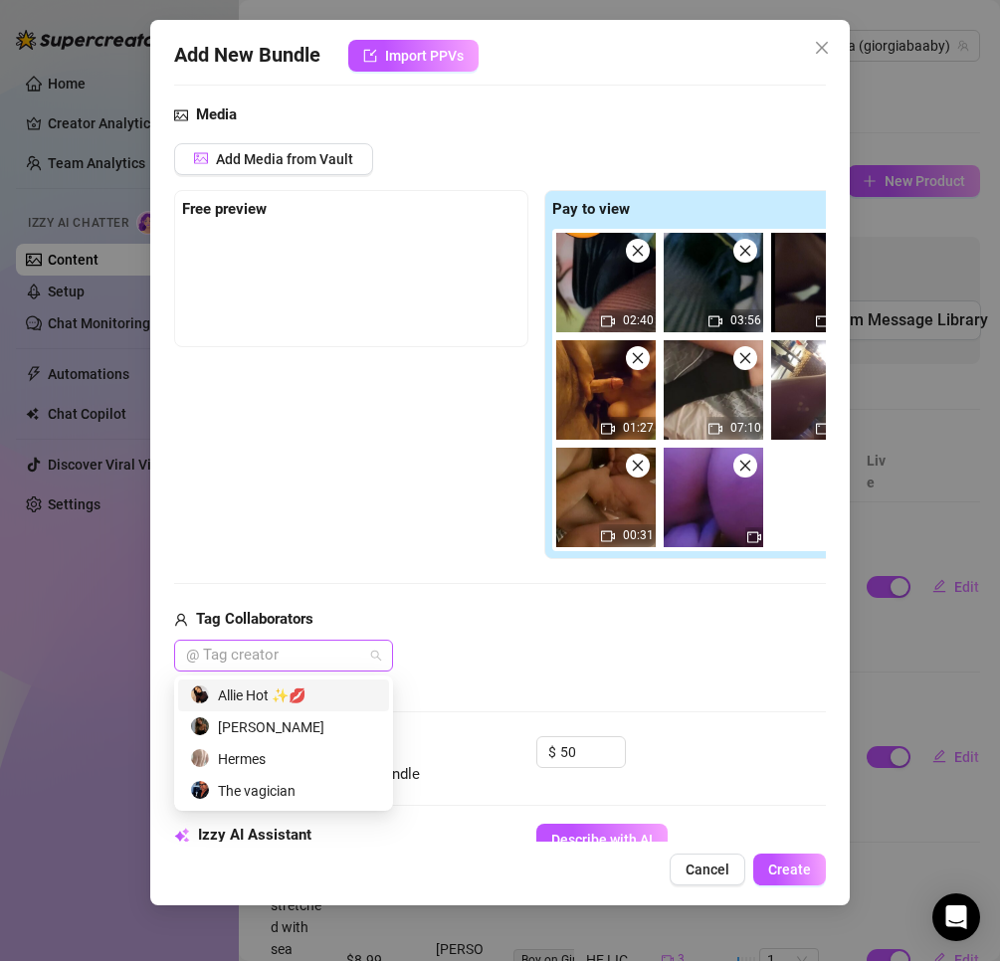
click at [360, 652] on div at bounding box center [273, 656] width 190 height 28
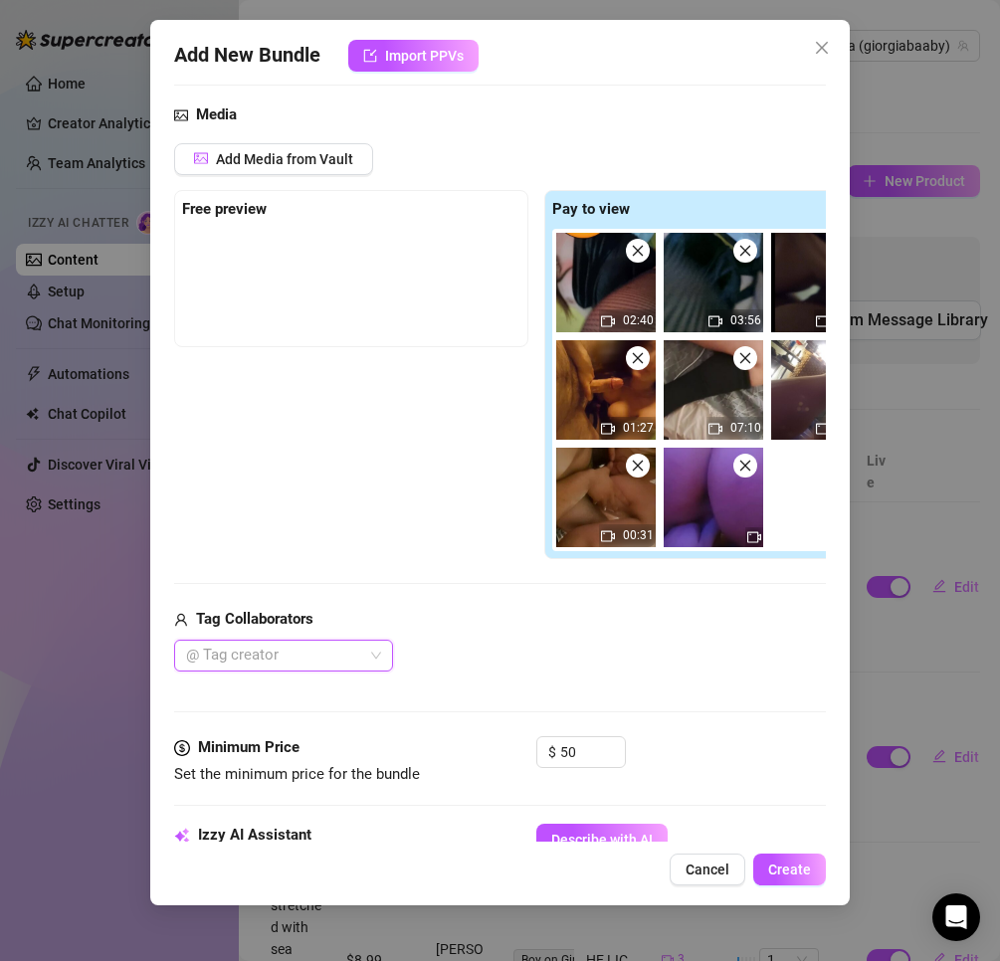
click at [546, 630] on div "Tag Collaborators" at bounding box center [536, 620] width 724 height 24
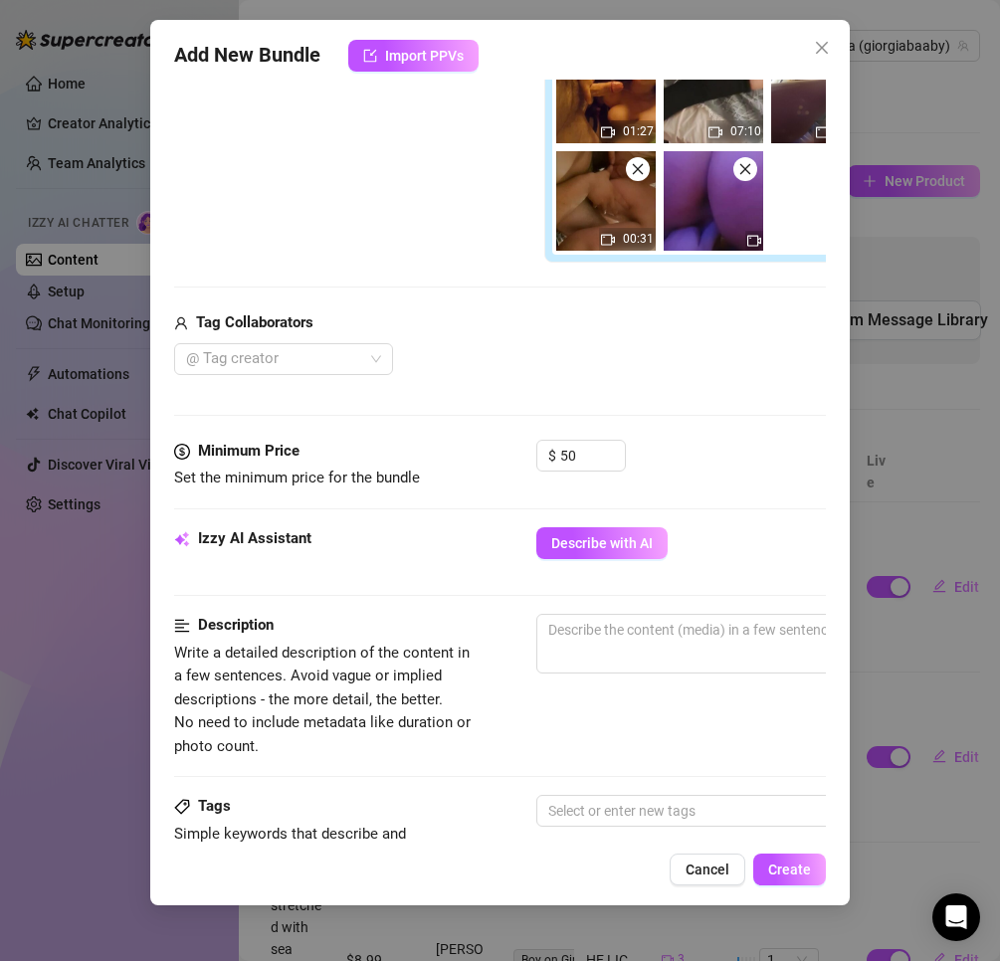
scroll to position [299, 0]
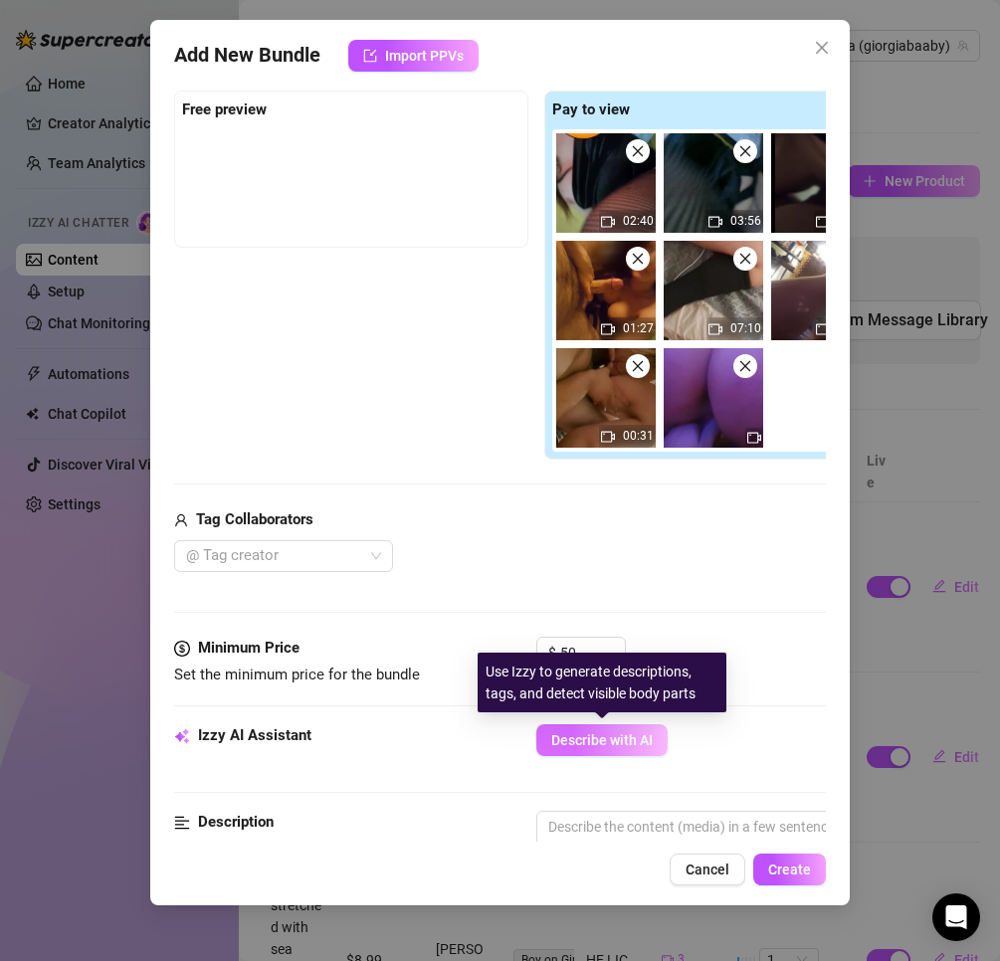
click at [599, 743] on span "Describe with AI" at bounding box center [601, 740] width 101 height 16
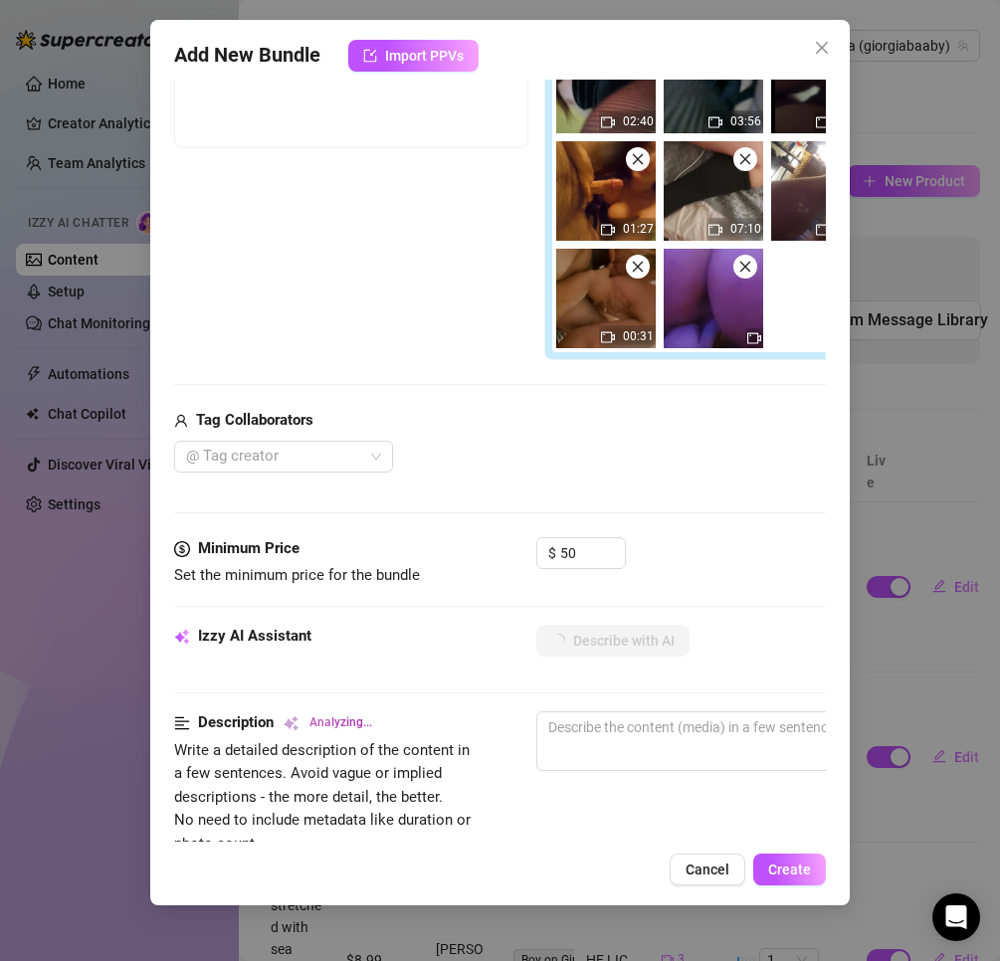
scroll to position [100, 0]
